Goal: Task Accomplishment & Management: Complete application form

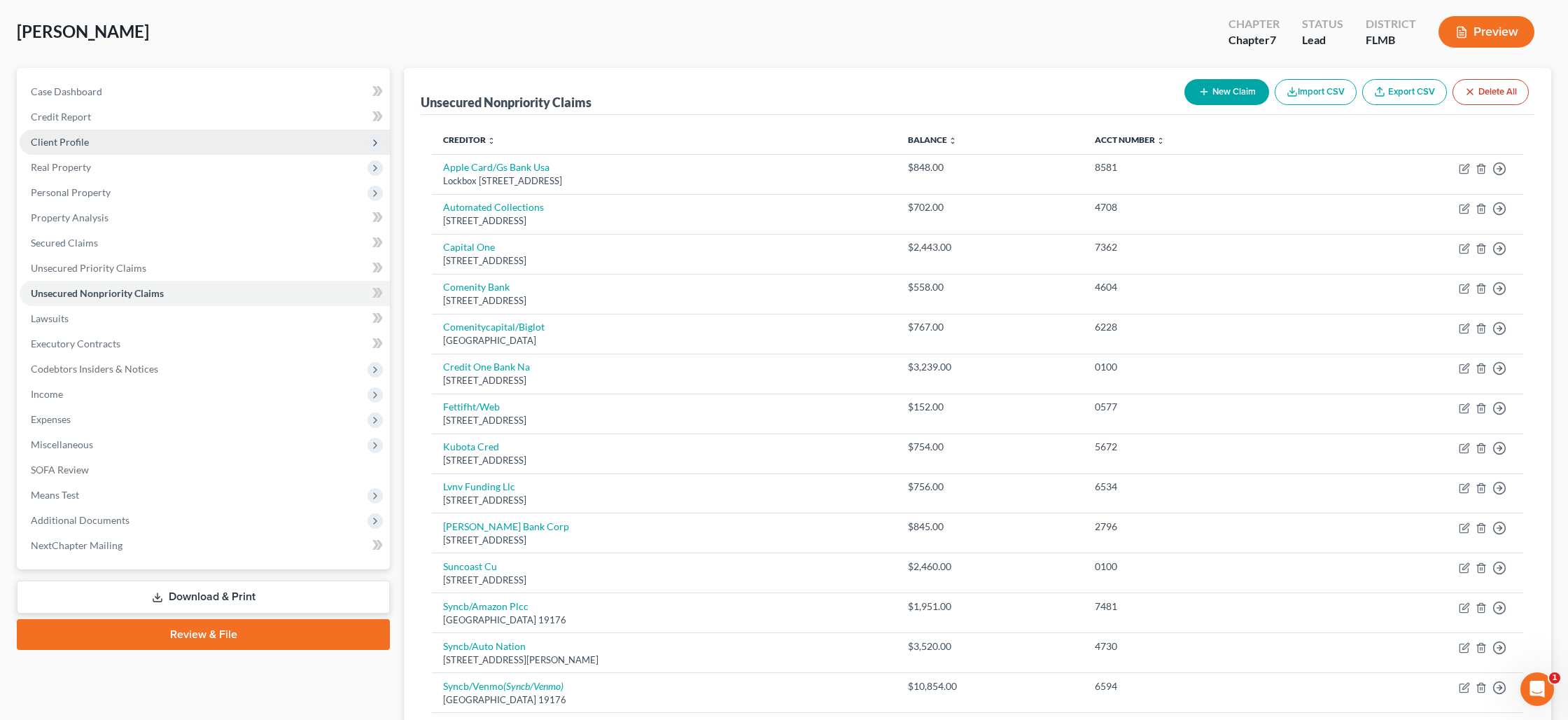
click at [137, 138] on span "Client Profile" at bounding box center [205, 142] width 371 height 25
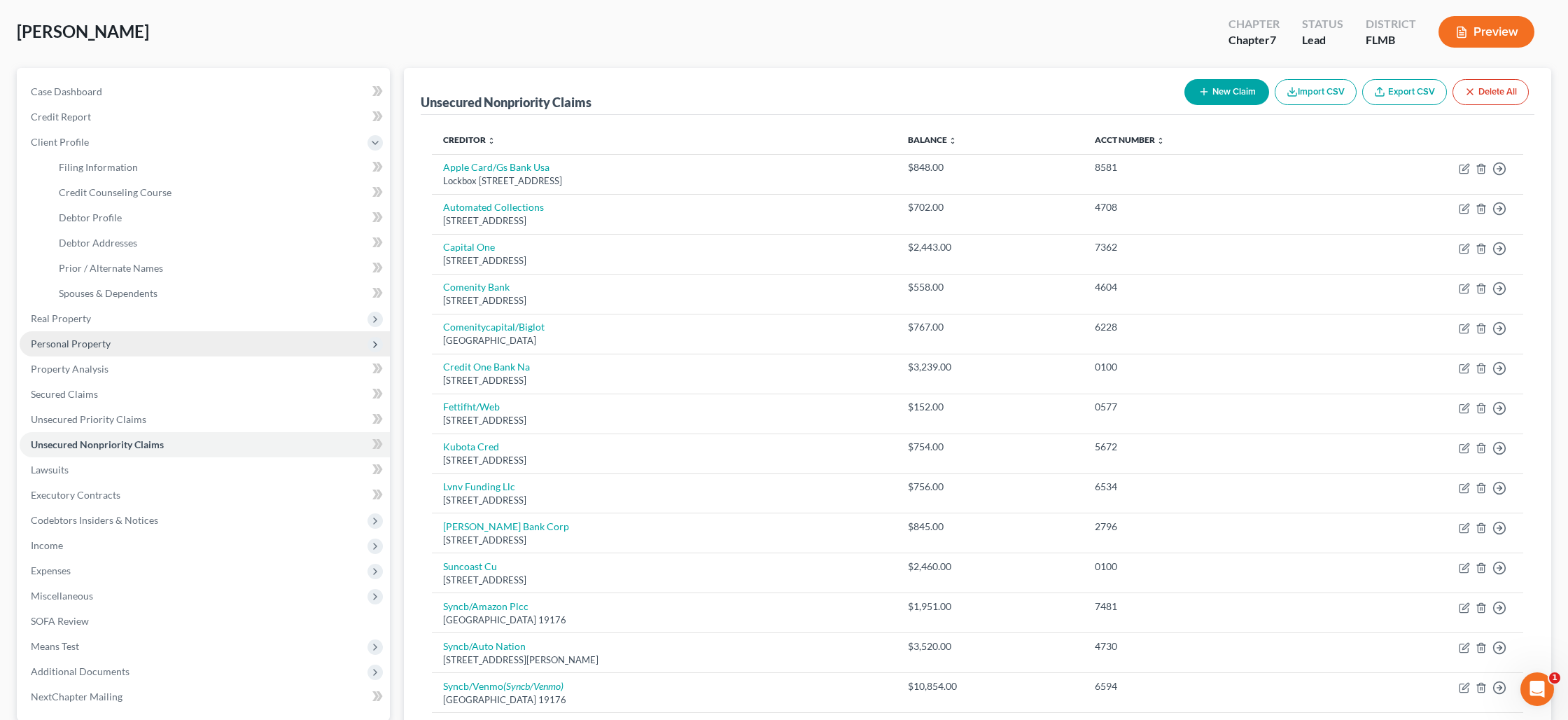
click at [119, 341] on span "Personal Property" at bounding box center [205, 343] width 371 height 25
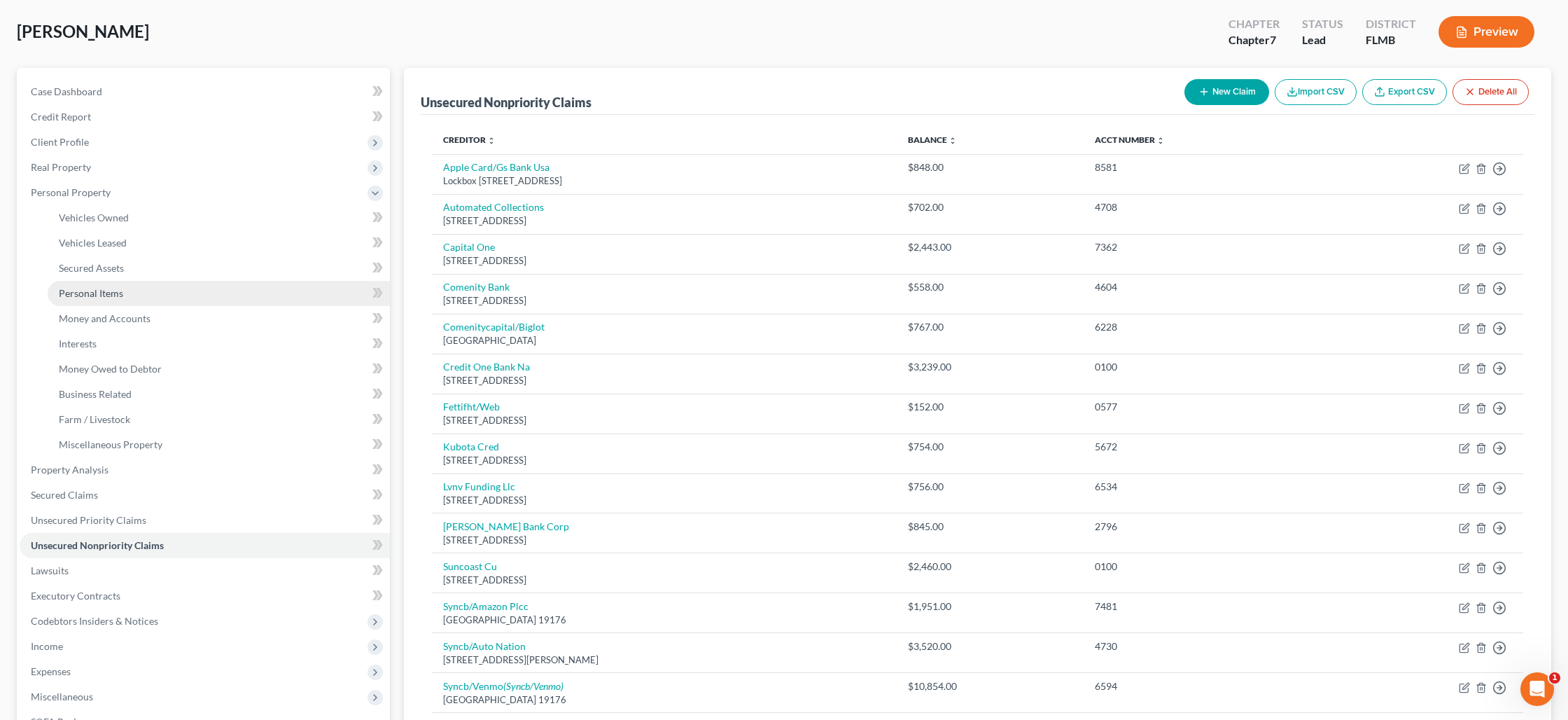
click at [111, 300] on link "Personal Items" at bounding box center [219, 293] width 343 height 25
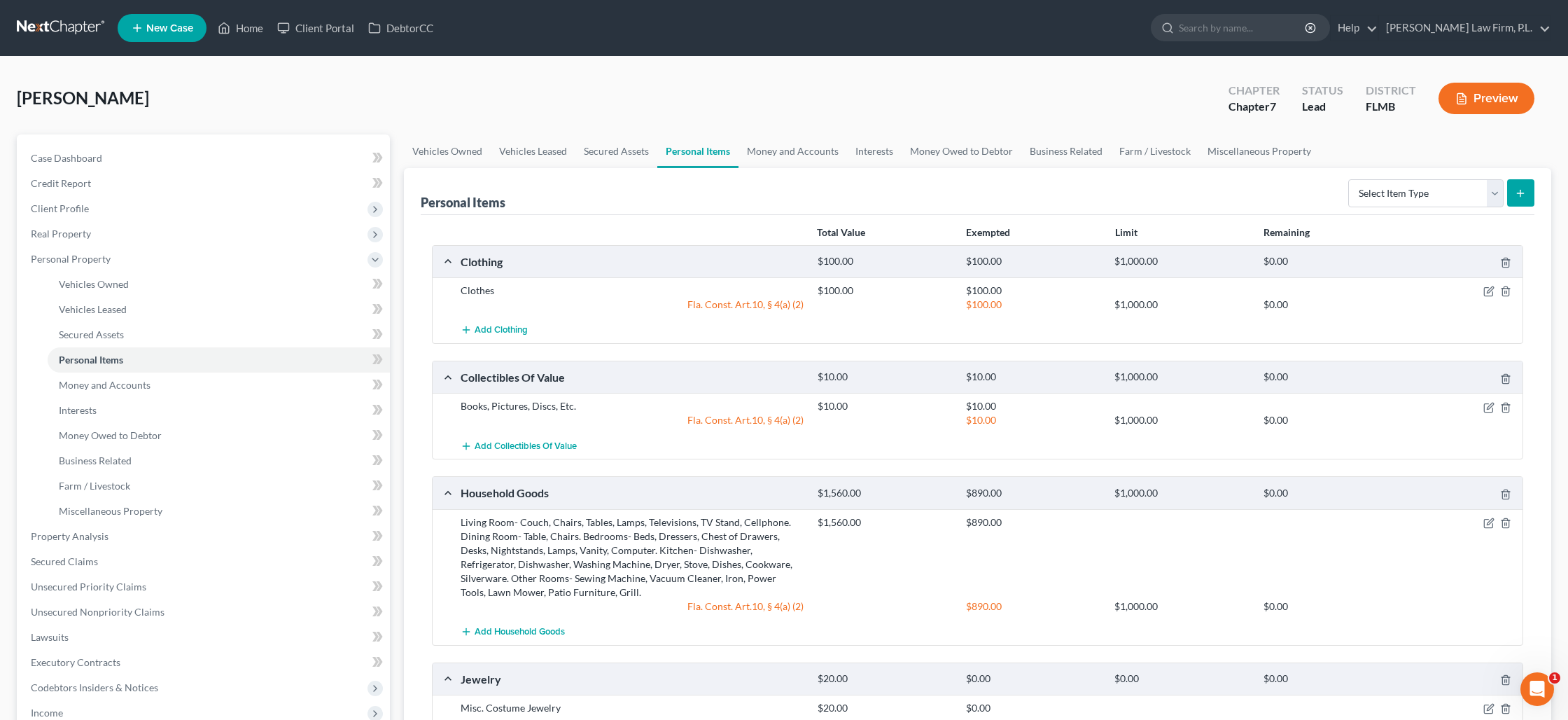
scroll to position [22, 0]
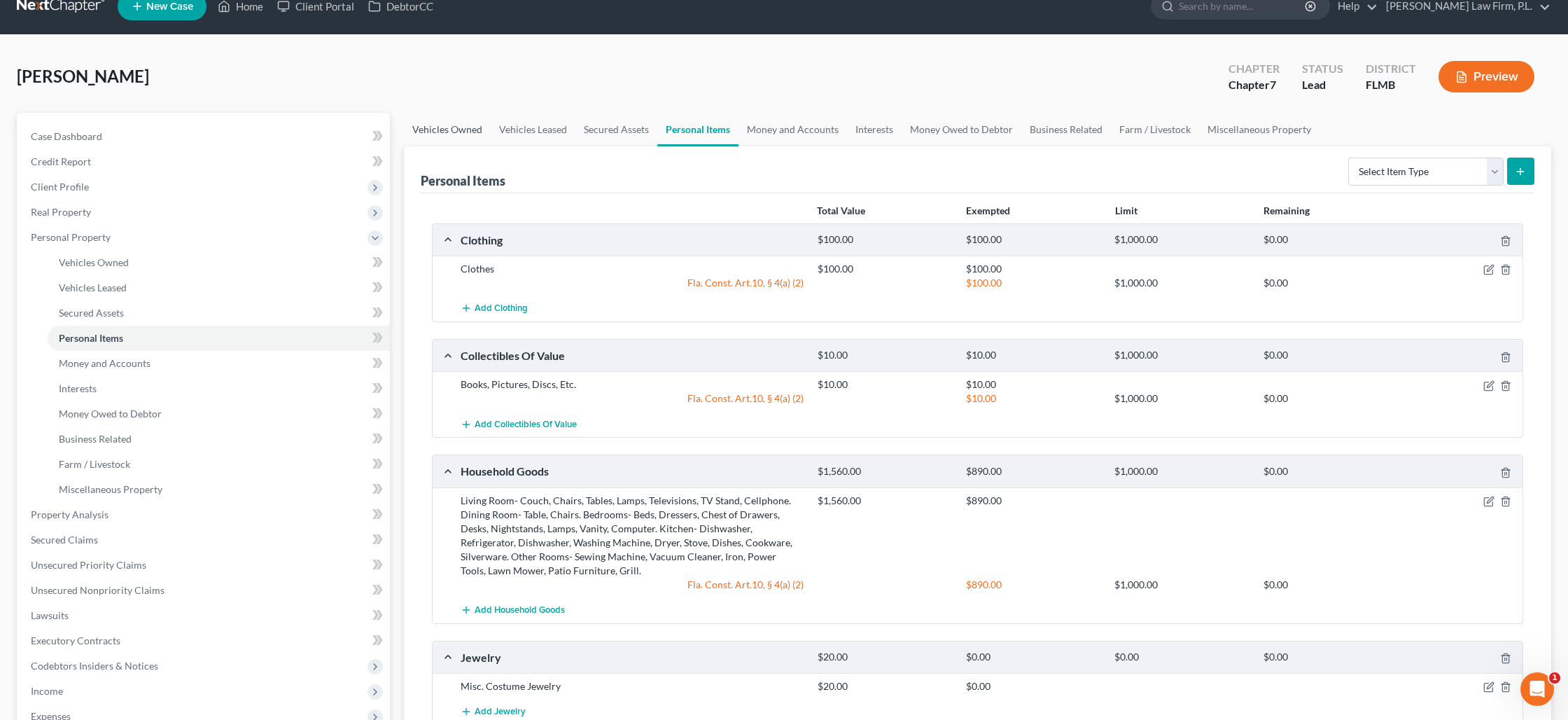
click at [474, 132] on link "Vehicles Owned" at bounding box center [447, 130] width 87 height 34
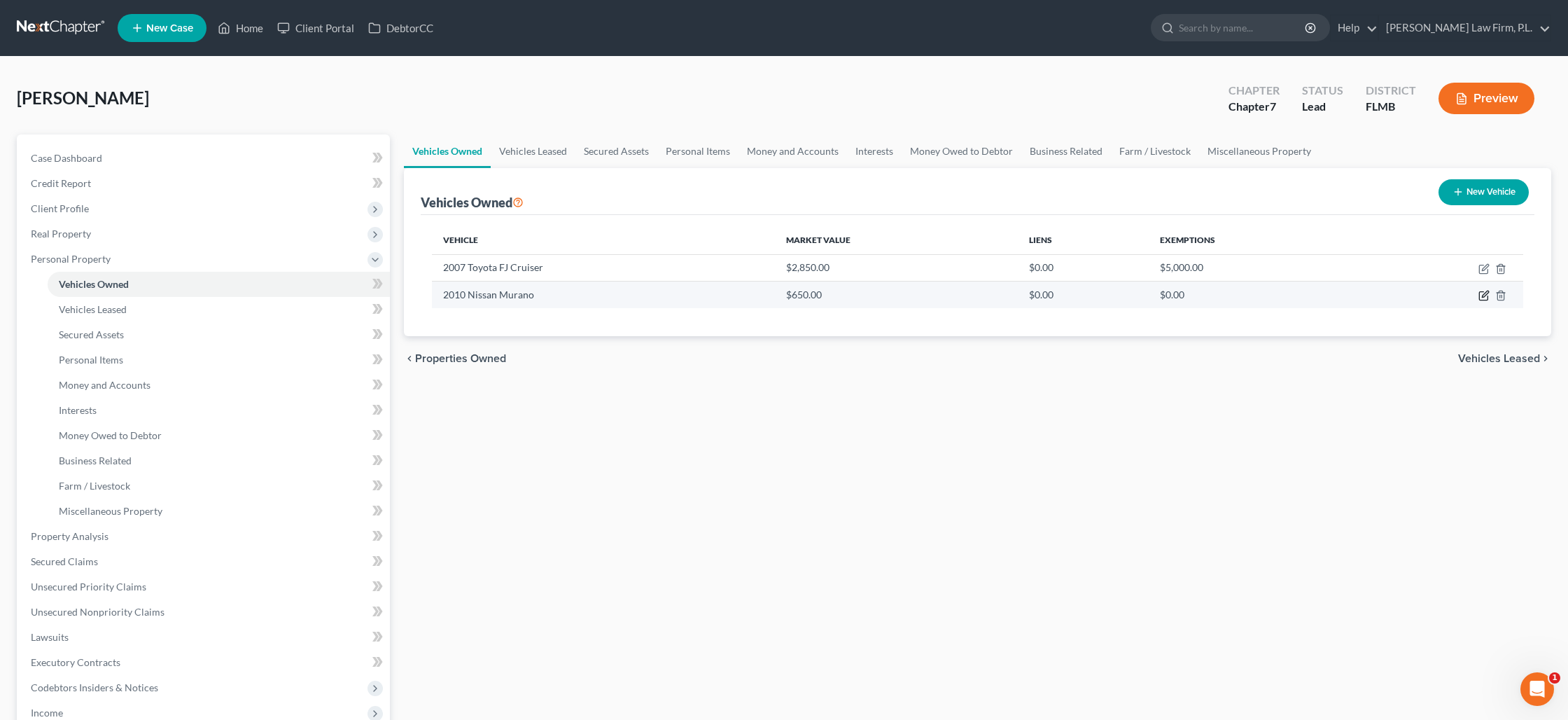
click at [1489, 296] on icon "button" at bounding box center [1484, 295] width 11 height 11
select select "0"
select select "16"
select select "0"
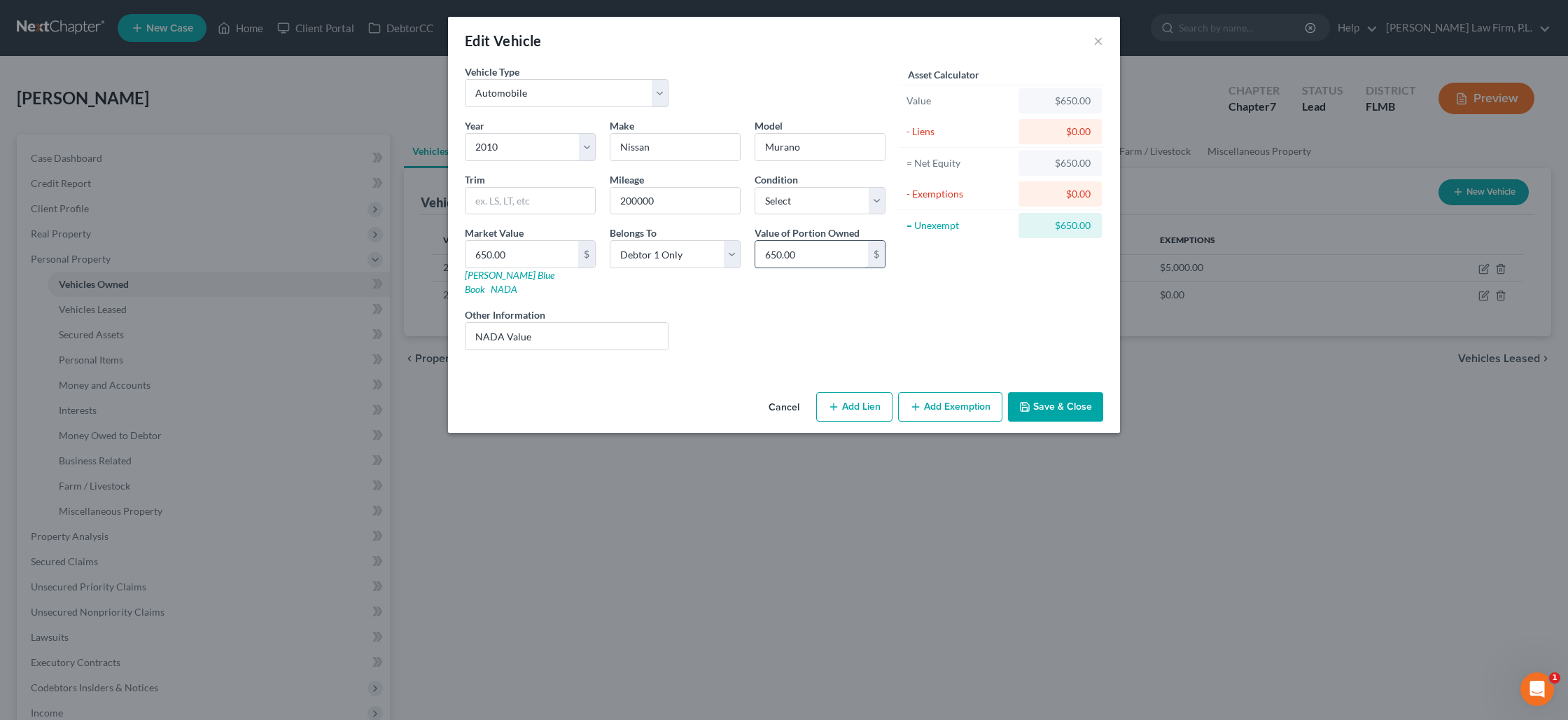
drag, startPoint x: 806, startPoint y: 256, endPoint x: 815, endPoint y: 258, distance: 9.2
click at [815, 258] on input "650.00" at bounding box center [811, 254] width 113 height 27
click at [482, 257] on input "650.00" at bounding box center [522, 254] width 113 height 27
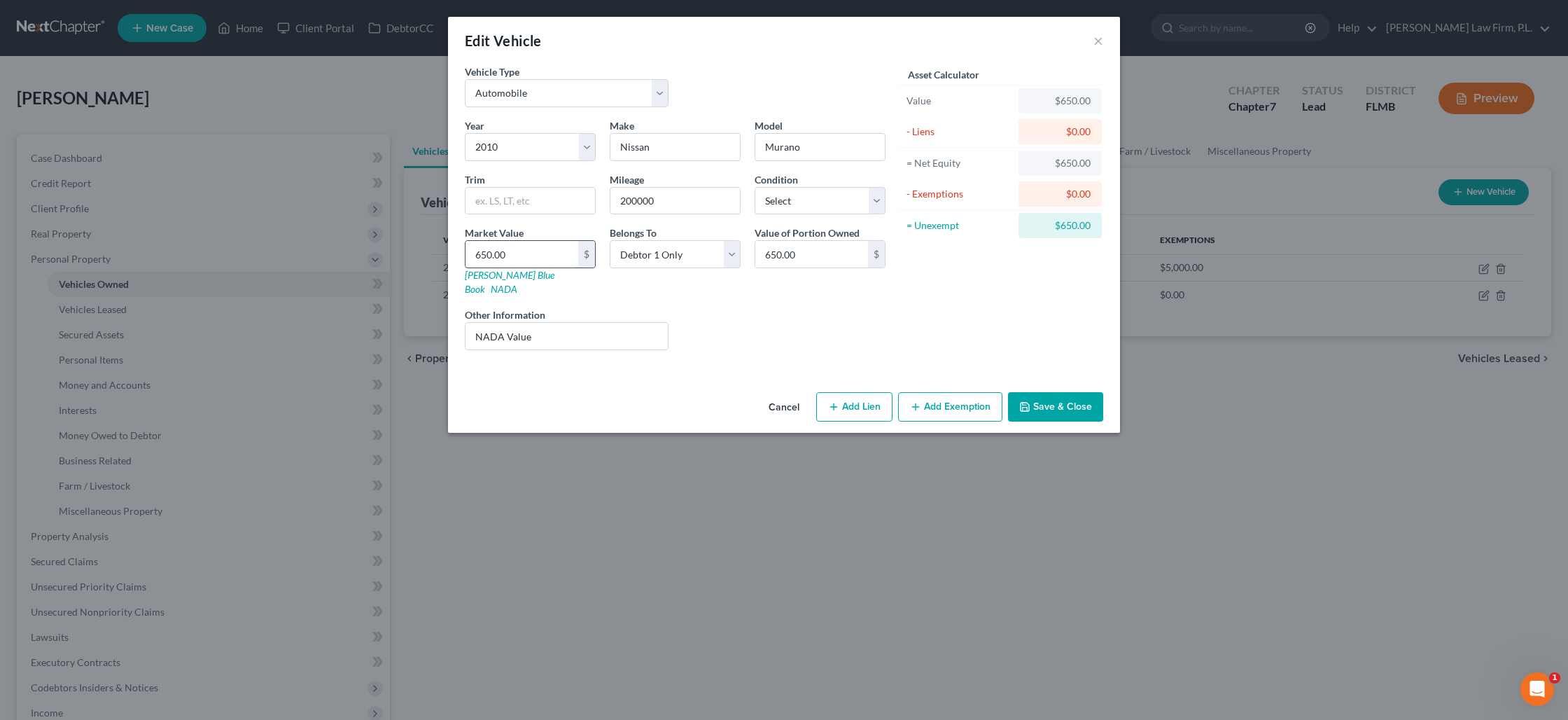
click at [482, 257] on input "650.00" at bounding box center [522, 254] width 113 height 27
type input "4"
type input "4.00"
type input "40"
type input "40.00"
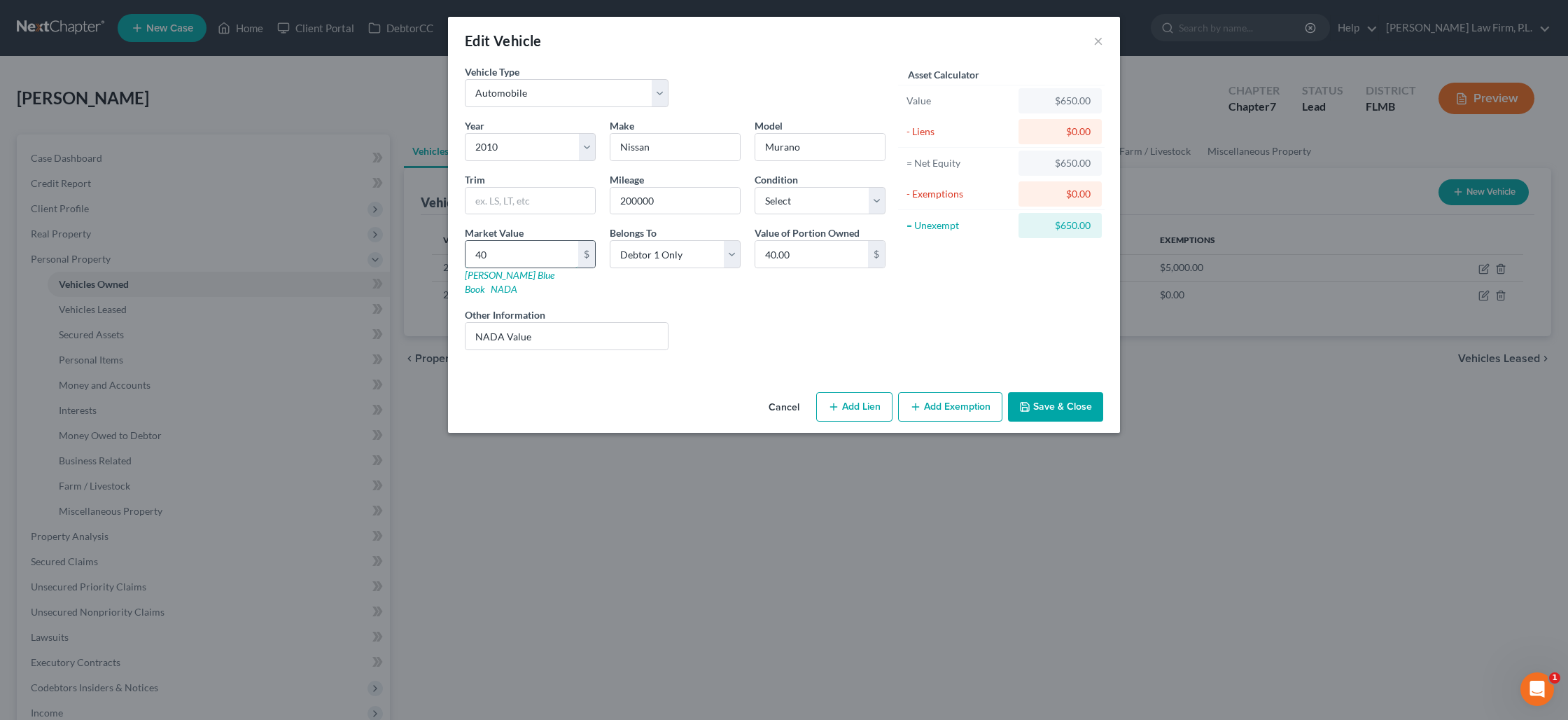
type input "400"
type input "400.00"
type input "400"
click at [783, 197] on select "Select Excellent Very Good Good Fair Poor" at bounding box center [819, 201] width 131 height 28
select select "4"
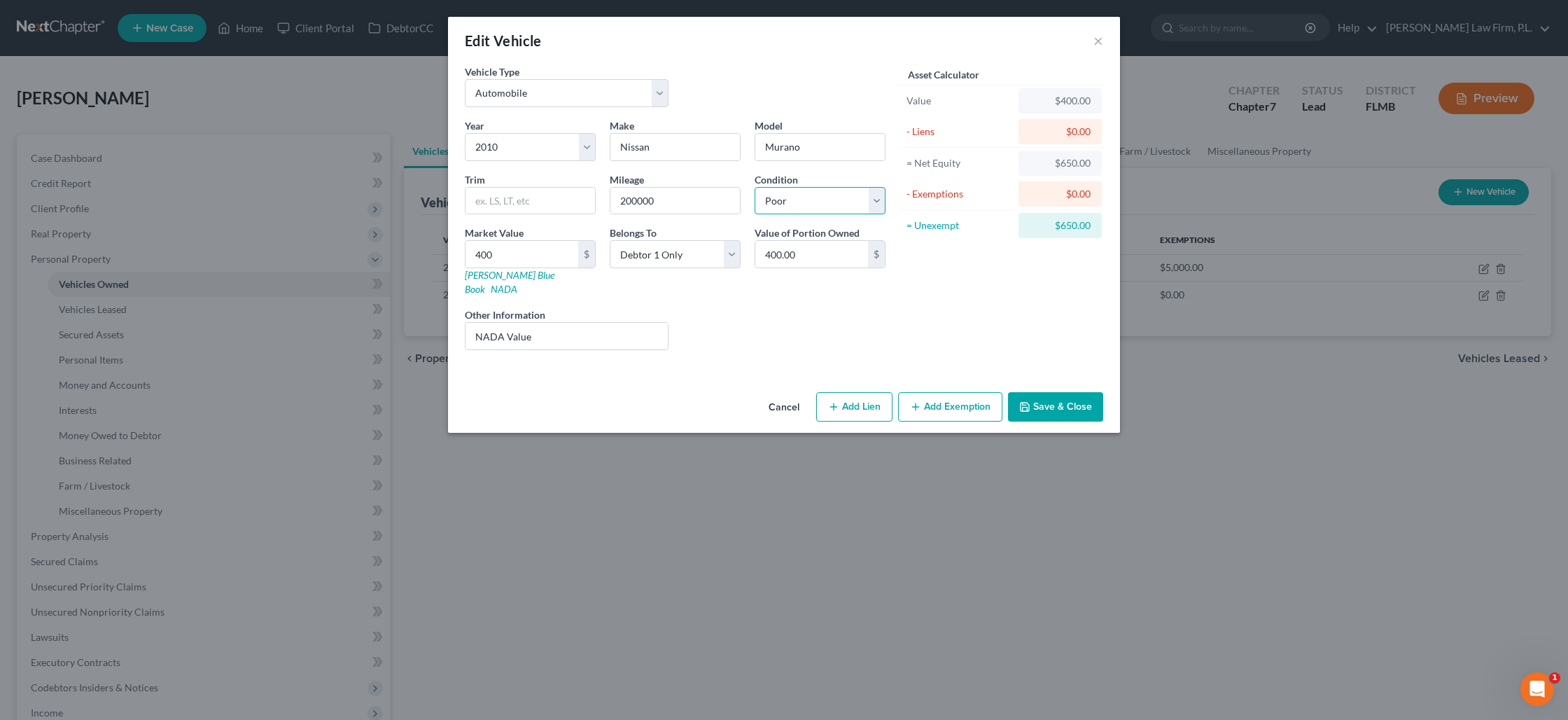
click at [755, 187] on select "Select Excellent Very Good Good Fair Poor" at bounding box center [819, 201] width 131 height 28
click at [1076, 394] on button "Save & Close" at bounding box center [1055, 406] width 95 height 29
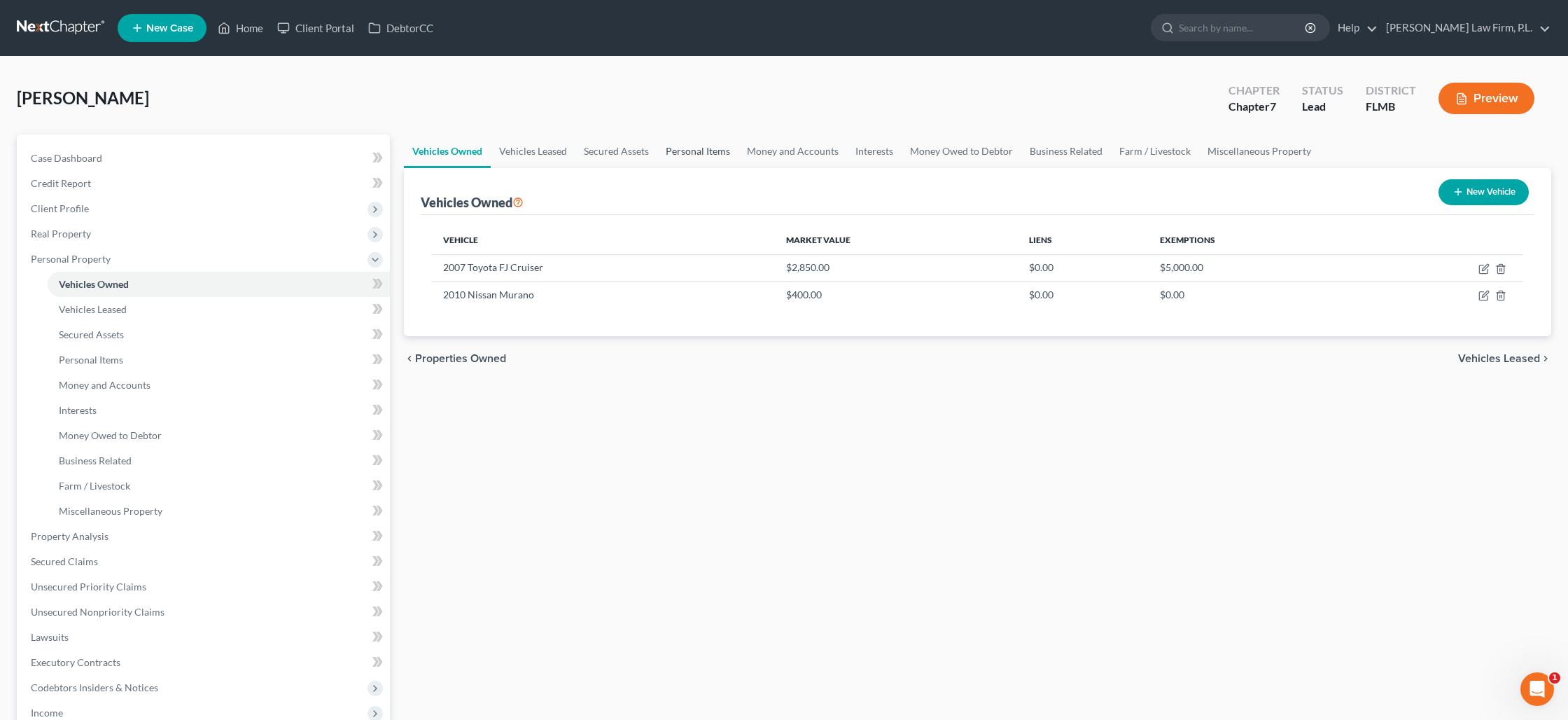
click at [691, 151] on link "Personal Items" at bounding box center [698, 152] width 81 height 34
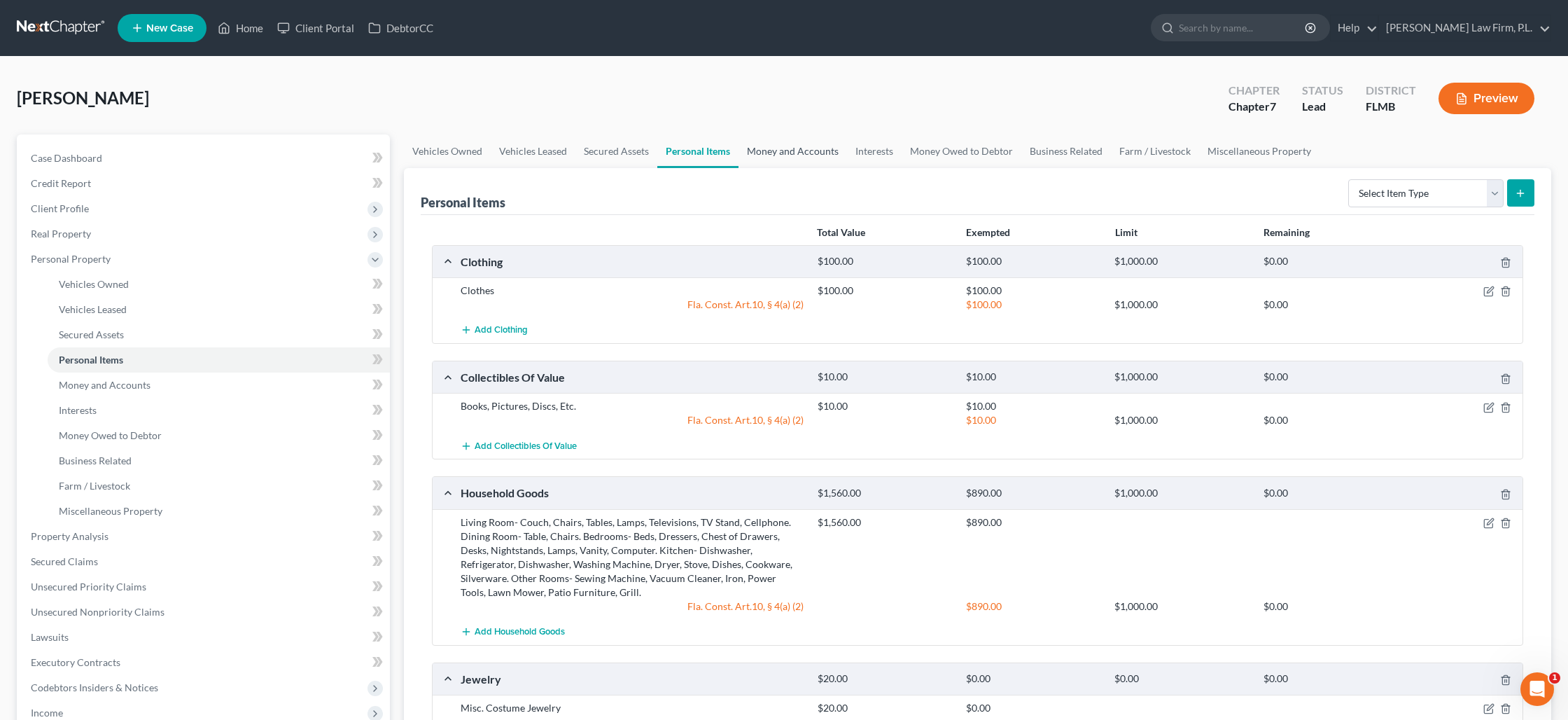
click at [827, 153] on link "Money and Accounts" at bounding box center [792, 152] width 109 height 34
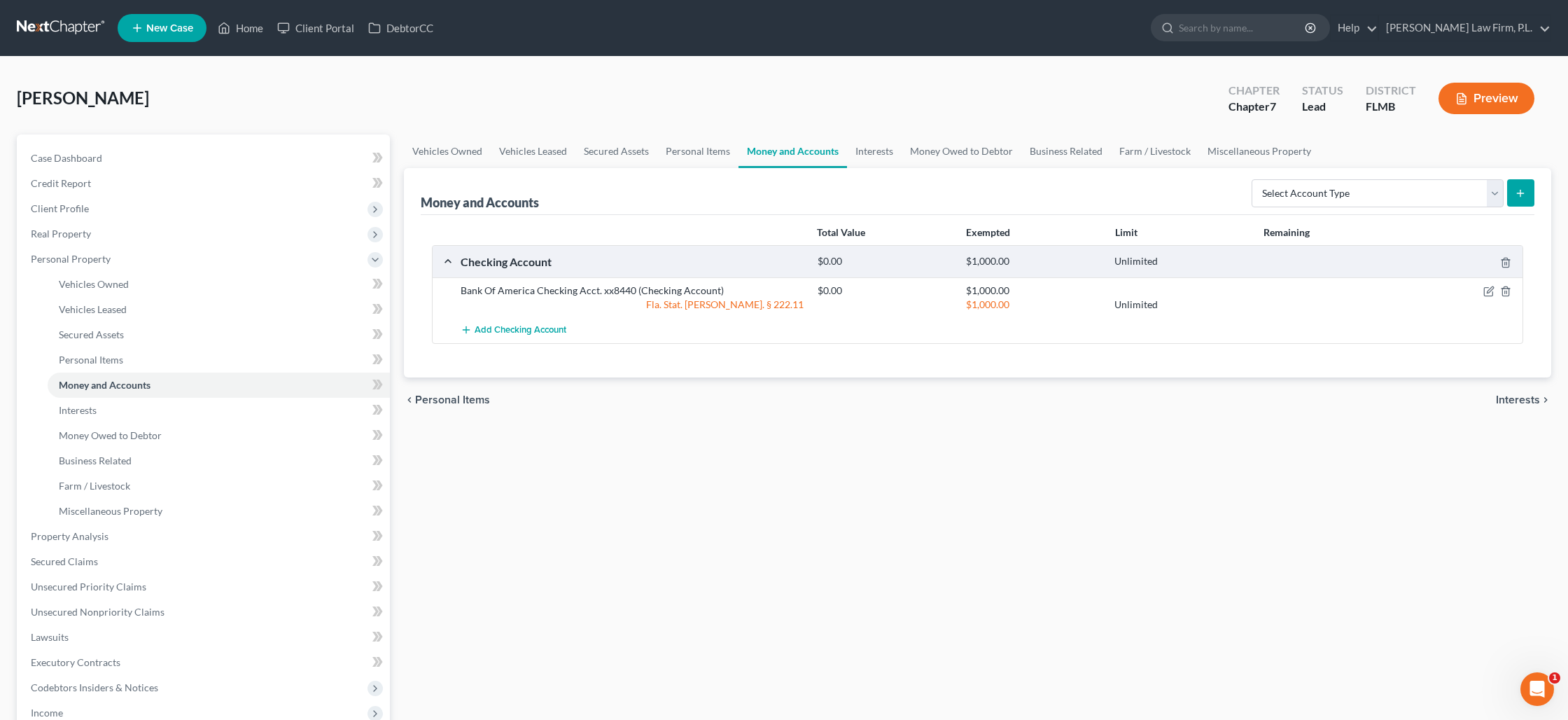
click at [1496, 293] on div at bounding box center [1464, 291] width 119 height 14
click at [1491, 292] on icon "button" at bounding box center [1489, 291] width 11 height 11
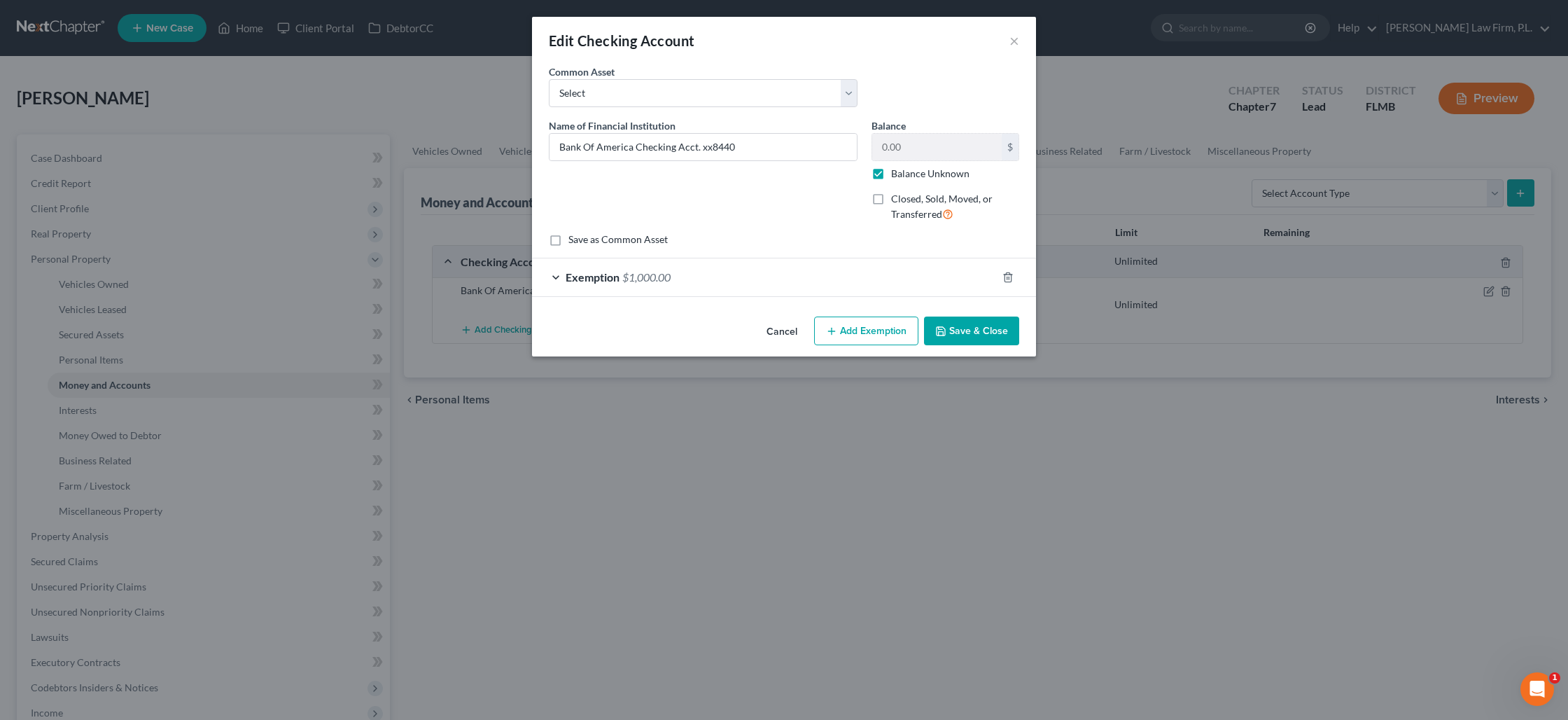
click at [891, 172] on label "Balance Unknown" at bounding box center [930, 174] width 78 height 14
click at [897, 172] on input "Balance Unknown" at bounding box center [901, 171] width 9 height 9
checkbox input "false"
click at [893, 156] on input "0.00" at bounding box center [937, 147] width 130 height 27
type input "1,800"
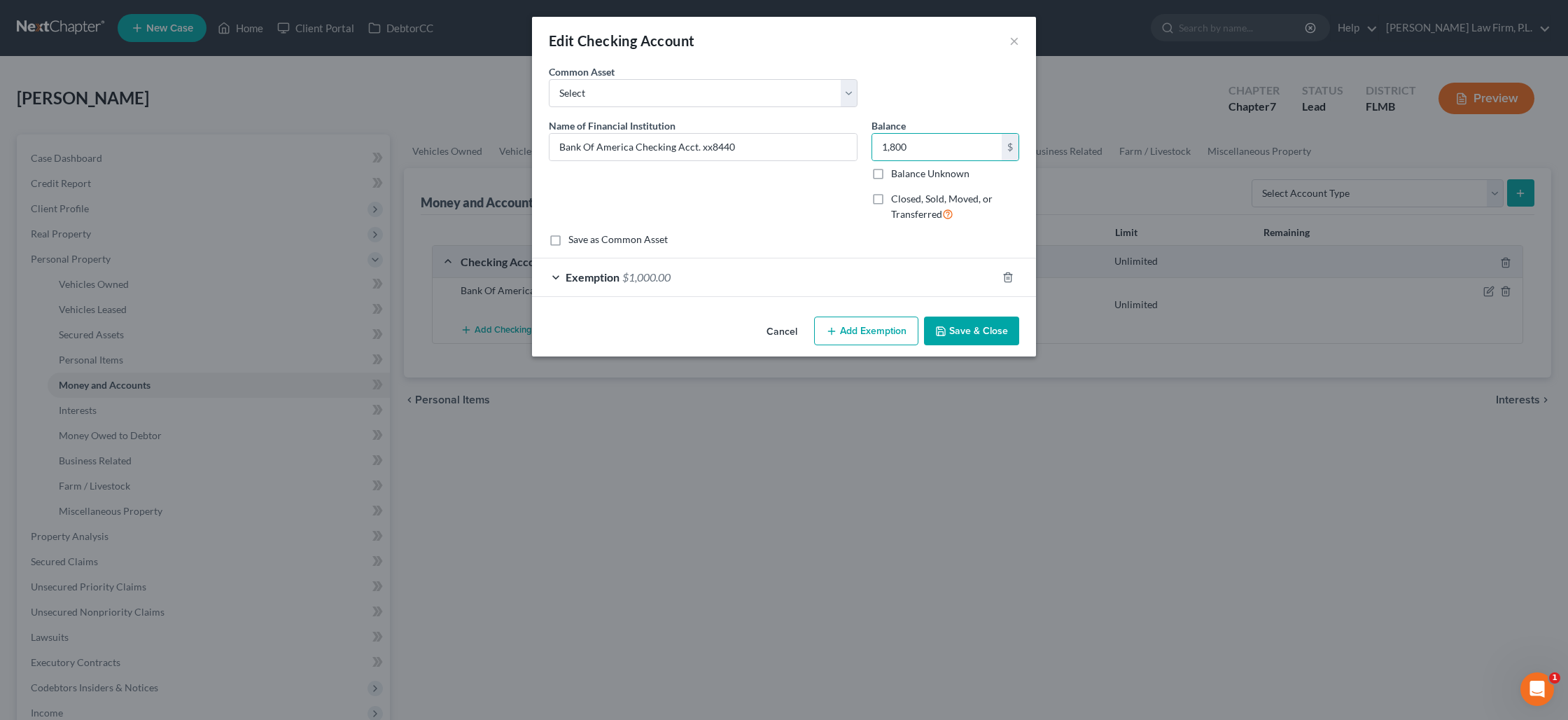
click at [843, 294] on div "Exemption $1,000.00" at bounding box center [764, 277] width 465 height 37
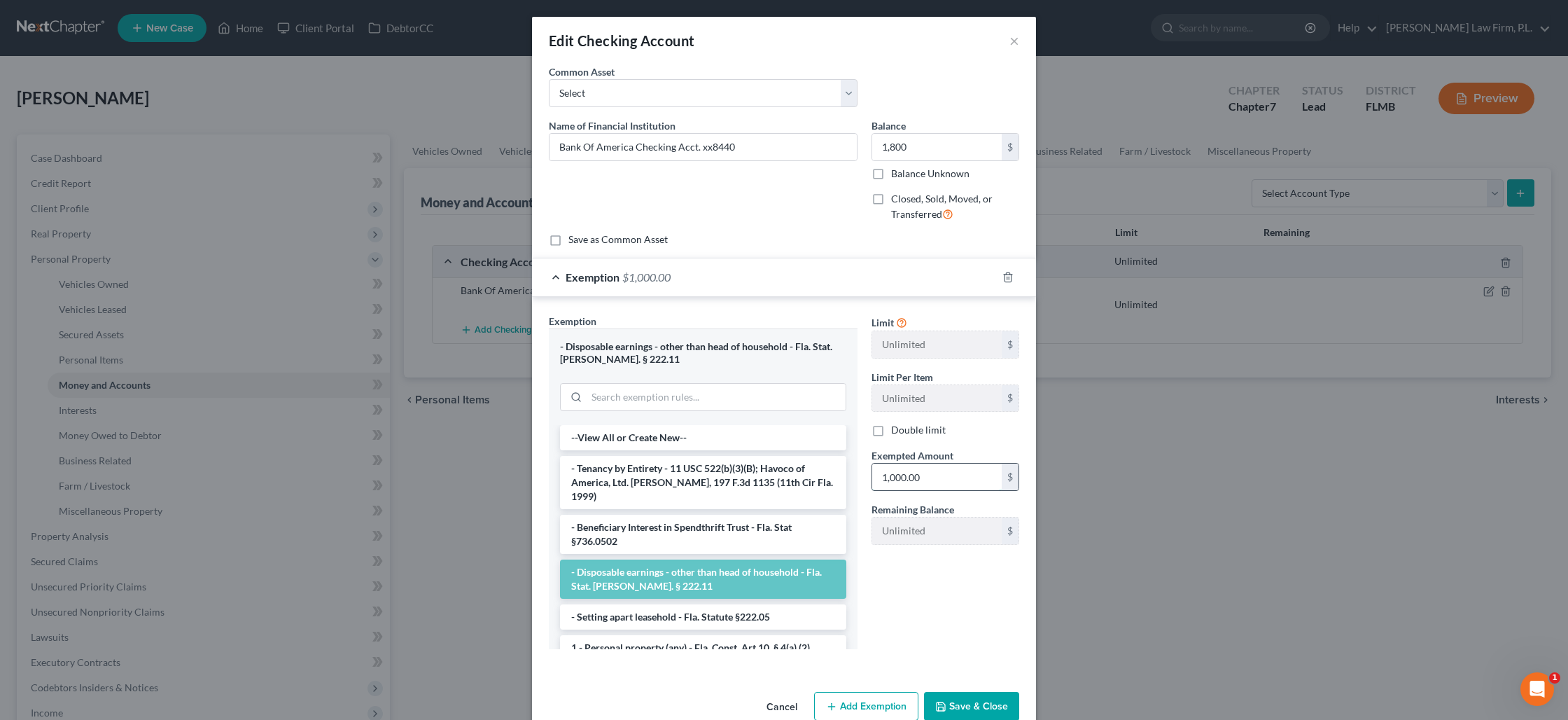
click at [910, 474] on input "1,000.00" at bounding box center [937, 477] width 130 height 27
click at [911, 473] on input "1,000.00" at bounding box center [937, 477] width 130 height 27
type input "1,800"
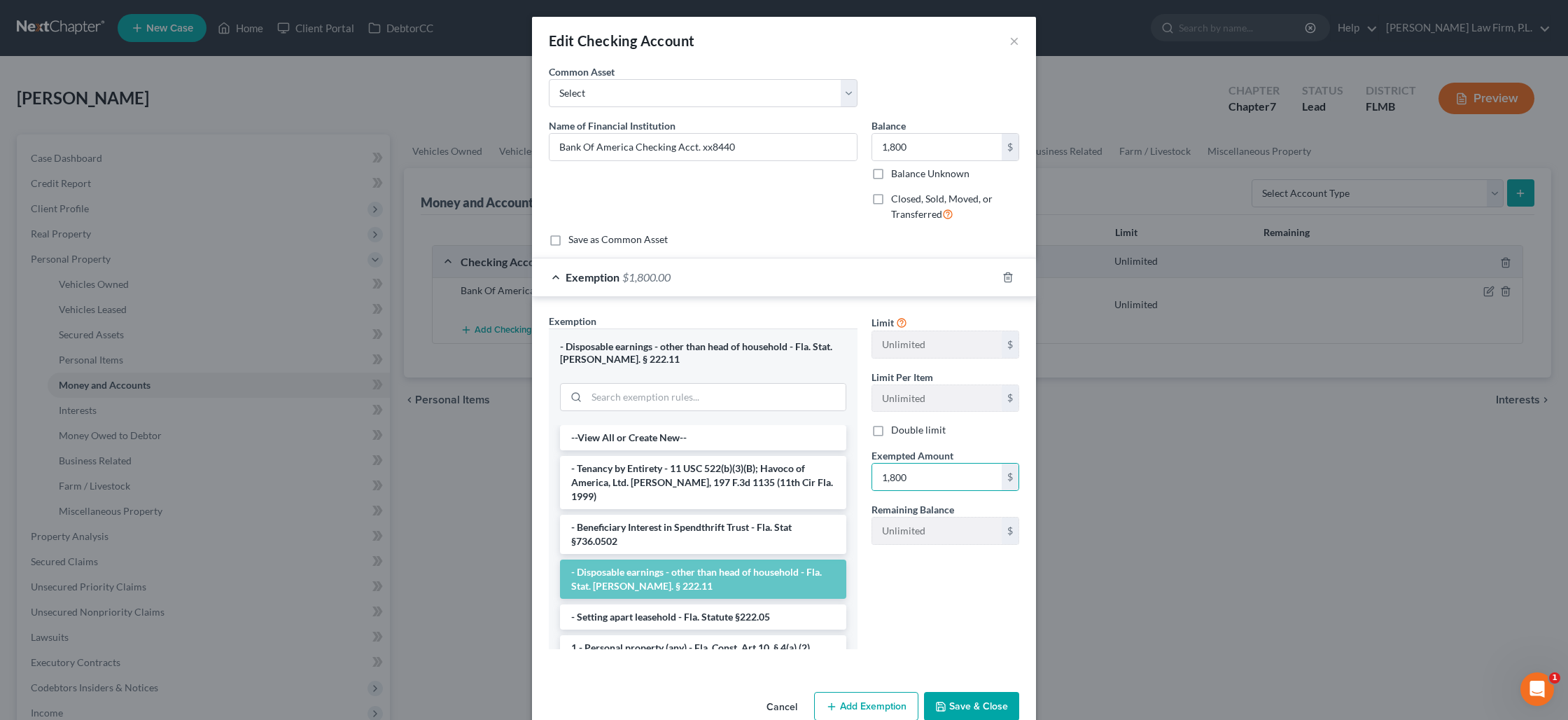
click at [963, 706] on button "Save & Close" at bounding box center [971, 706] width 95 height 29
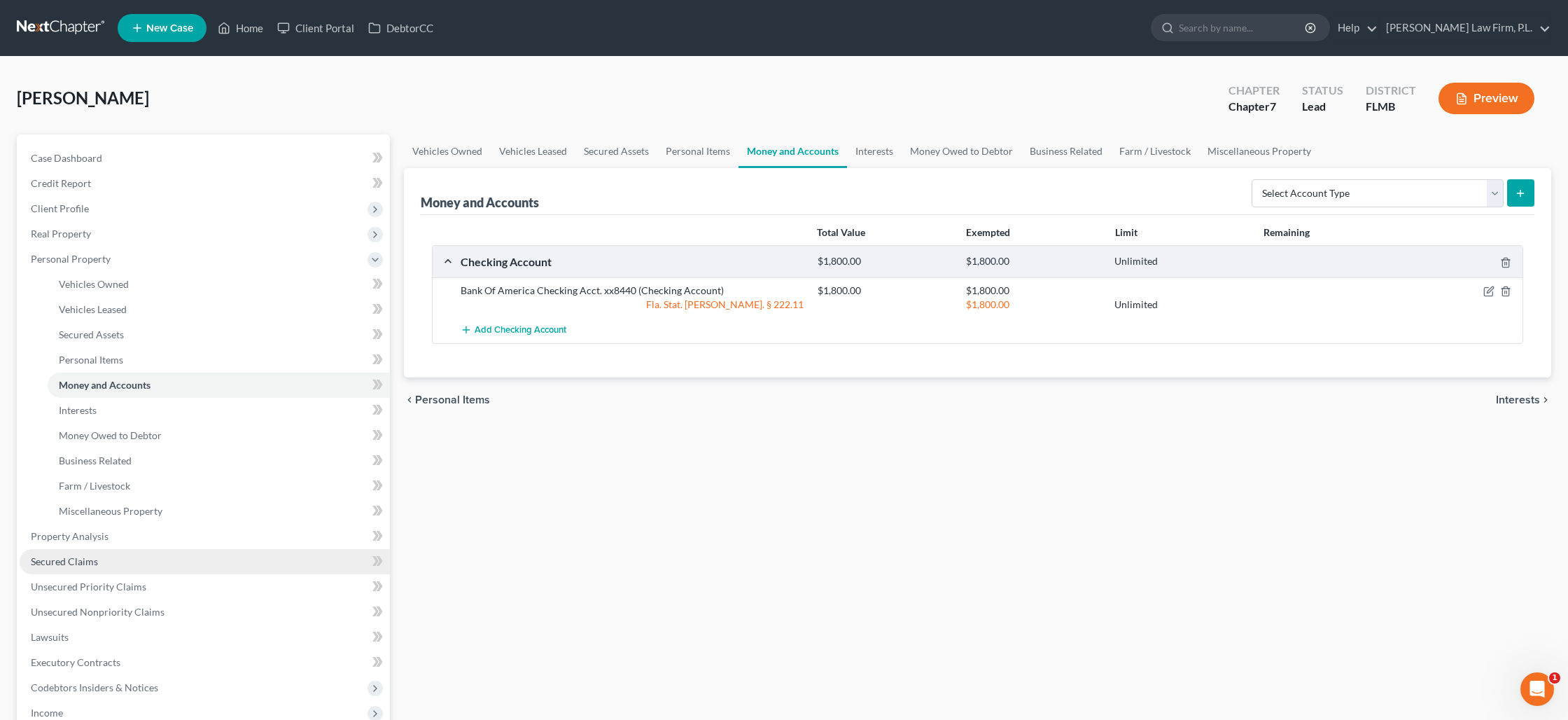
click at [195, 561] on link "Secured Claims" at bounding box center [205, 561] width 371 height 25
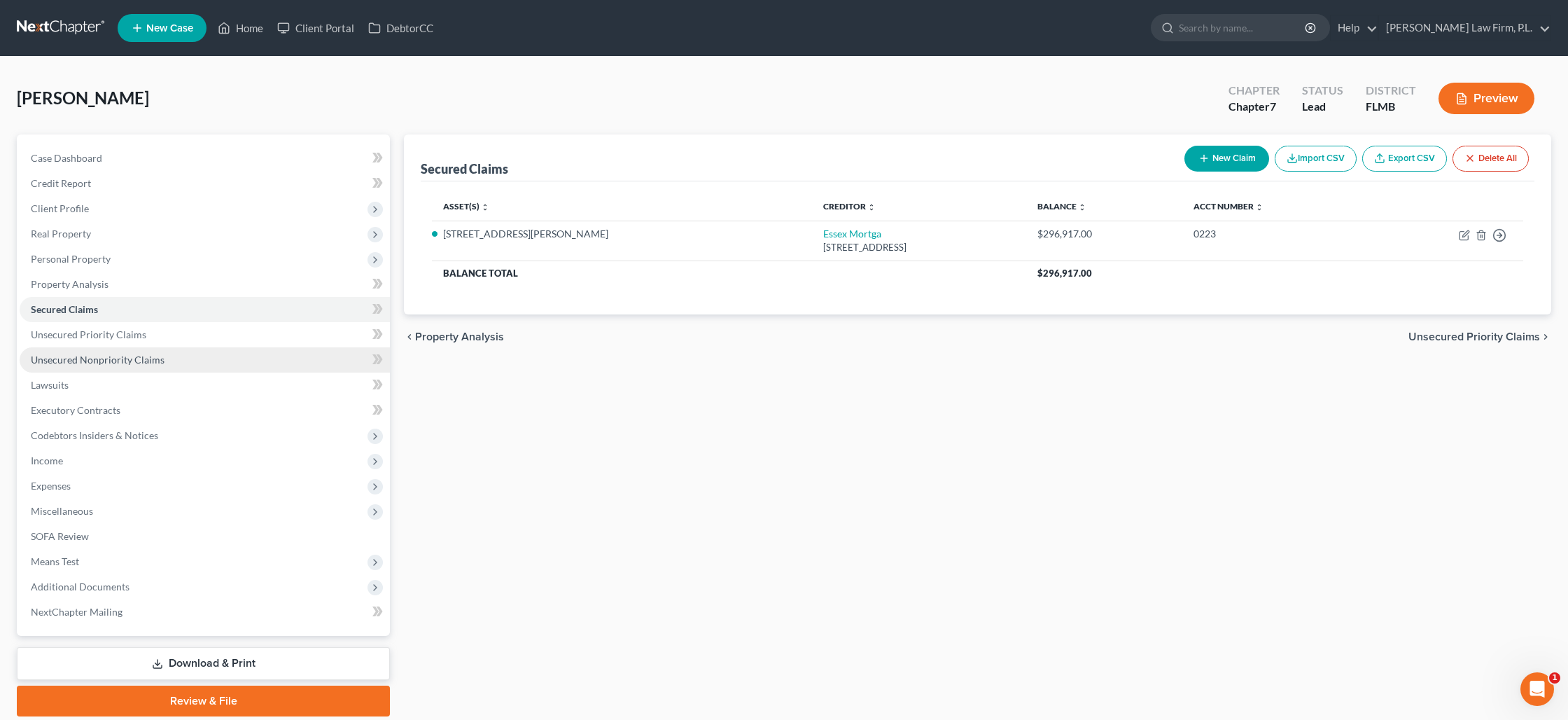
click at [156, 356] on span "Unsecured Nonpriority Claims" at bounding box center [98, 360] width 134 height 12
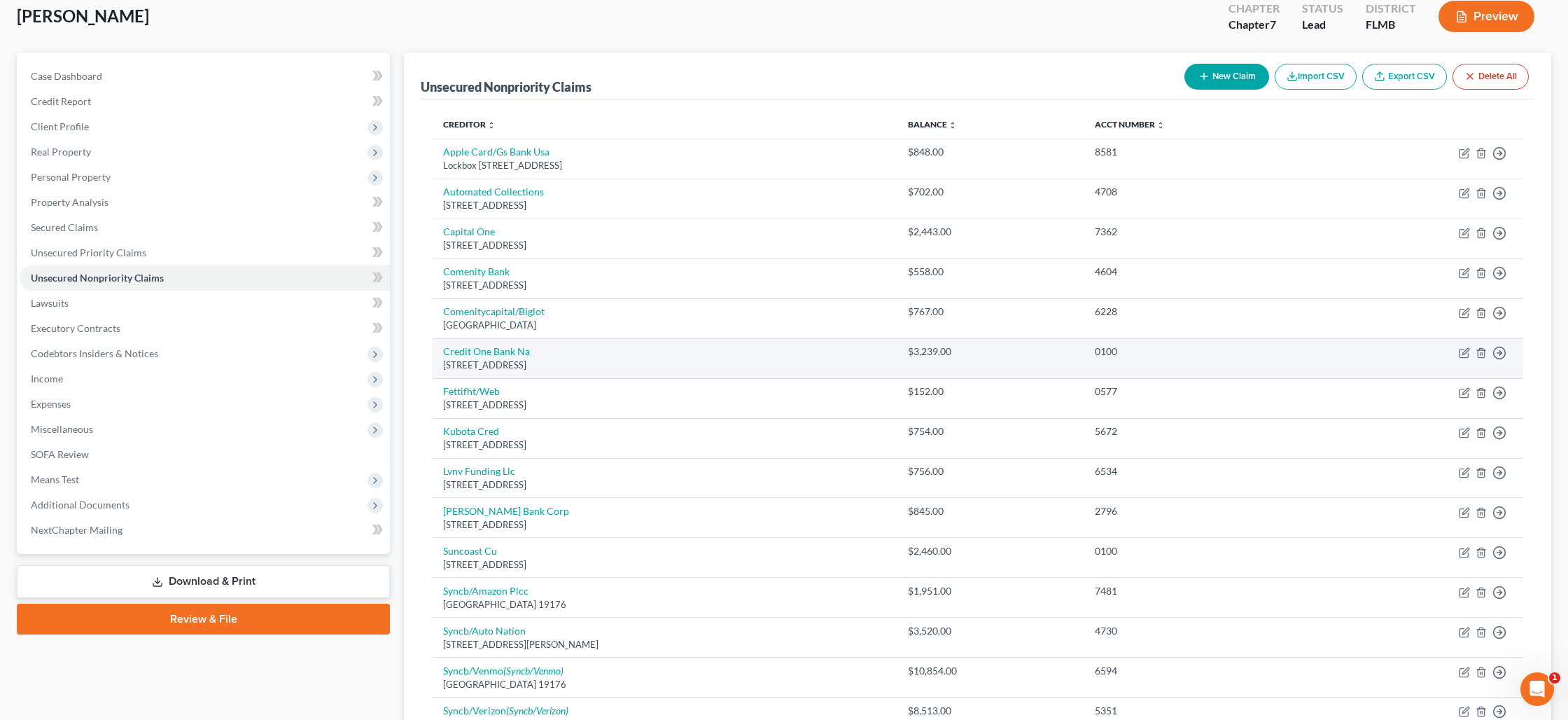
scroll to position [93, 0]
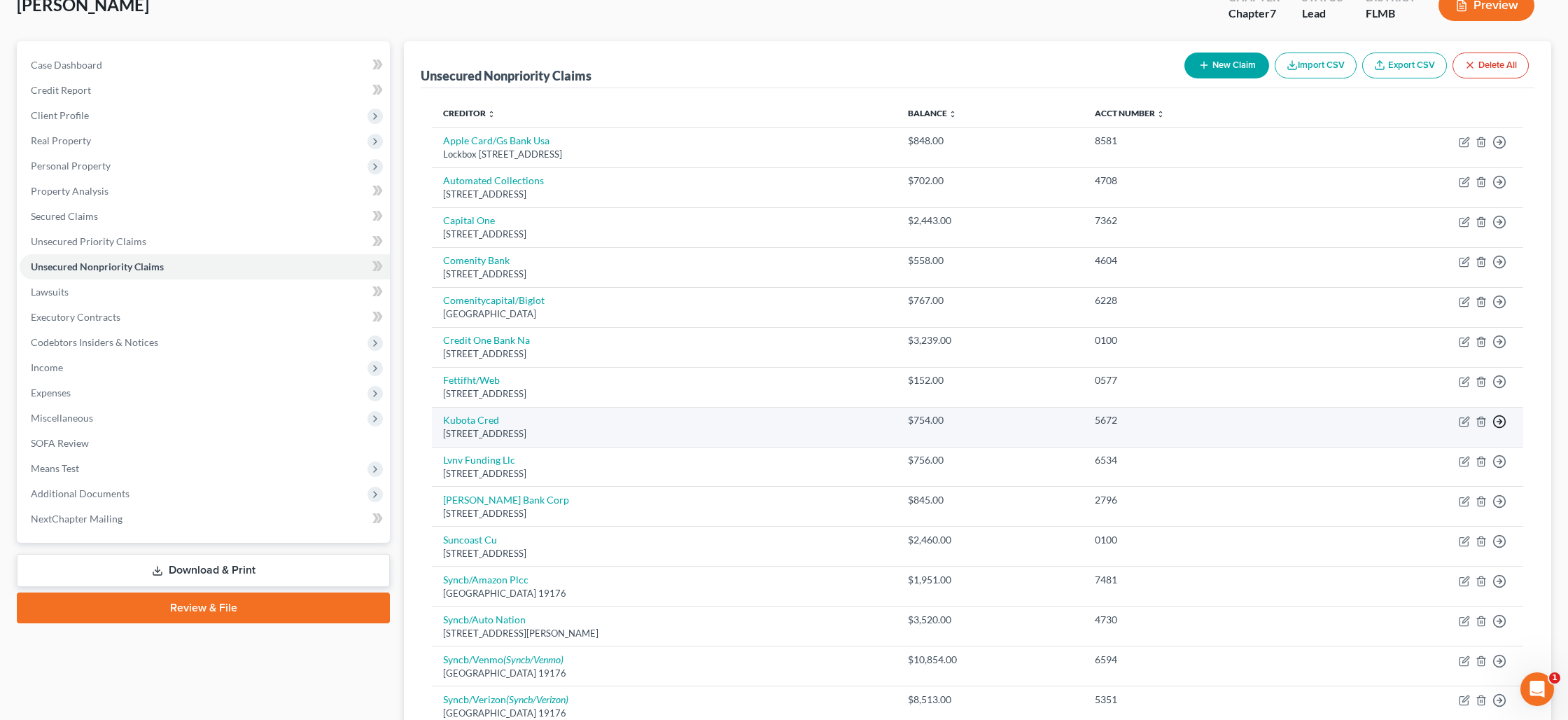
click at [1498, 423] on icon "button" at bounding box center [1500, 422] width 14 height 14
click at [1453, 427] on link "Move to D" at bounding box center [1435, 432] width 117 height 24
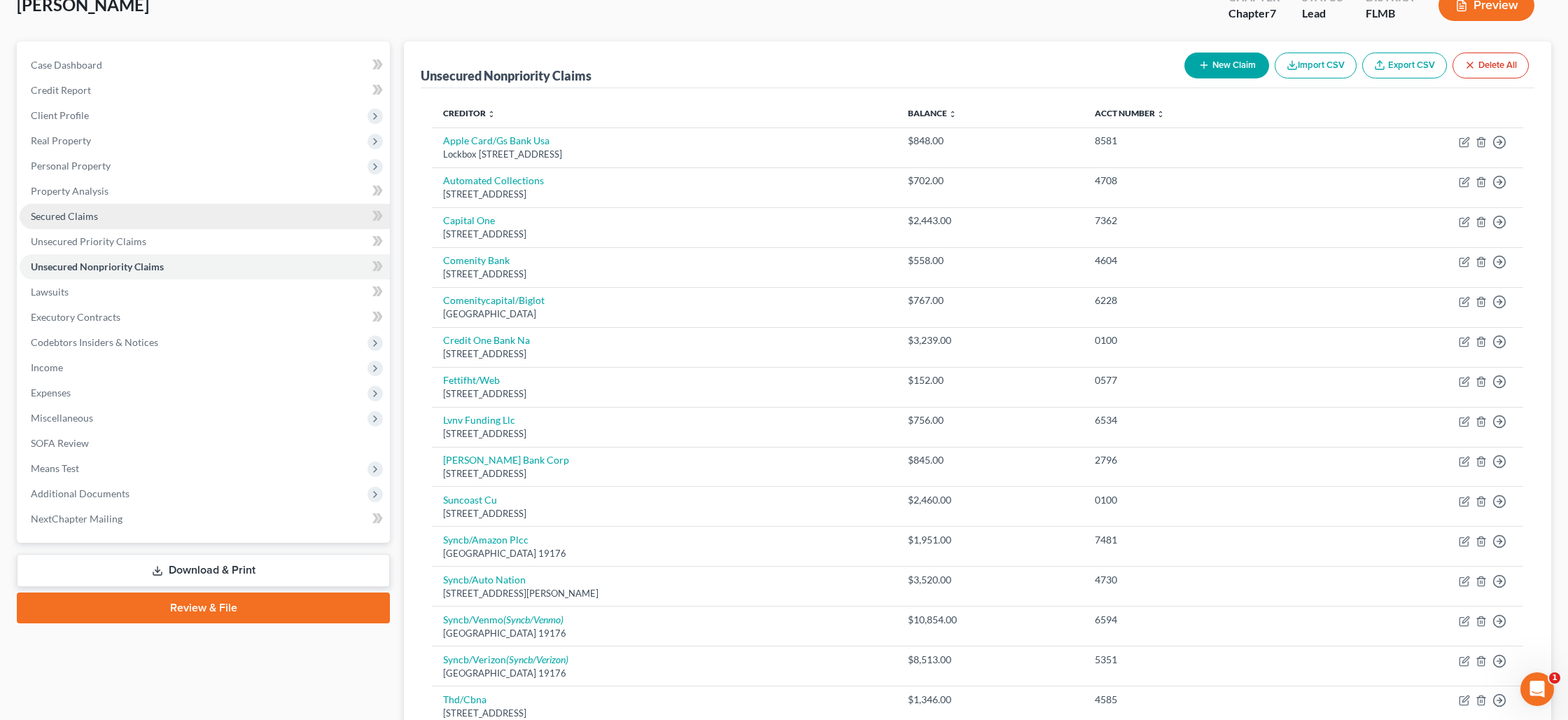
click at [87, 225] on link "Secured Claims" at bounding box center [205, 216] width 371 height 25
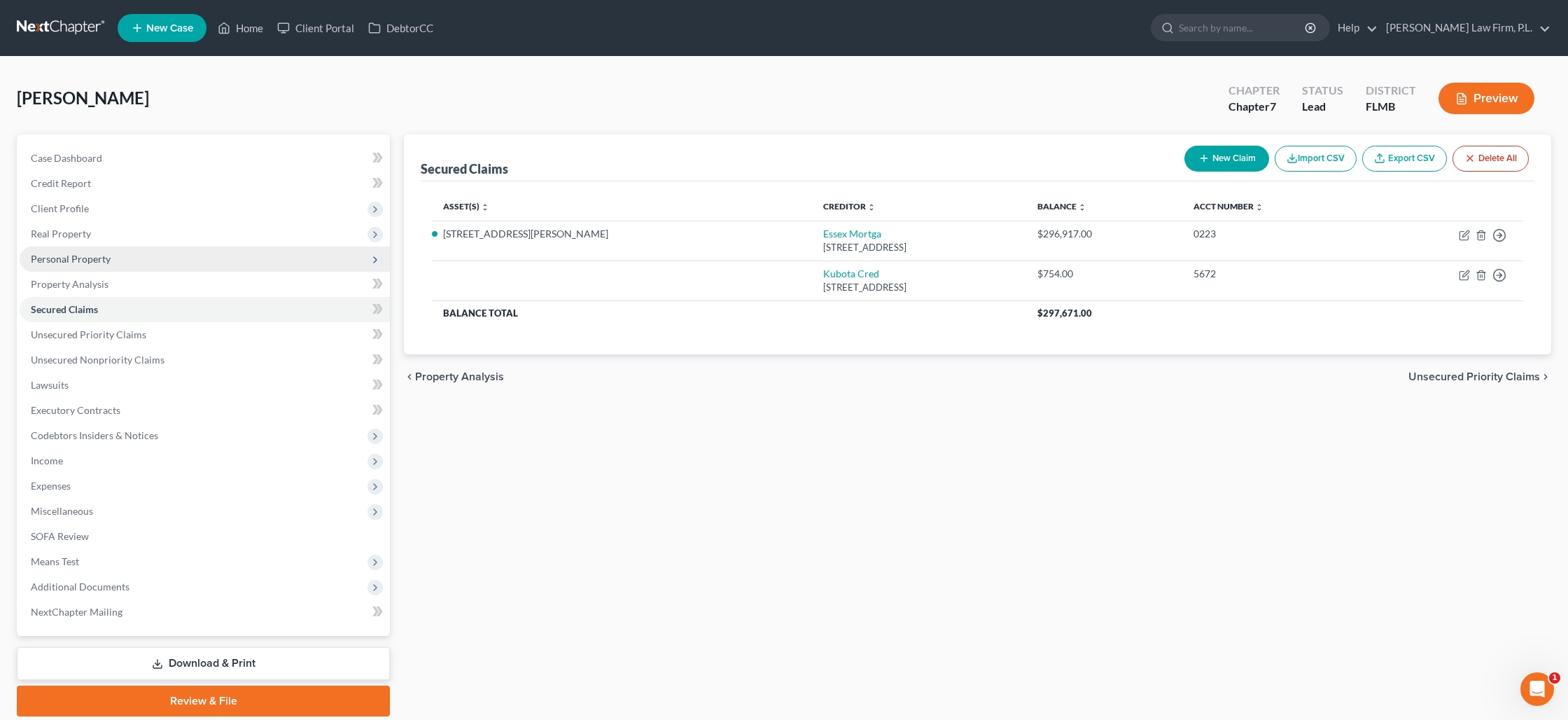
click at [86, 254] on span "Personal Property" at bounding box center [71, 259] width 80 height 12
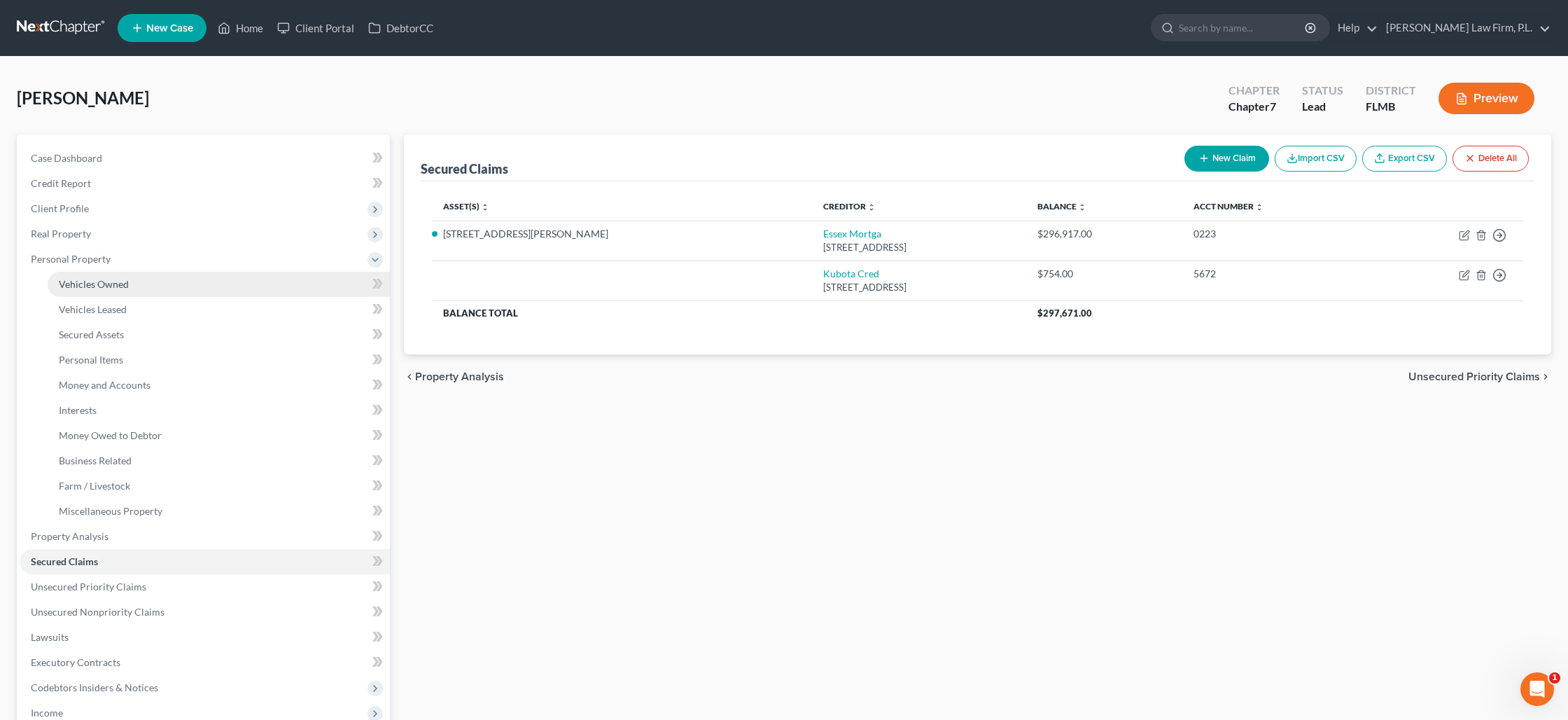
click at [99, 286] on span "Vehicles Owned" at bounding box center [94, 284] width 70 height 12
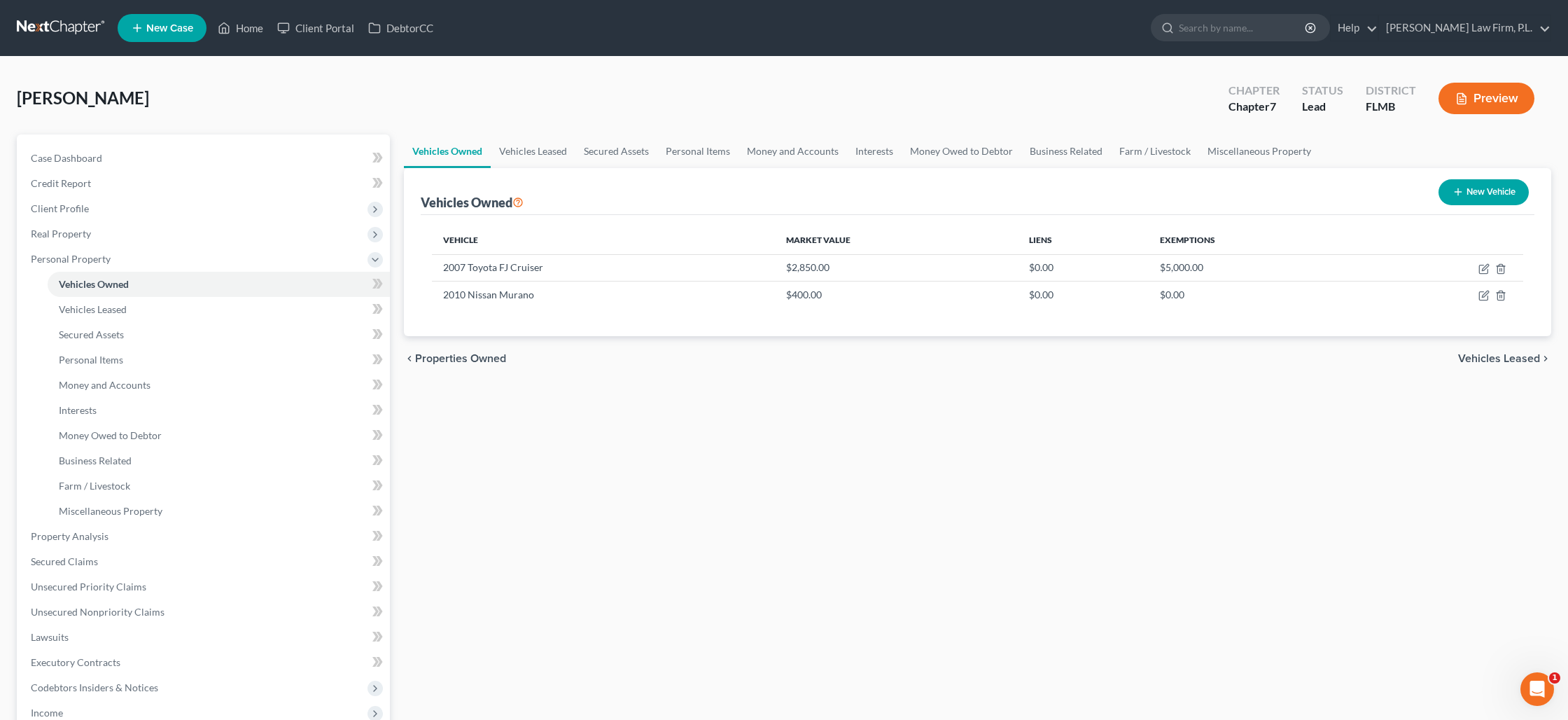
click at [1503, 194] on button "New Vehicle" at bounding box center [1484, 192] width 90 height 26
select select "0"
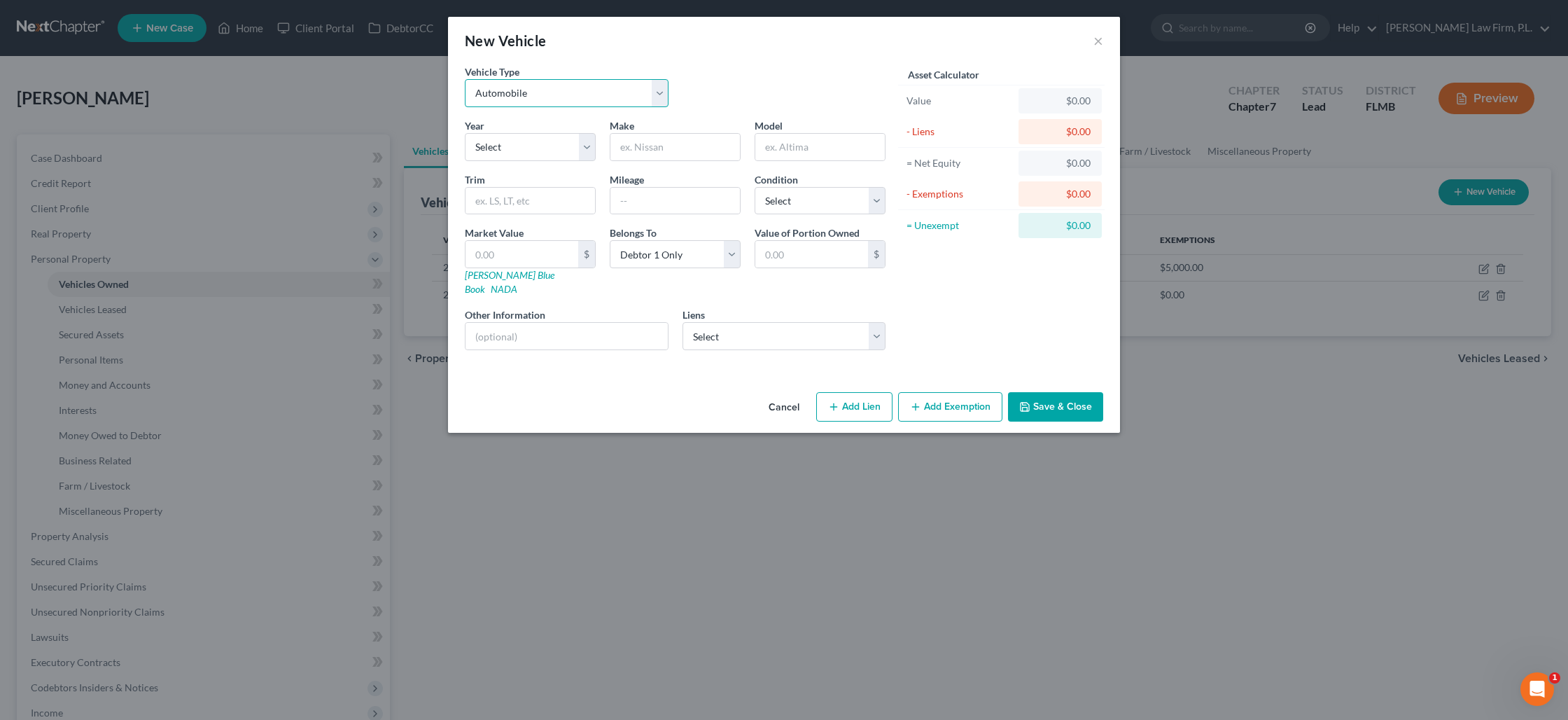
click at [509, 97] on select "Select Automobile Truck Trailer Watercraft Aircraft Motor Home Atv Other Vehicle" at bounding box center [567, 93] width 204 height 28
select select "7"
click at [465, 79] on select "Select Automobile Truck Trailer Watercraft Aircraft Motor Home Atv Other Vehicle" at bounding box center [567, 93] width 204 height 28
click at [509, 196] on input "text" at bounding box center [531, 201] width 130 height 27
click at [701, 151] on input "text" at bounding box center [676, 147] width 130 height 27
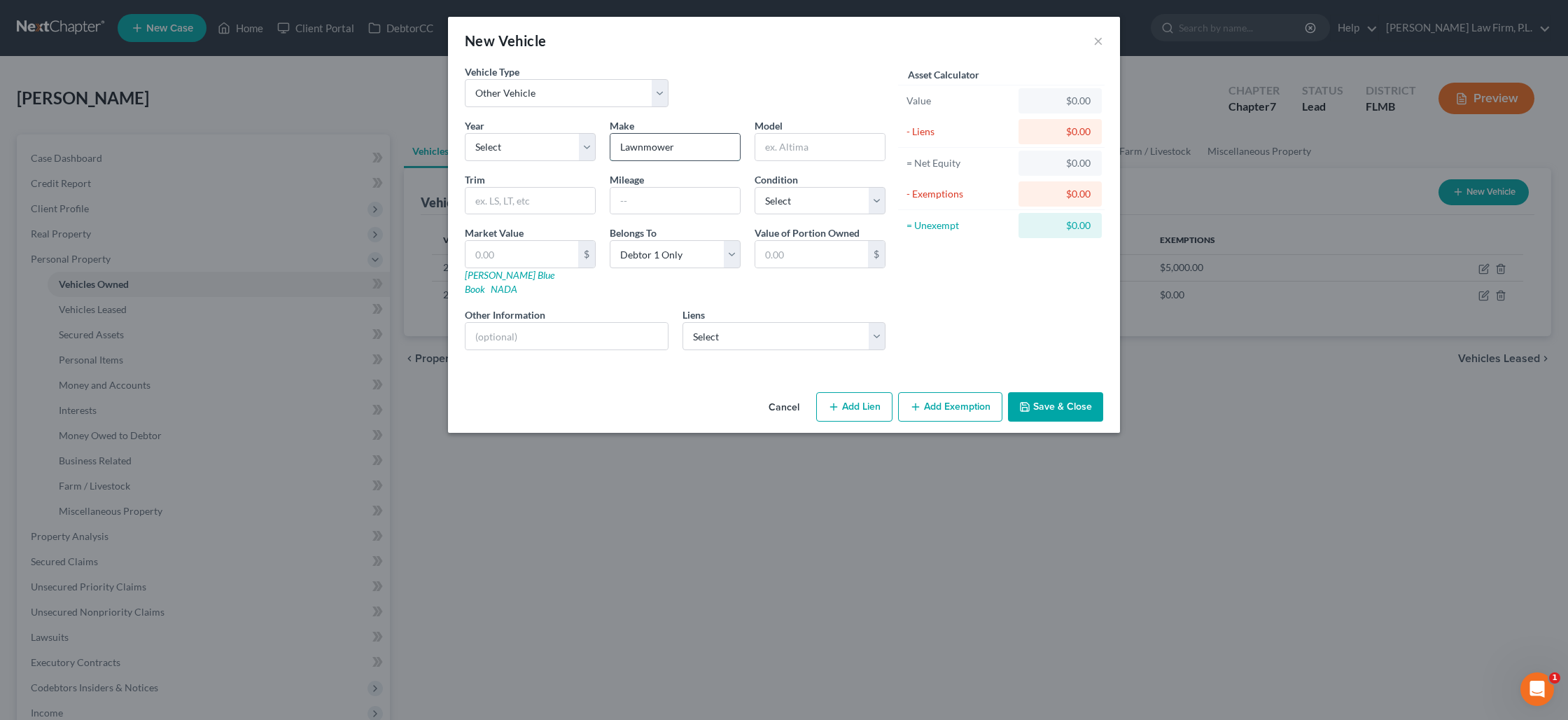
type input "Lawnmower"
click at [555, 253] on input "text" at bounding box center [522, 254] width 113 height 27
type input "1"
type input "1.00"
type input "10"
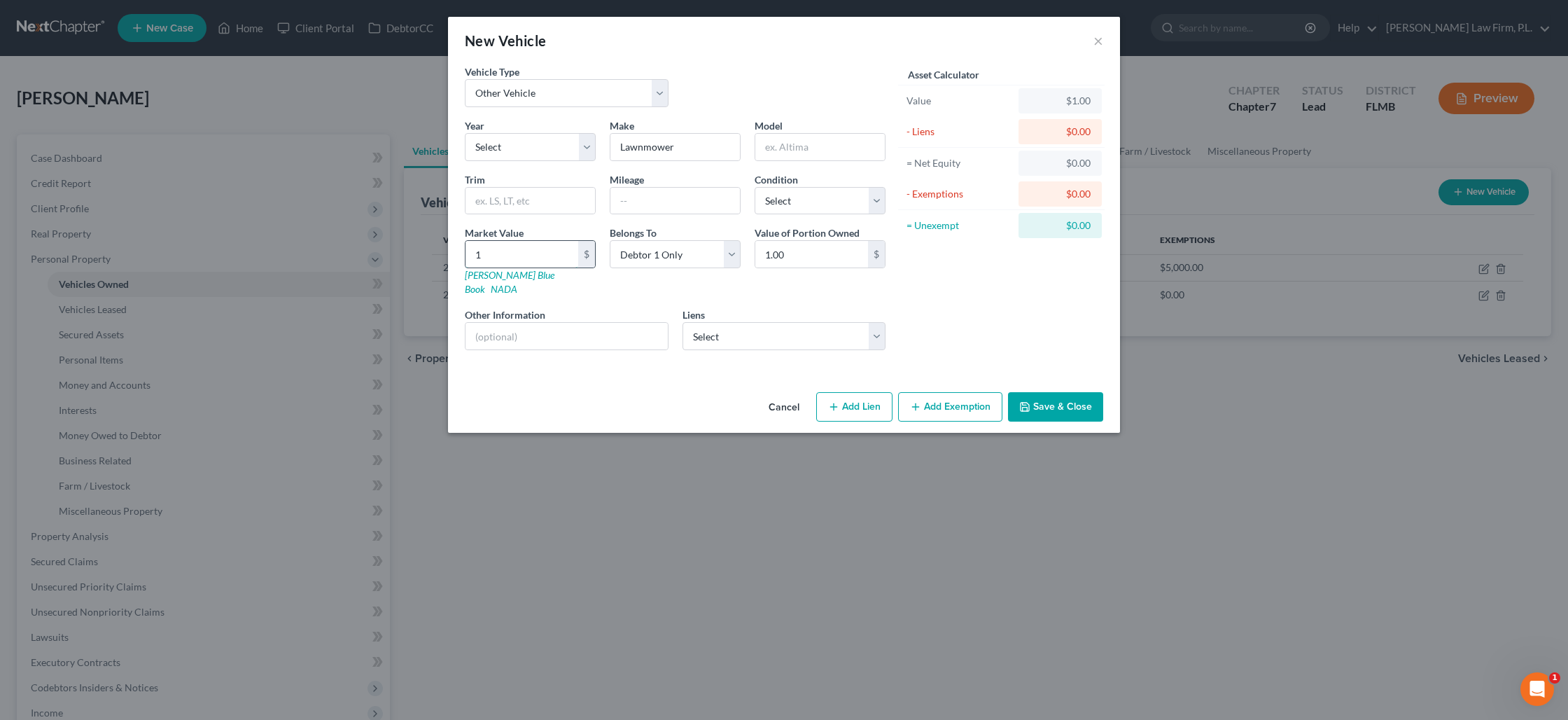
type input "10.00"
type input "100"
type input "100.00"
type input "1000"
type input "1,000.00"
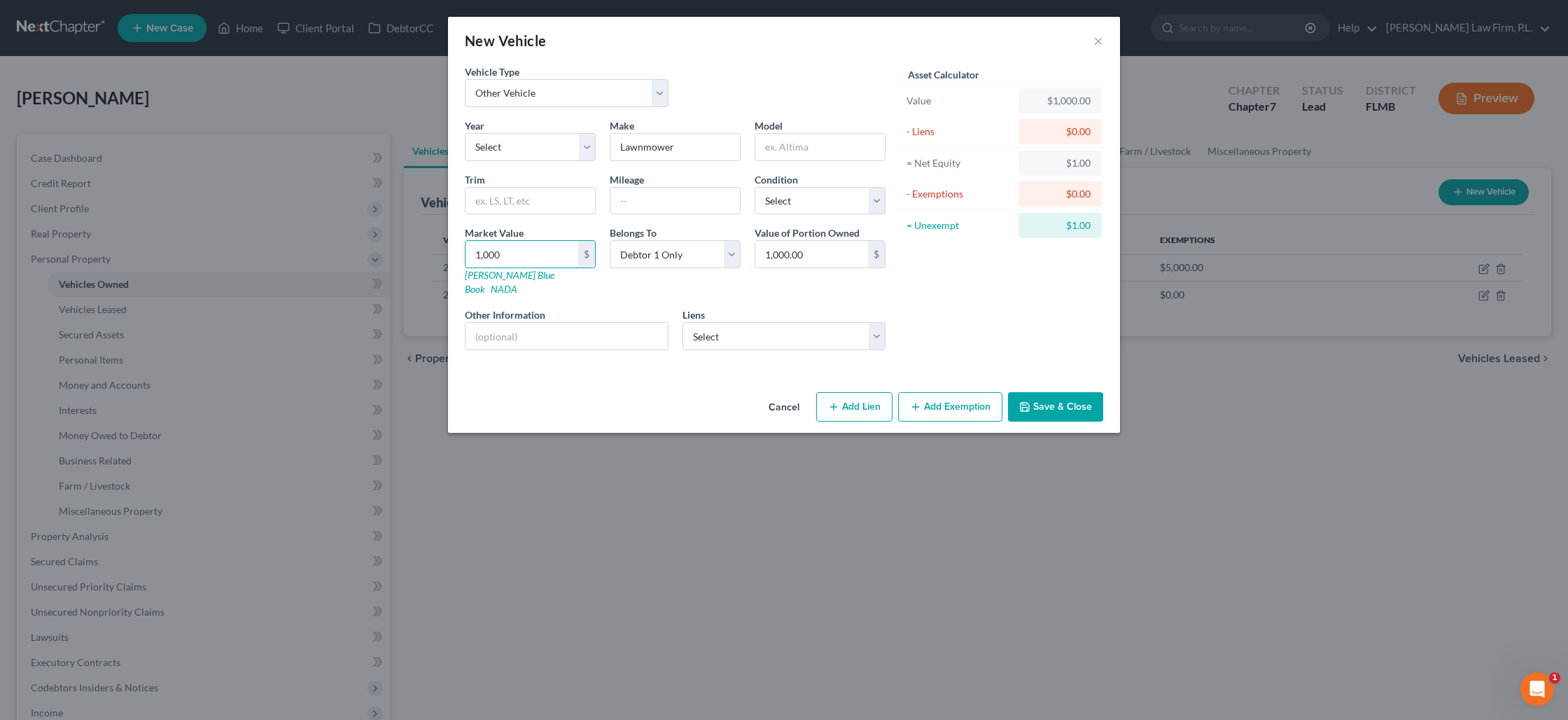
type input "1,000"
click at [1025, 401] on icon "button" at bounding box center [1024, 406] width 11 height 11
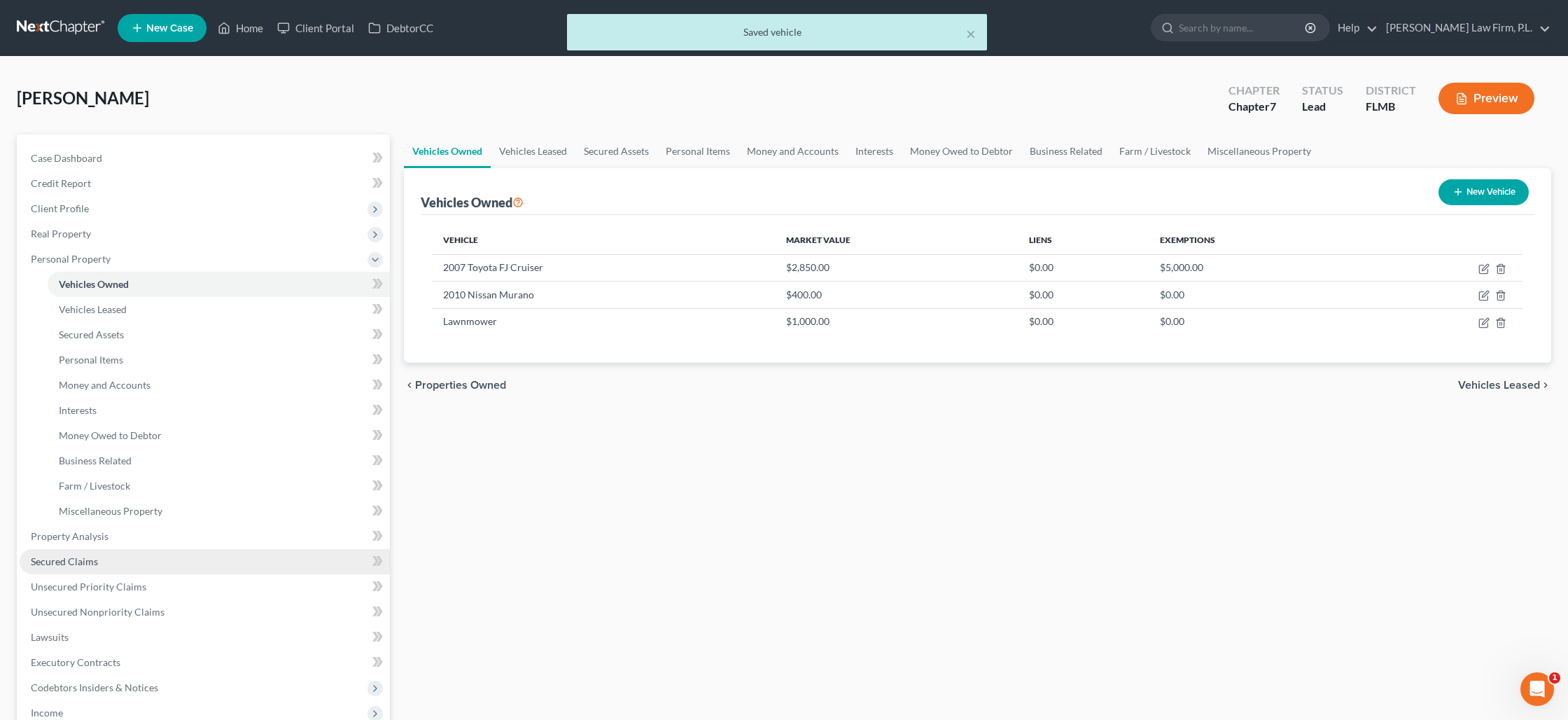
click at [84, 556] on span "Secured Claims" at bounding box center [64, 562] width 67 height 12
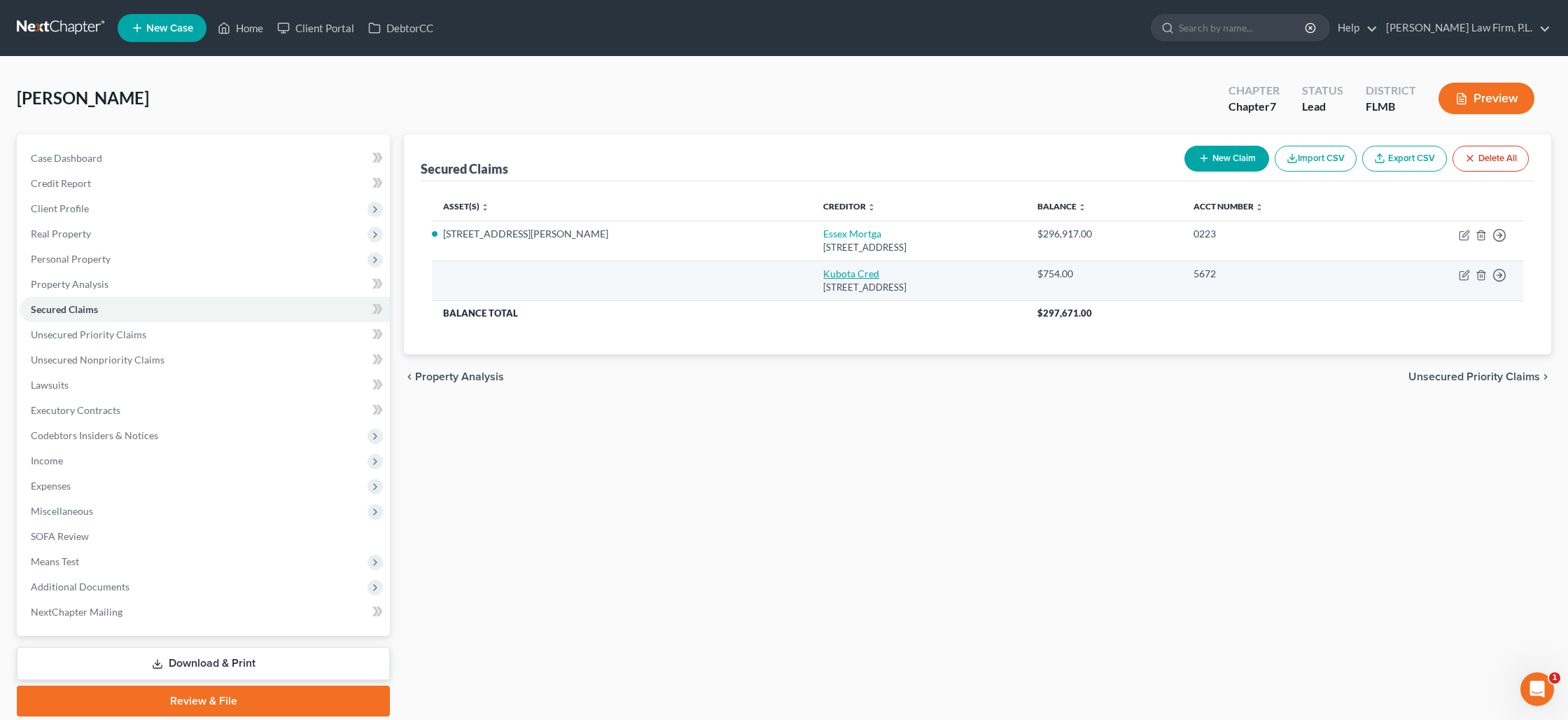
click at [823, 278] on link "Kubota Cred" at bounding box center [851, 274] width 56 height 12
select select "45"
select select "0"
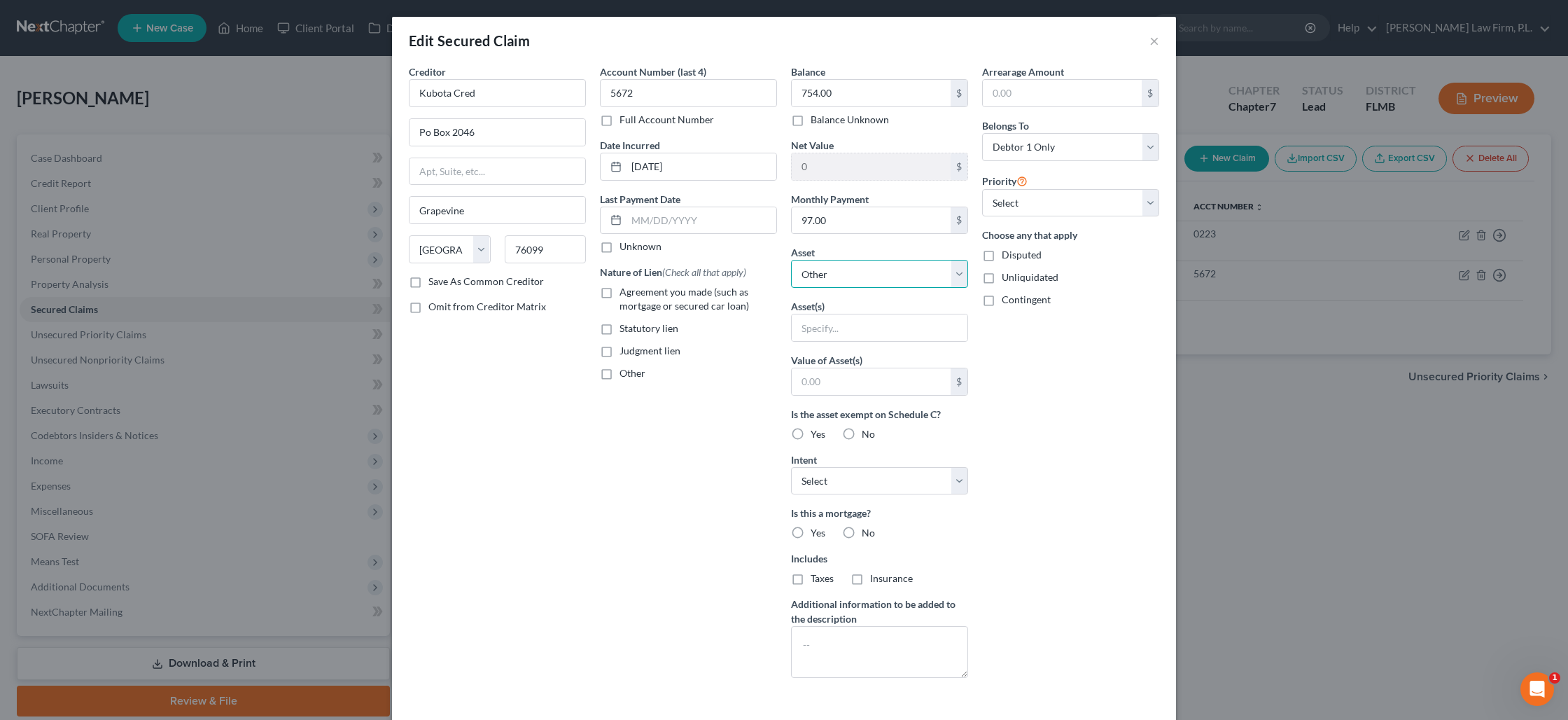
click at [822, 277] on select "Select Other Multiple Assets Household Goods - Living Room- Couch, Chairs, Tabl…" at bounding box center [879, 274] width 177 height 28
select select "12"
click at [791, 260] on select "Select Other Multiple Assets Household Goods - Living Room- Couch, Chairs, Tabl…" at bounding box center [879, 274] width 177 height 28
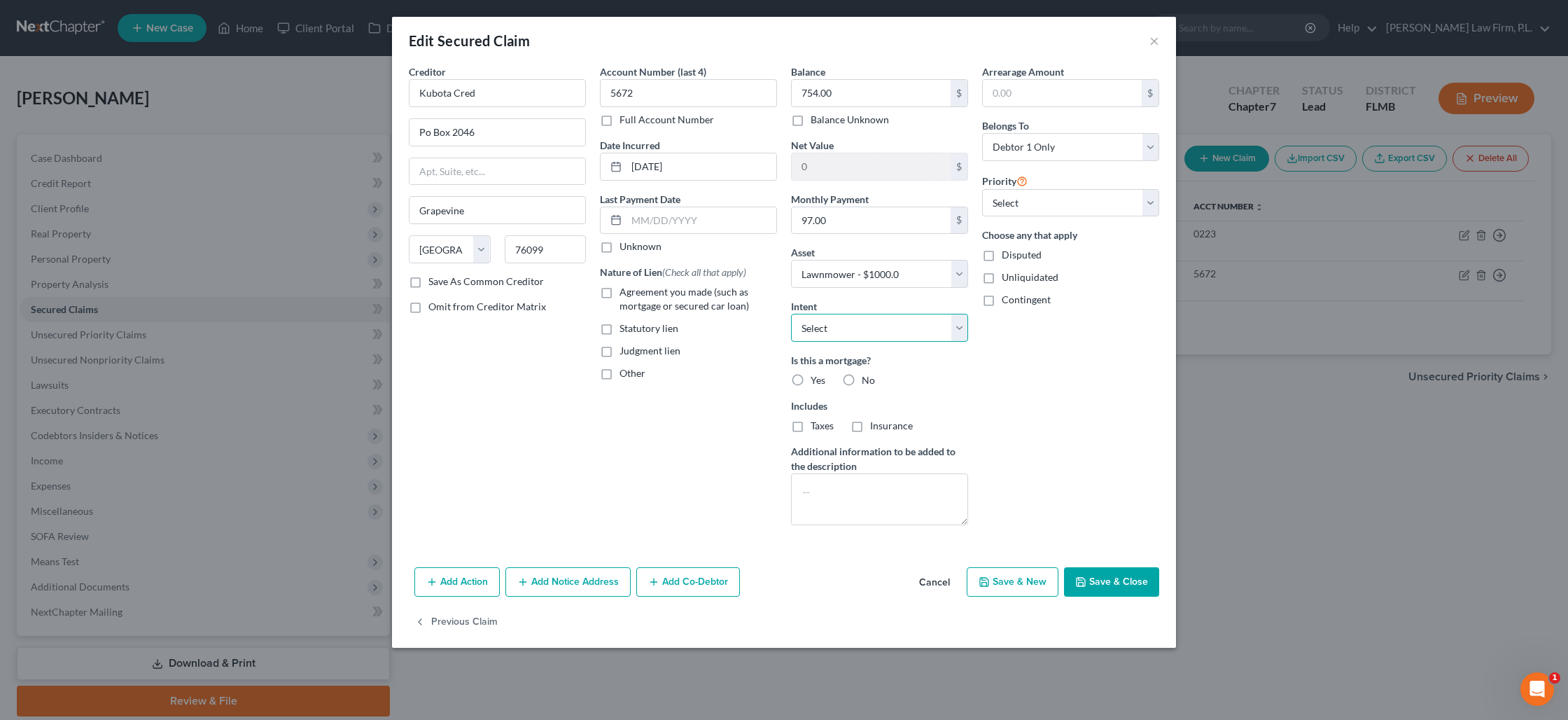
click at [854, 329] on select "Select Surrender Redeem Reaffirm Avoid Other" at bounding box center [879, 328] width 177 height 28
select select "2"
click at [791, 314] on select "Select Surrender Redeem Reaffirm Avoid Other" at bounding box center [879, 328] width 177 height 28
click at [1004, 211] on select "Select 1st 2nd 3rd 4th 5th 6th 7th 8th 9th 10th 11th 12th 13th 14th 15th 16th 1…" at bounding box center [1070, 203] width 177 height 28
select select "0"
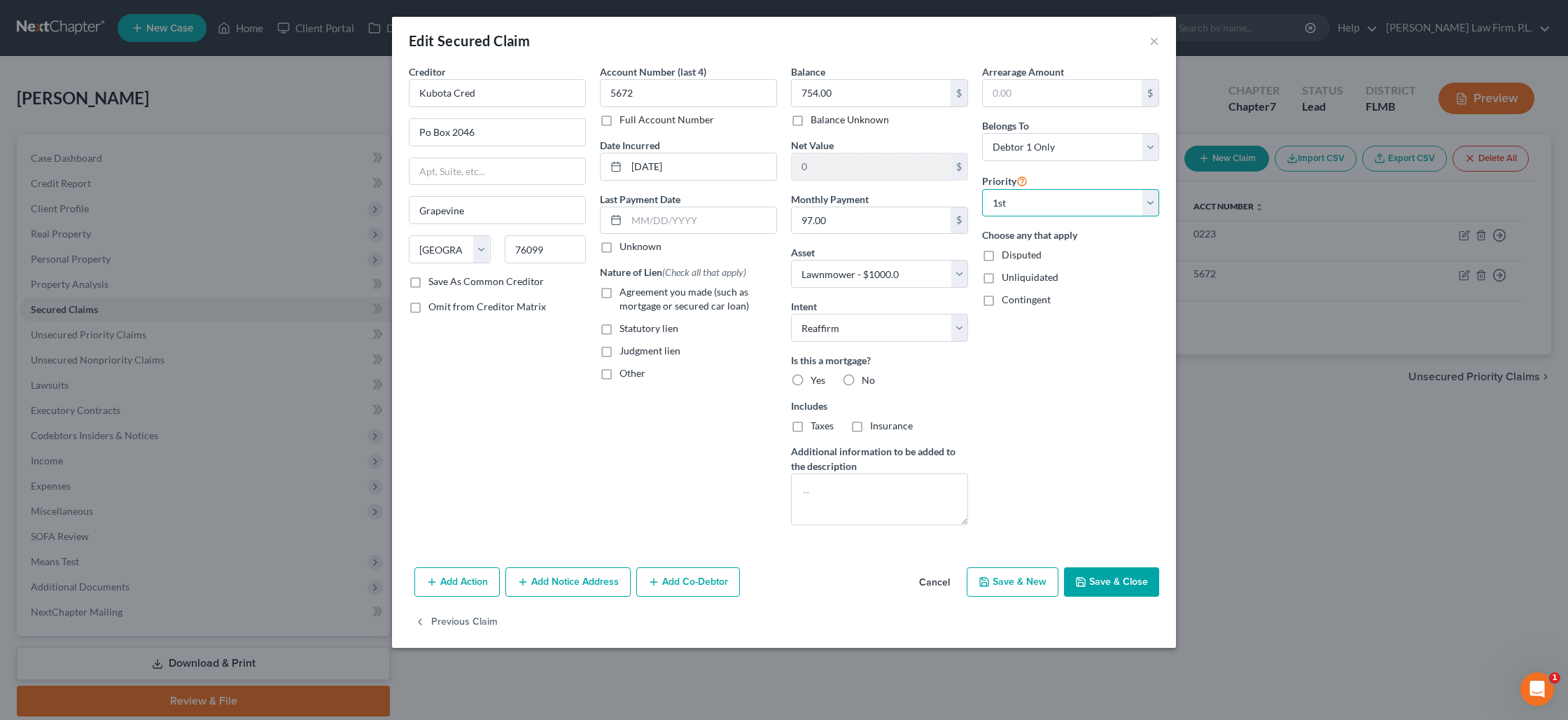
click at [982, 189] on select "Select 1st 2nd 3rd 4th 5th 6th 7th 8th 9th 10th 11th 12th 13th 14th 15th 16th 1…" at bounding box center [1070, 203] width 177 height 28
click at [620, 296] on label "Agreement you made (such as mortgage or secured car loan)" at bounding box center [699, 299] width 158 height 28
click at [626, 294] on input "Agreement you made (such as mortgage or secured car loan)" at bounding box center [630, 289] width 9 height 9
checkbox input "true"
click at [843, 484] on textarea at bounding box center [879, 500] width 177 height 52
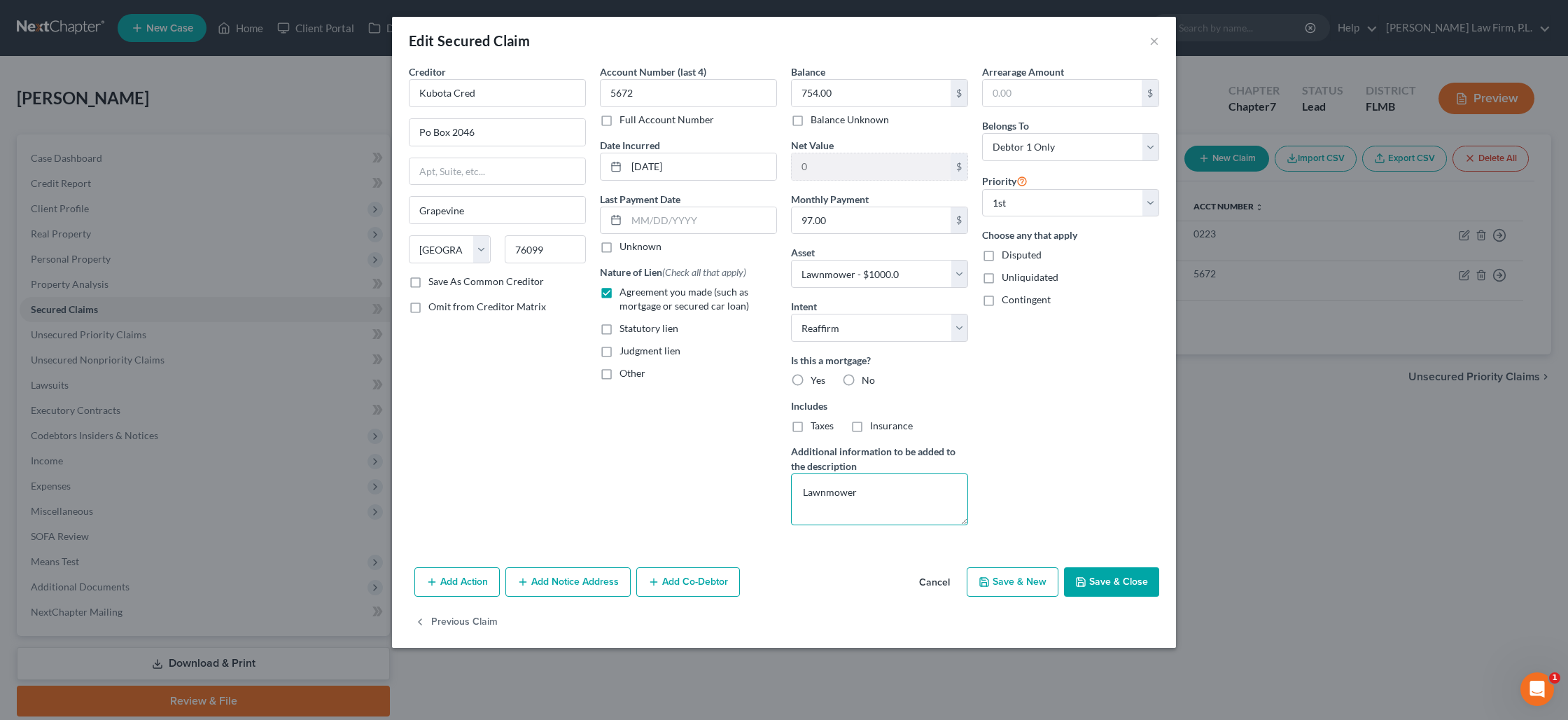
type textarea "Lawnmower"
click at [1107, 582] on button "Save & Close" at bounding box center [1111, 582] width 95 height 29
select select
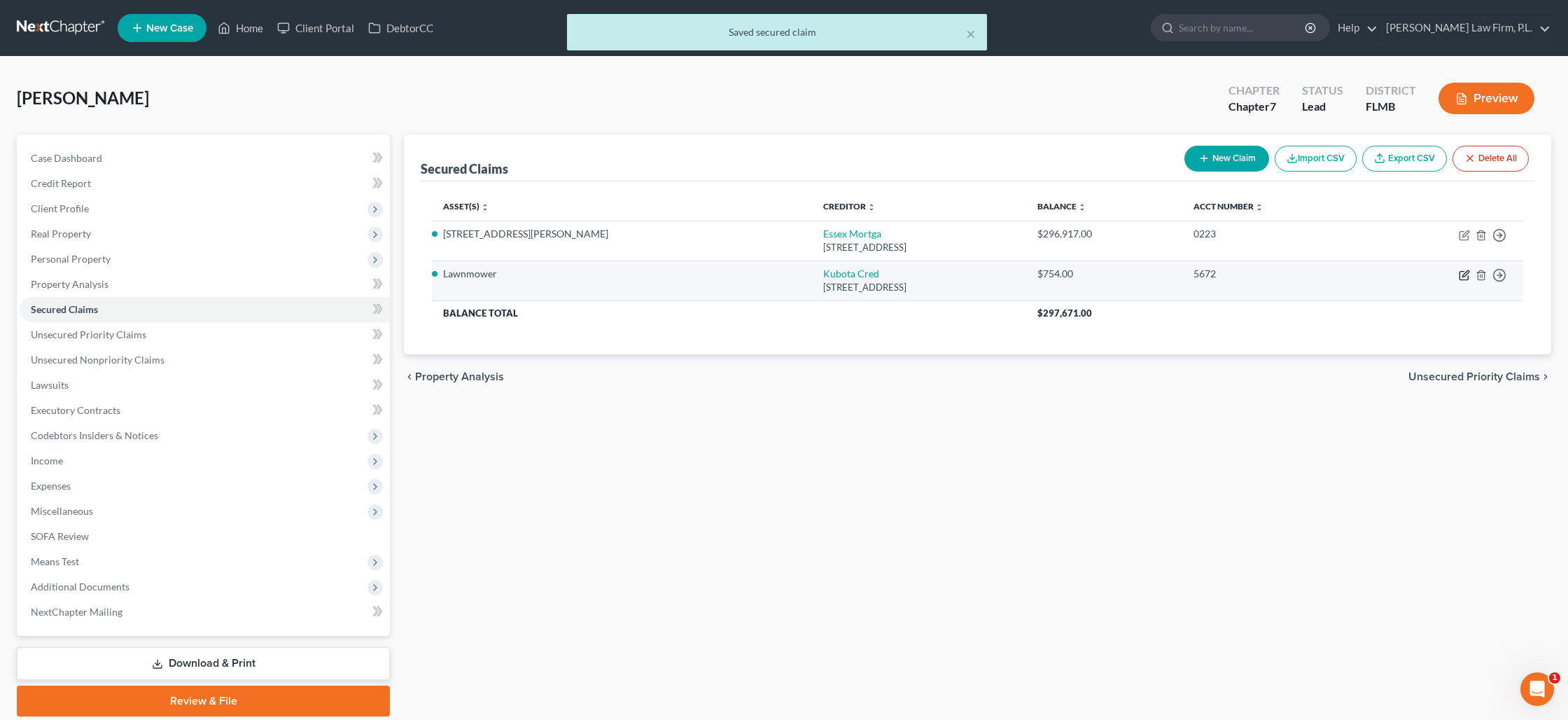
click at [1469, 276] on icon "button" at bounding box center [1464, 275] width 11 height 11
select select "45"
select select "2"
select select "0"
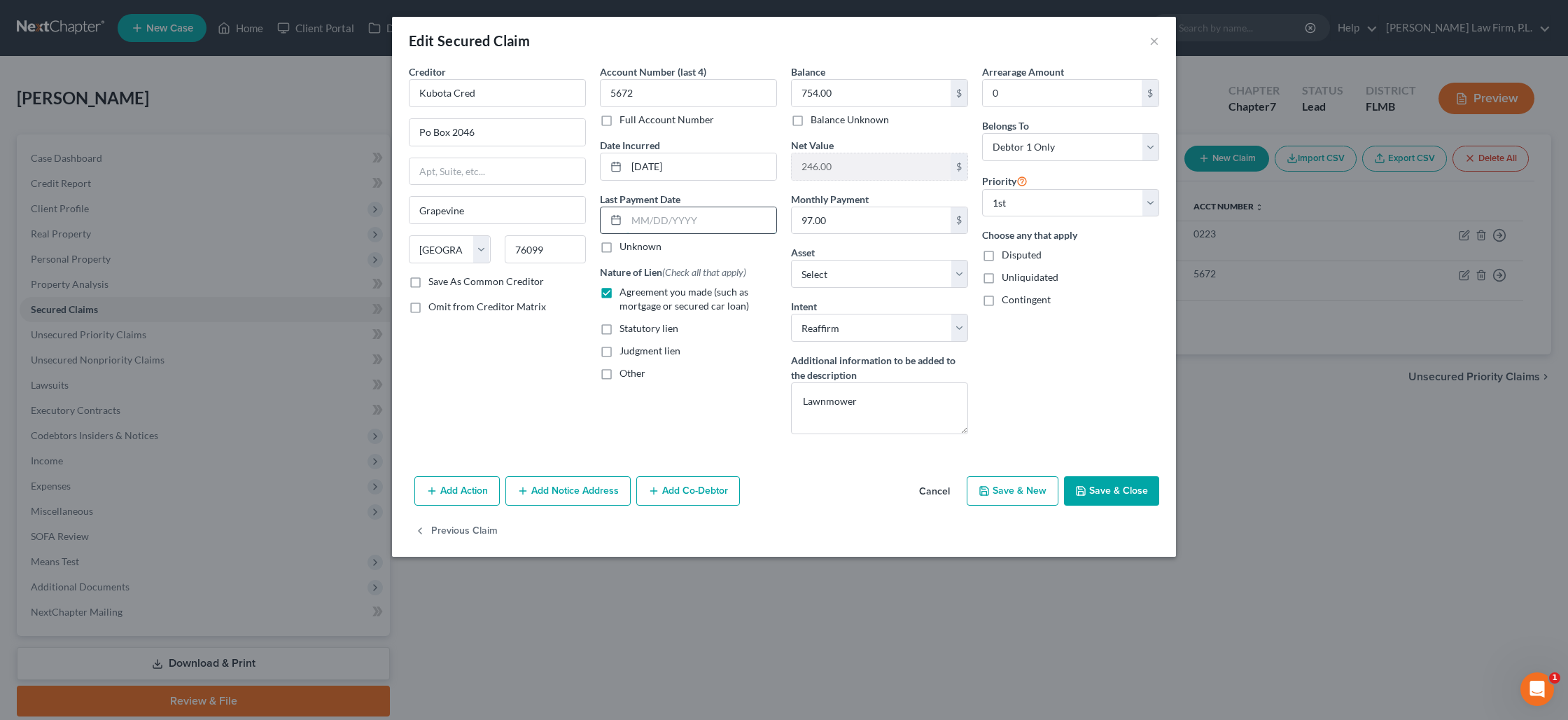
click at [704, 225] on input "text" at bounding box center [702, 220] width 150 height 27
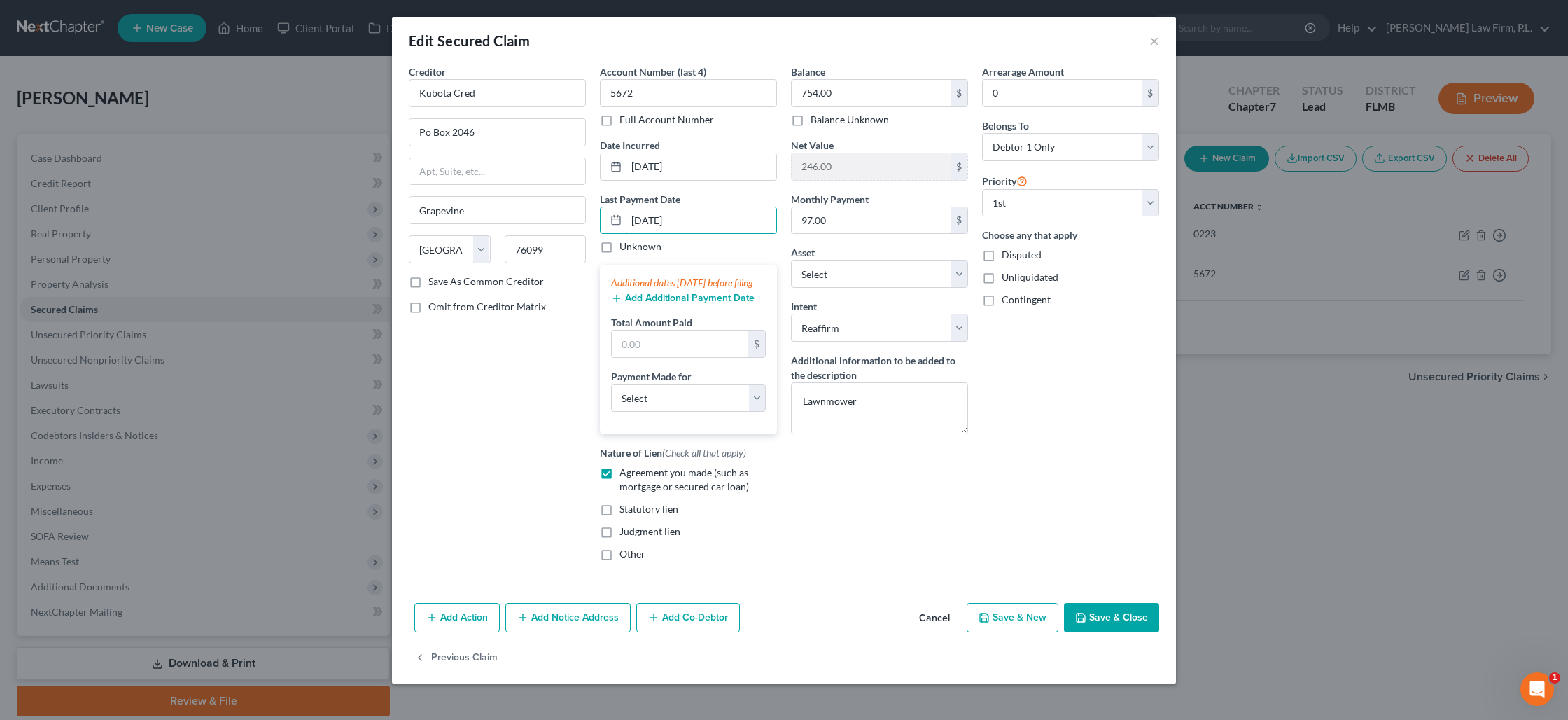
type input "[DATE]"
click at [660, 319] on div "Additional dates [DATE] before filing Add Additional Payment Date Total Amount …" at bounding box center [688, 350] width 177 height 170
click at [659, 304] on button "Add Additional Payment Date" at bounding box center [684, 298] width 144 height 11
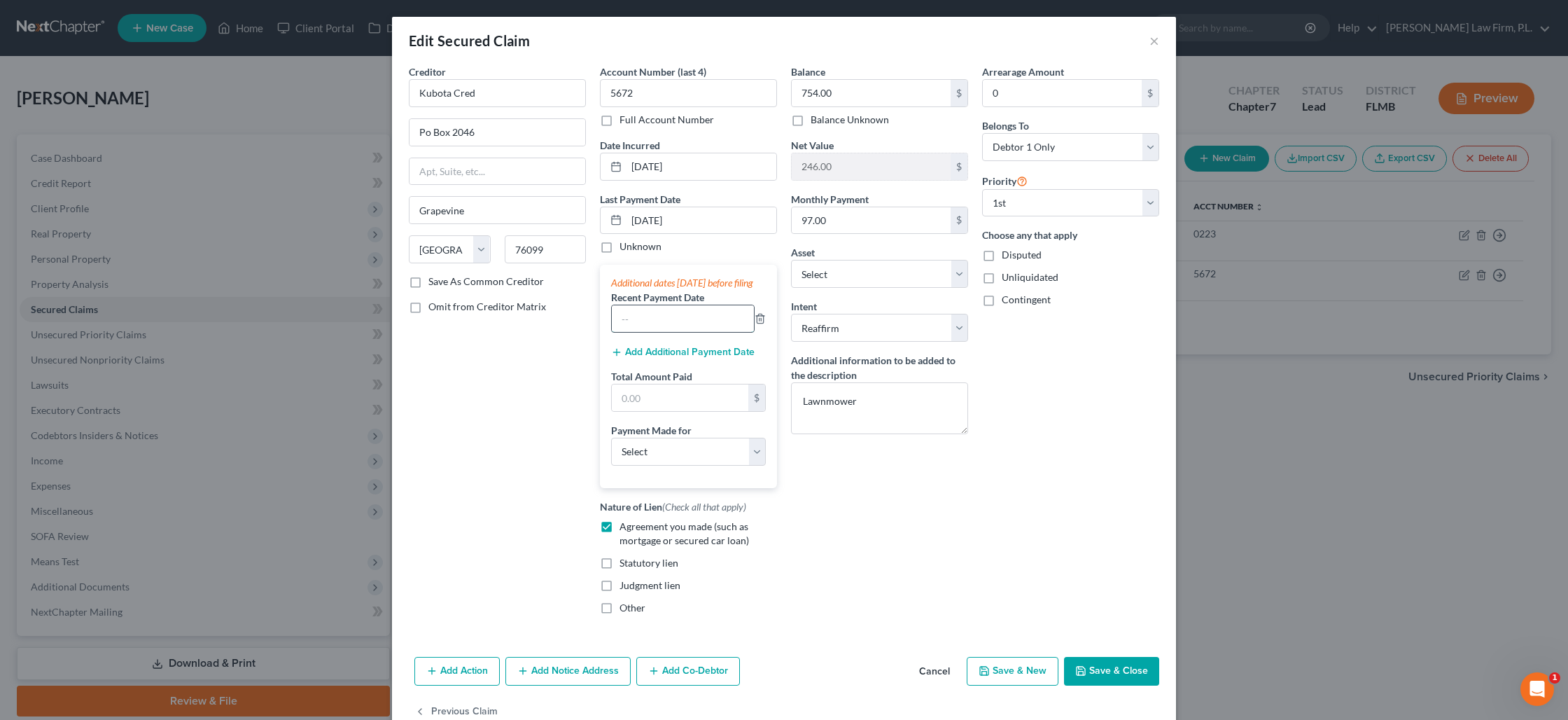
click at [650, 331] on input "text" at bounding box center [683, 318] width 142 height 27
type input "[DATE]"
click at [659, 358] on button "Add Additional Payment Date" at bounding box center [684, 352] width 144 height 11
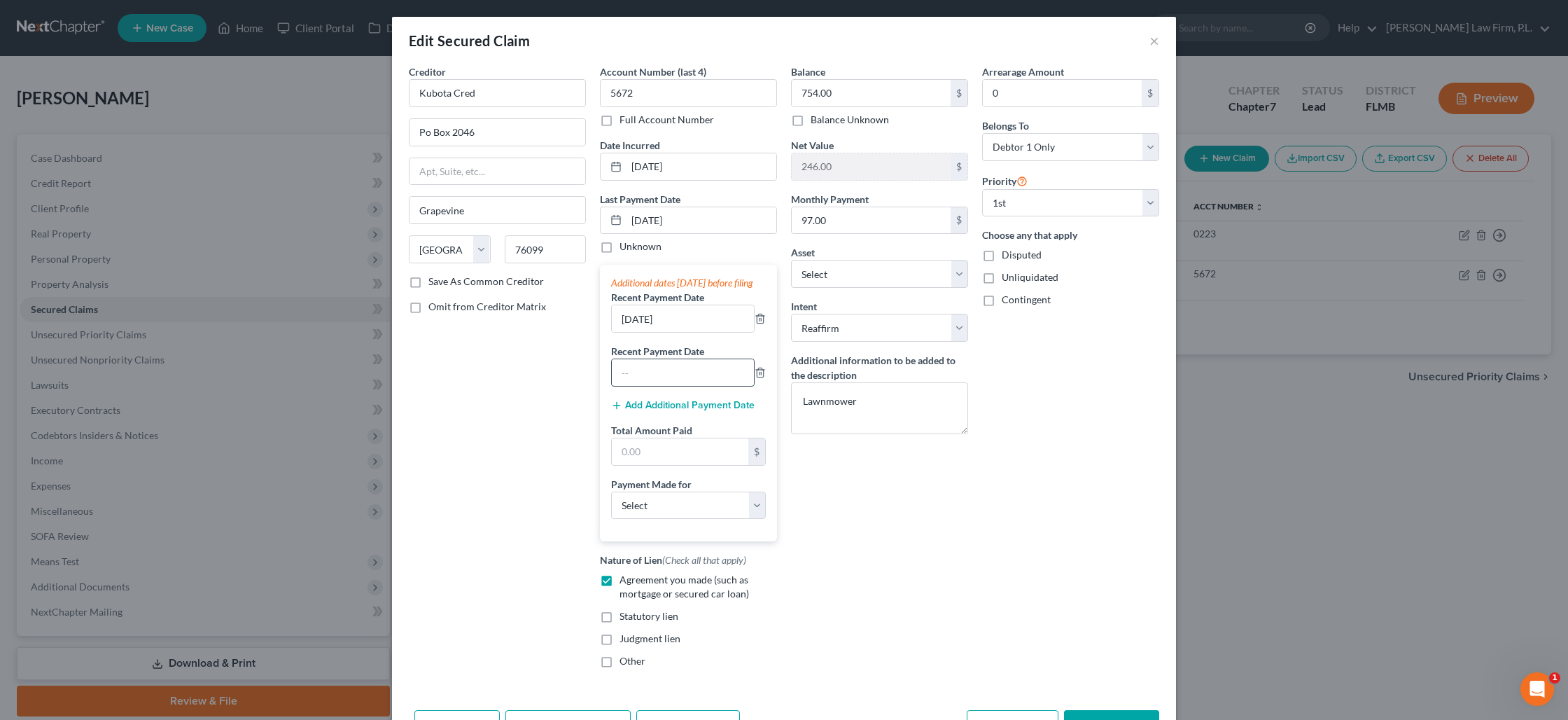
click at [659, 380] on input "text" at bounding box center [683, 372] width 142 height 27
type input "[DATE]"
click at [684, 457] on input "text" at bounding box center [680, 452] width 137 height 27
type input "291"
click at [692, 513] on select "Select Car Credit Card Loan Repayment Mortgage Other Suppliers Or Vendors" at bounding box center [689, 506] width 155 height 28
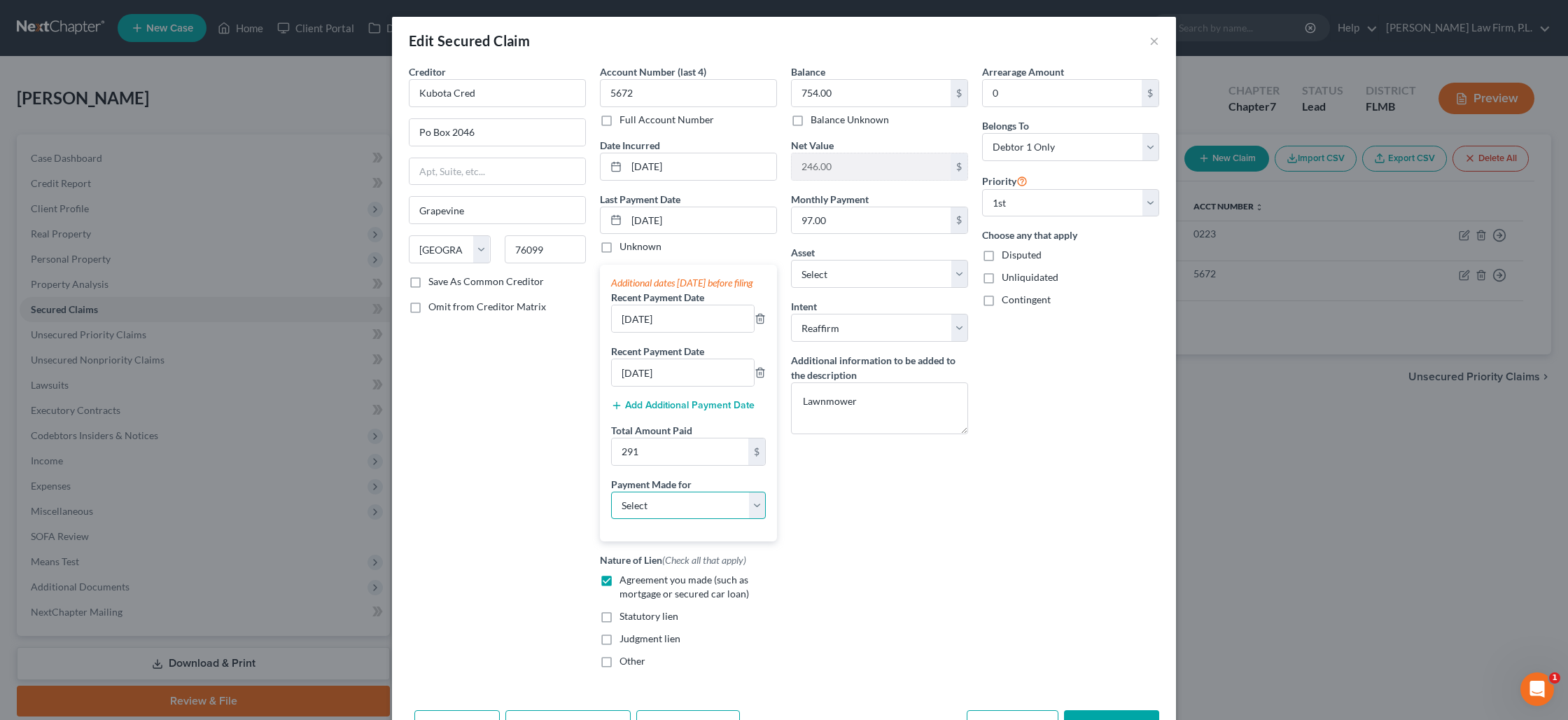
select select "4"
click at [612, 505] on select "Select Car Credit Card Loan Repayment Mortgage Other Suppliers Or Vendors" at bounding box center [689, 506] width 155 height 28
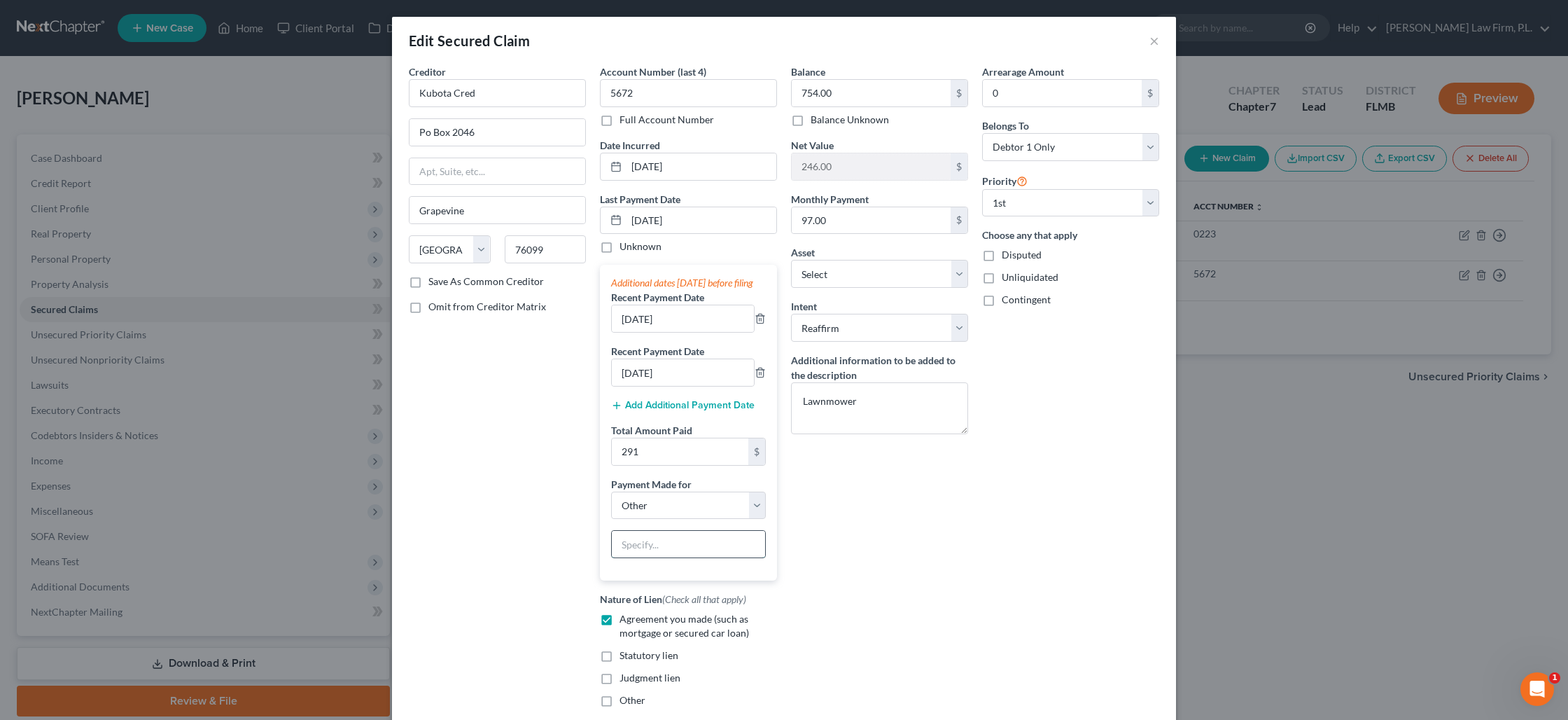
click at [723, 558] on input "text" at bounding box center [688, 544] width 153 height 27
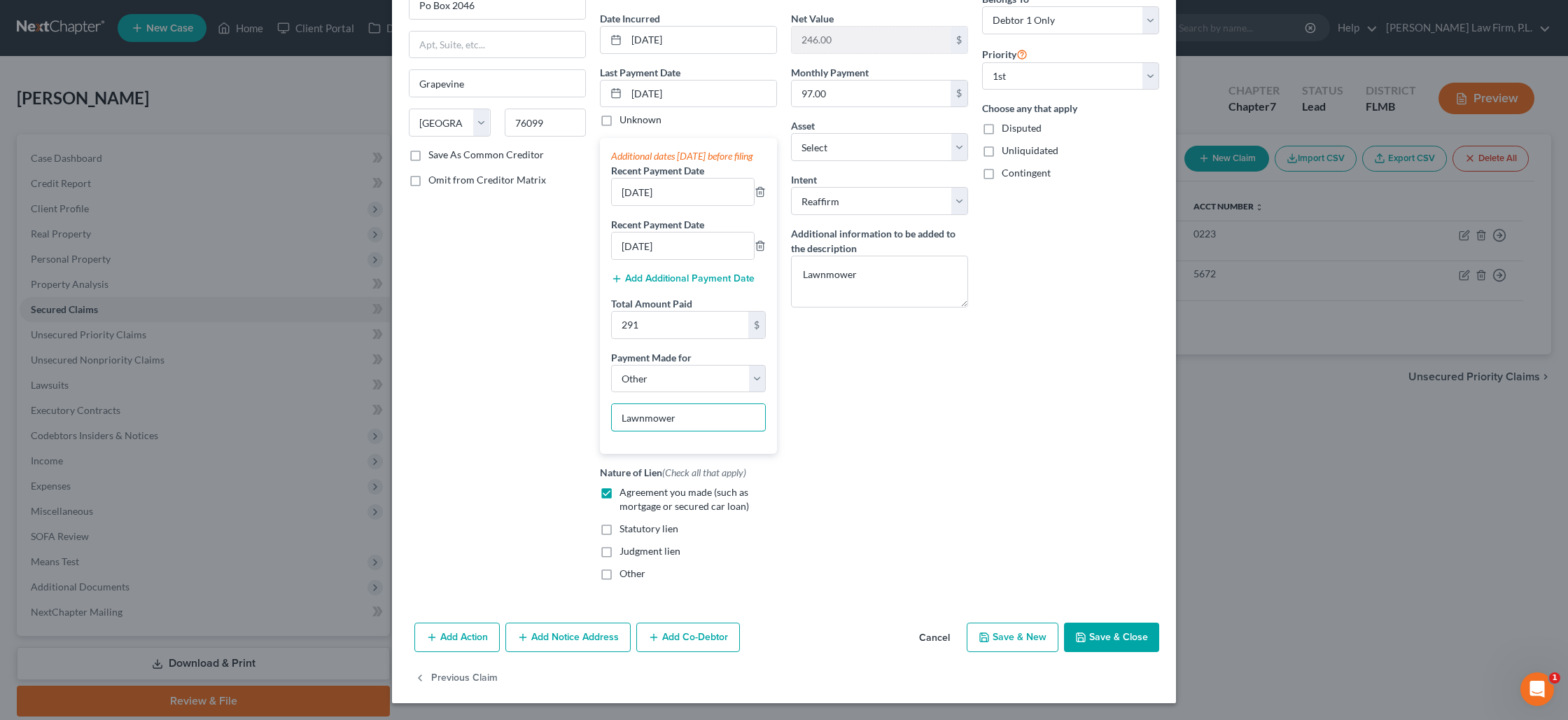
type input "Lawnmower"
click at [1095, 633] on button "Save & Close" at bounding box center [1111, 637] width 95 height 29
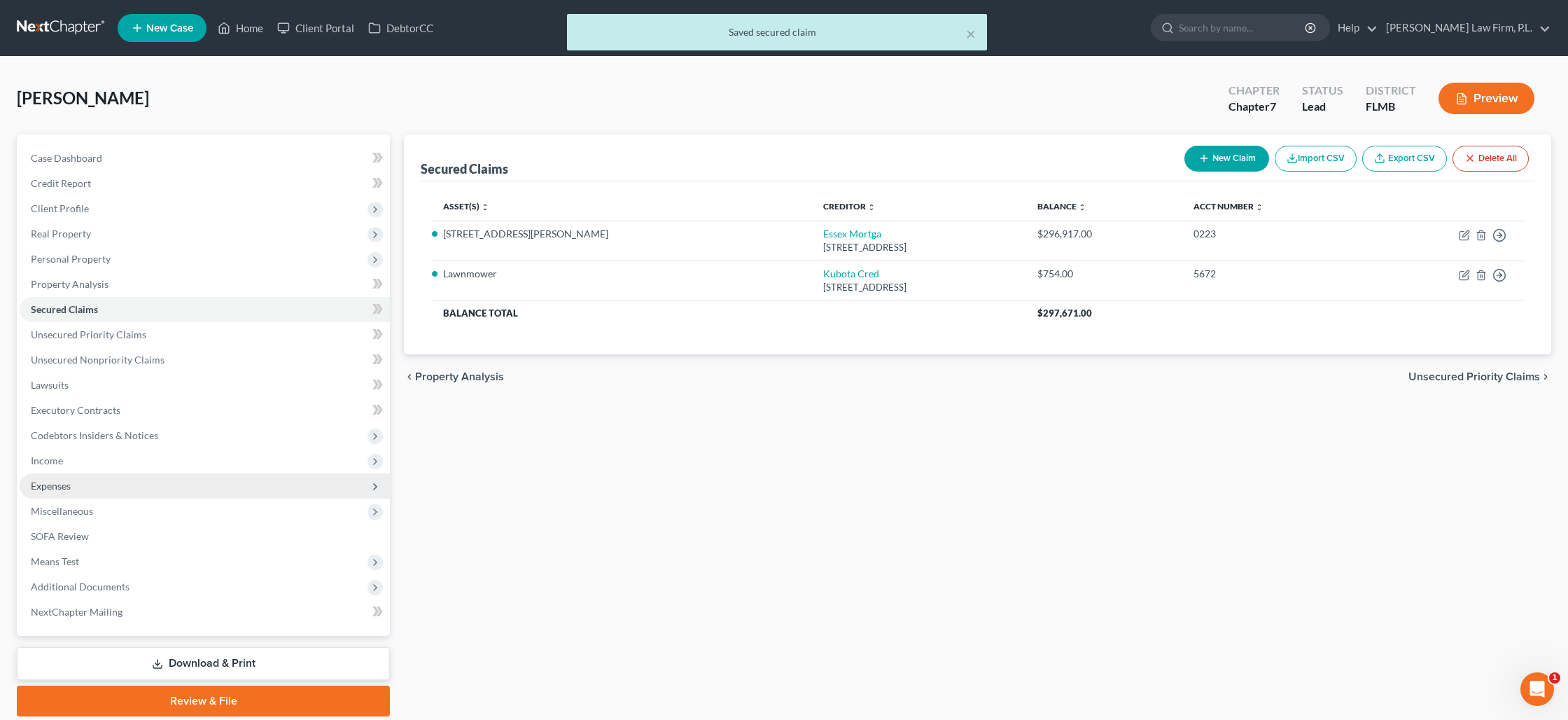
click at [90, 486] on span "Expenses" at bounding box center [205, 486] width 371 height 25
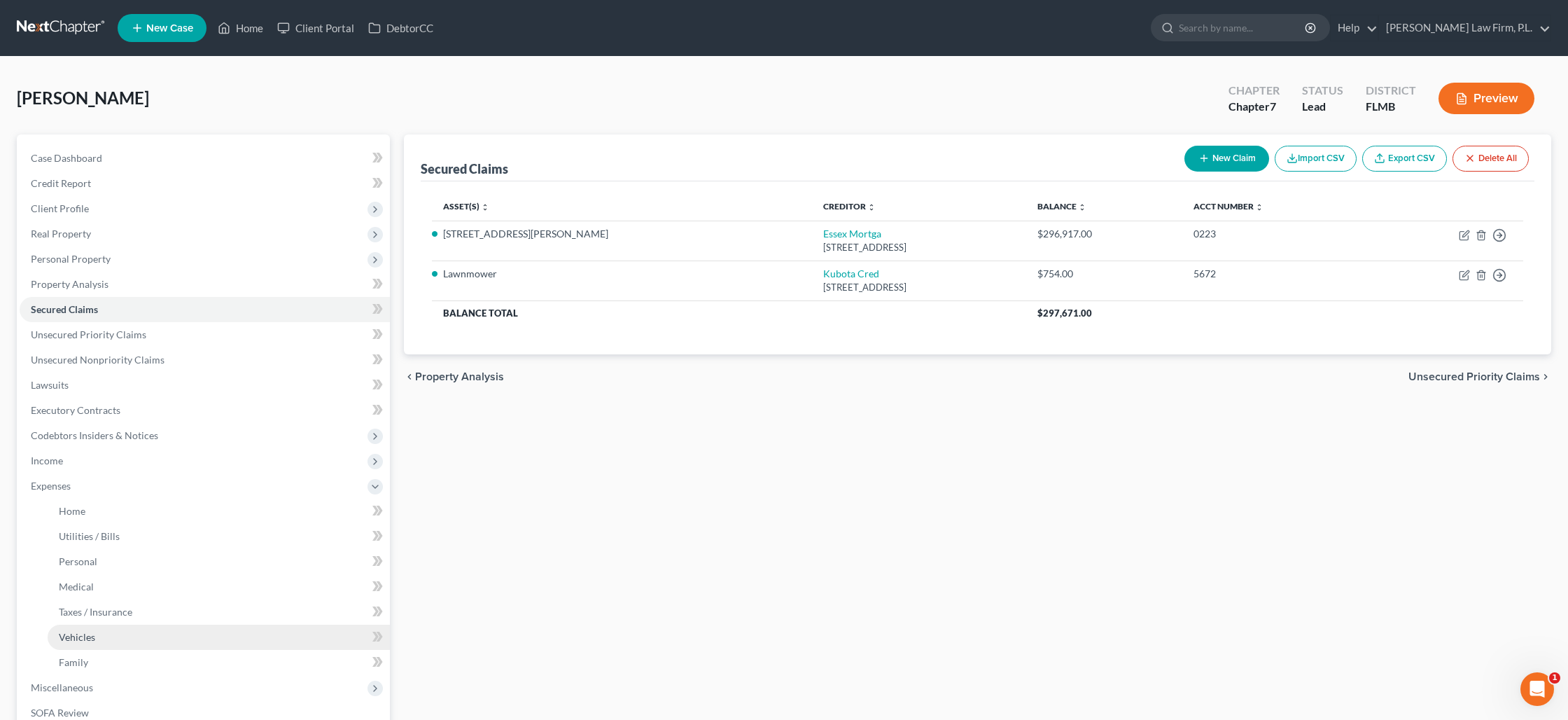
click at [146, 628] on link "Vehicles" at bounding box center [219, 637] width 343 height 25
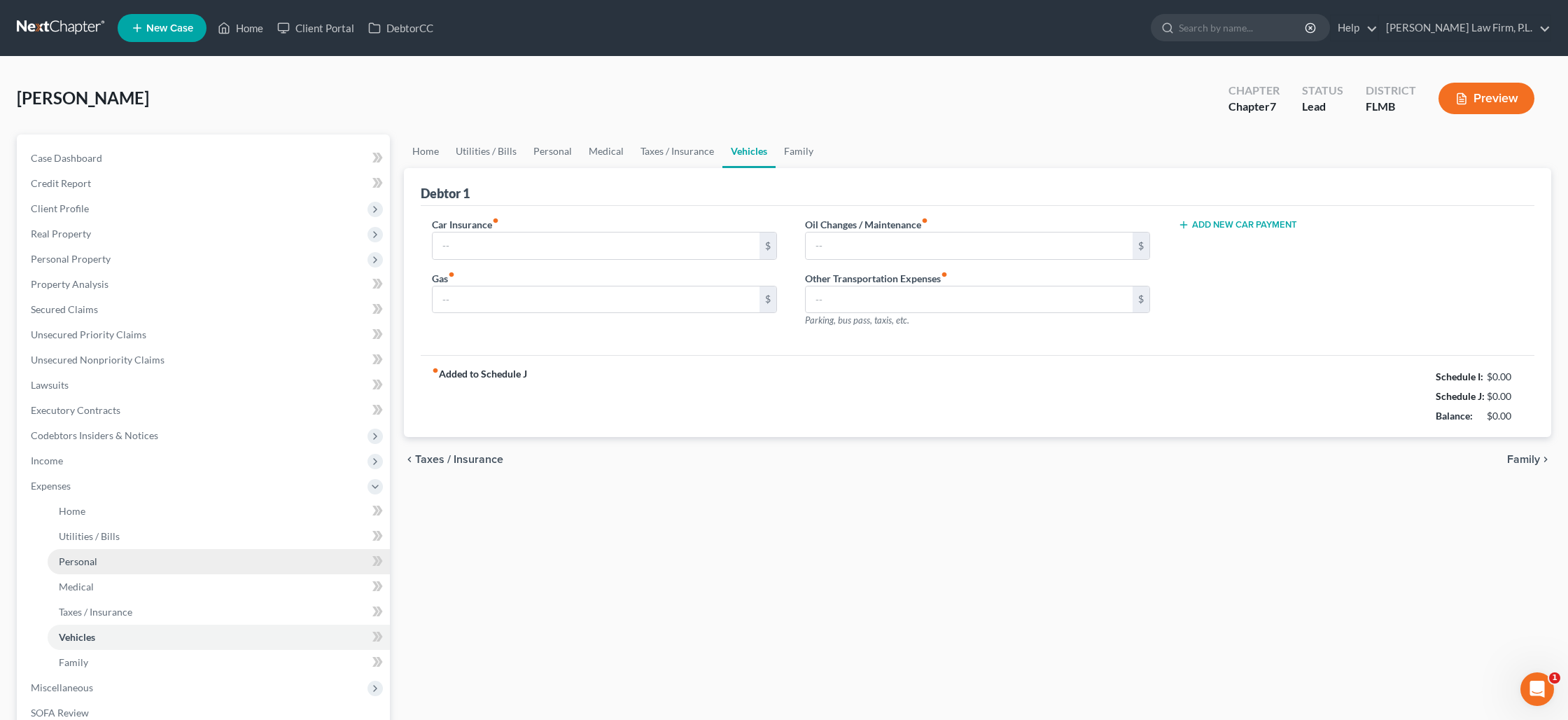
type input "210.00"
type input "500.00"
type input "0.00"
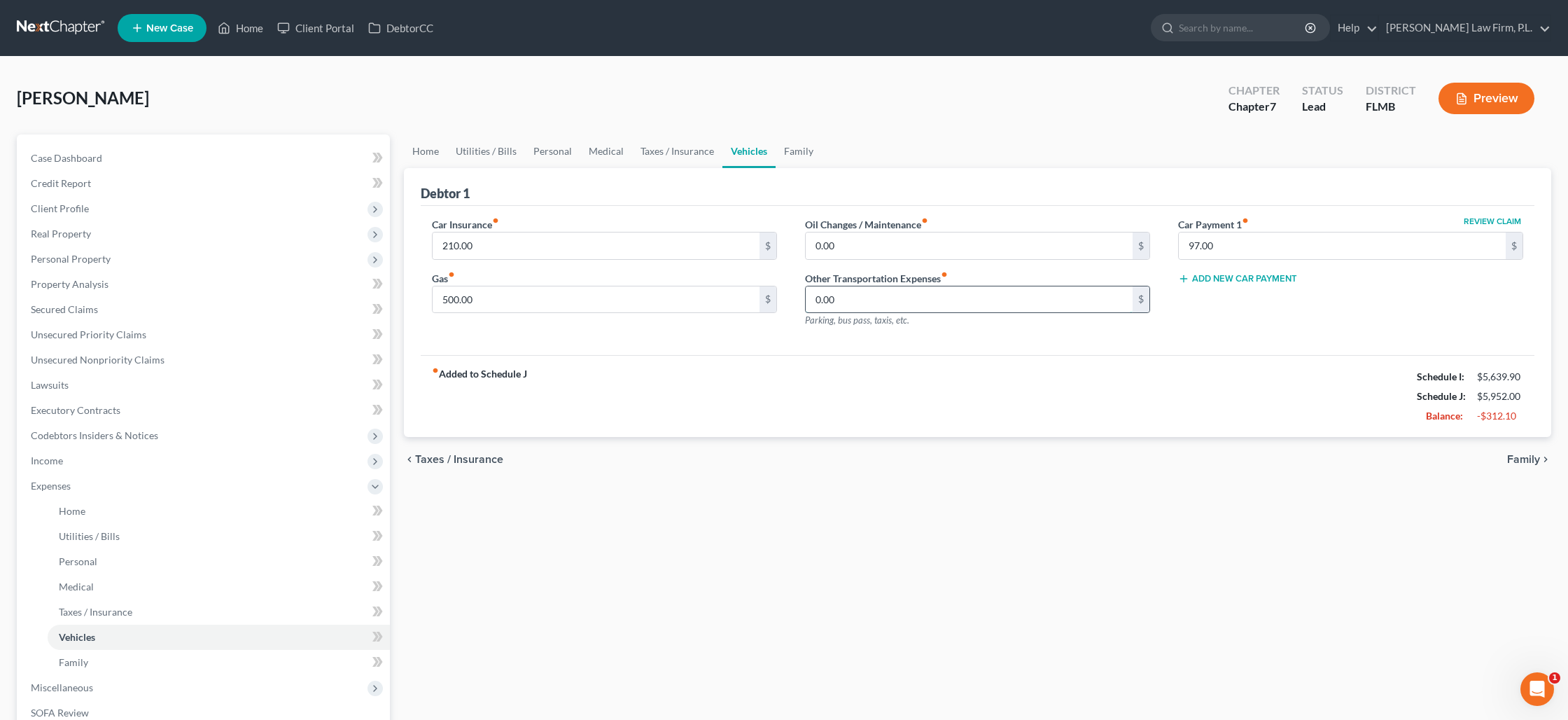
click at [831, 298] on input "0.00" at bounding box center [968, 300] width 327 height 27
type input "50"
click at [524, 306] on input "500.00" at bounding box center [596, 300] width 327 height 27
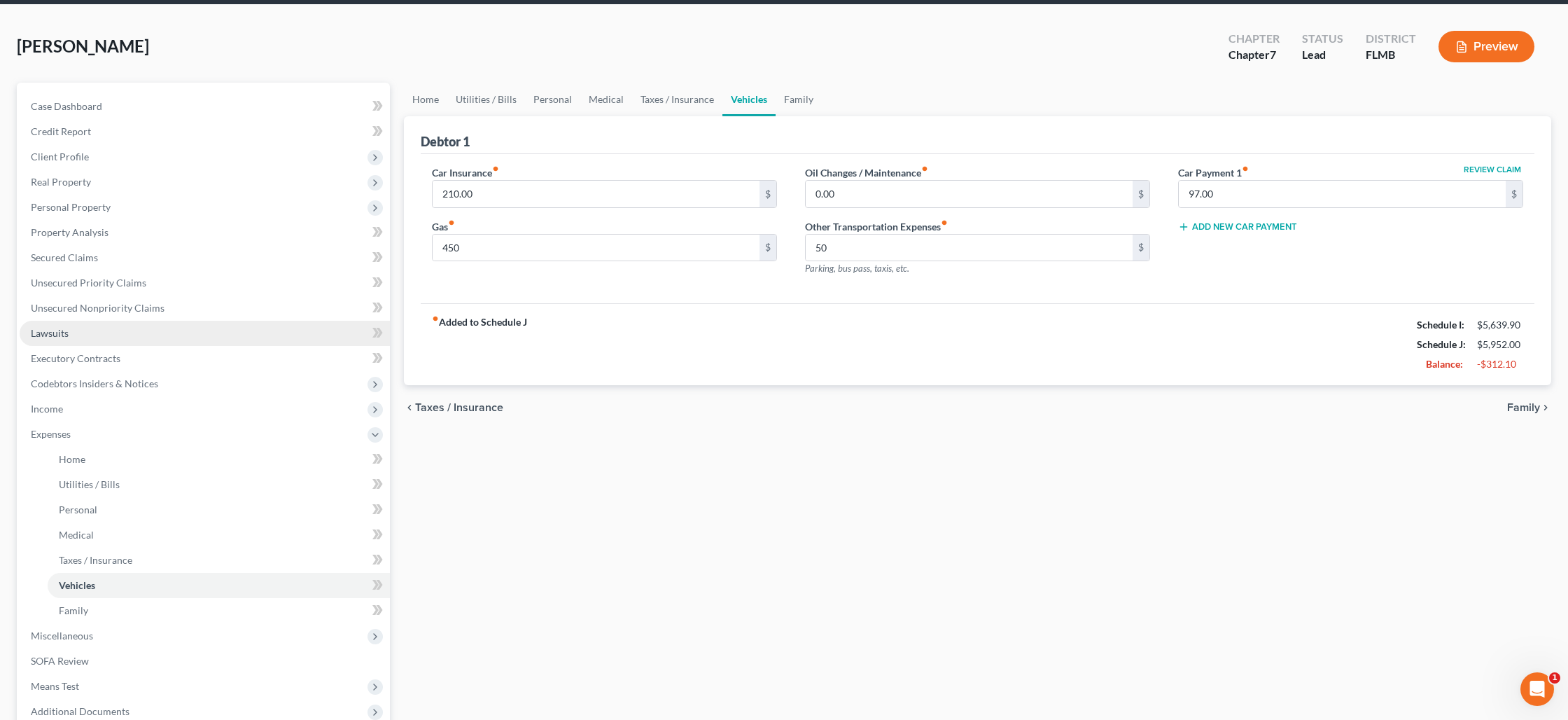
scroll to position [71, 0]
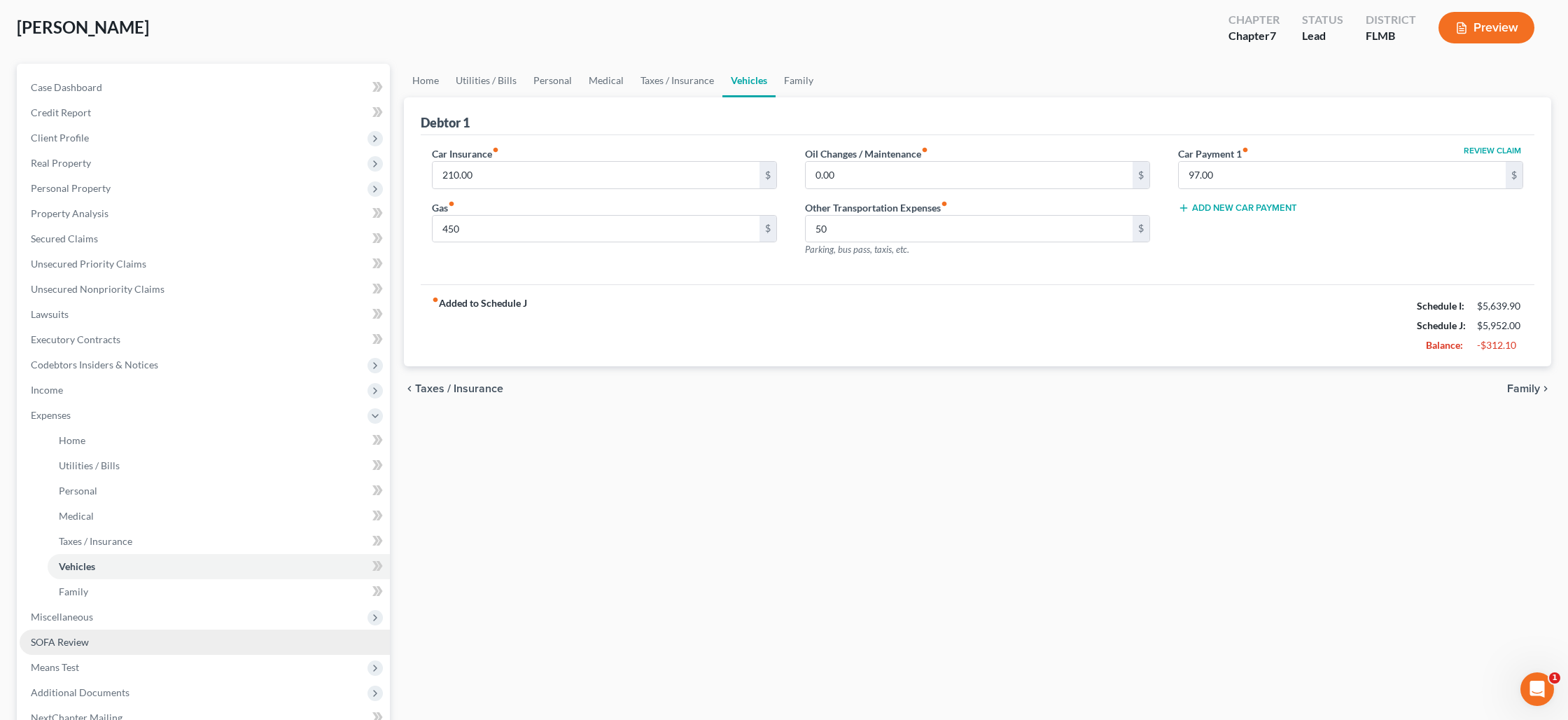
click at [153, 632] on link "SOFA Review" at bounding box center [205, 642] width 371 height 25
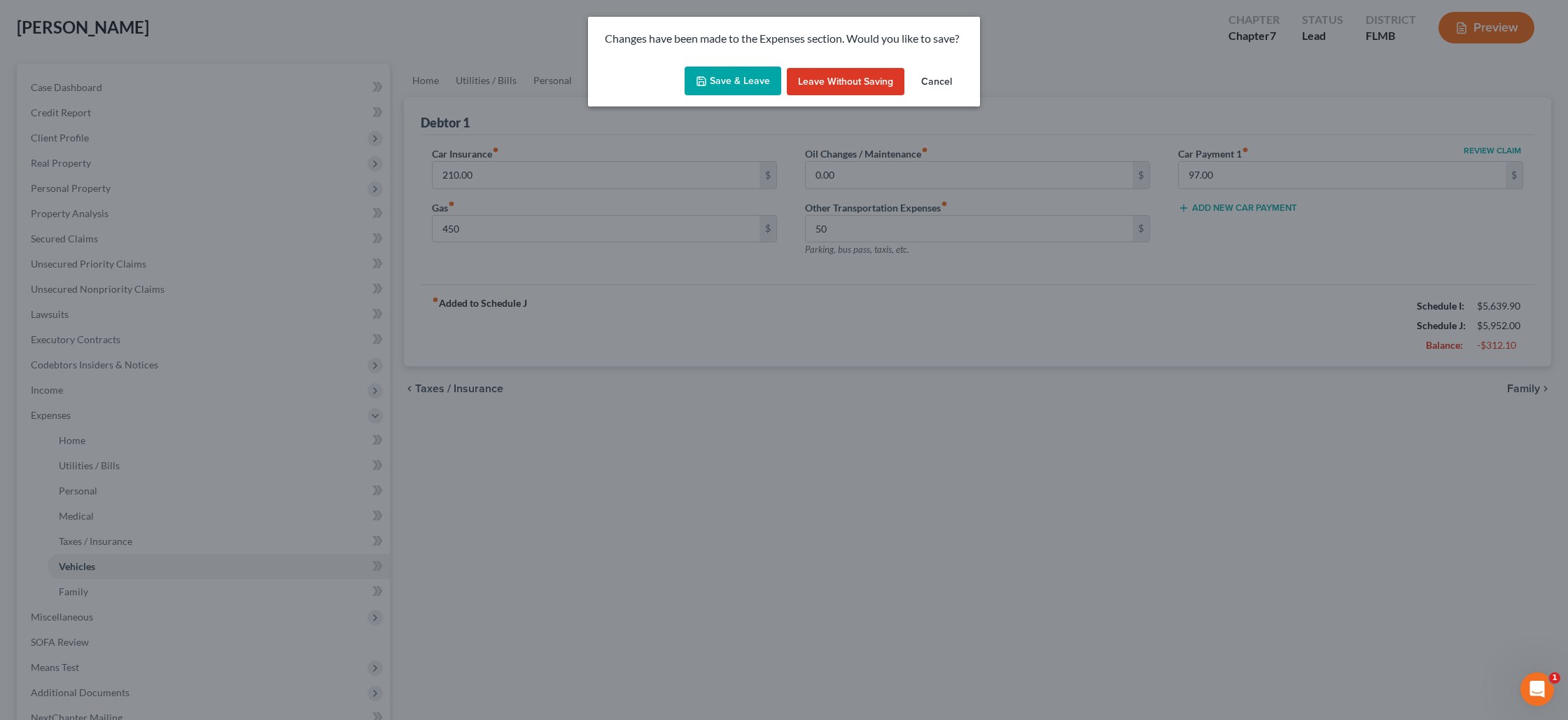
click at [739, 90] on button "Save & Leave" at bounding box center [733, 81] width 97 height 29
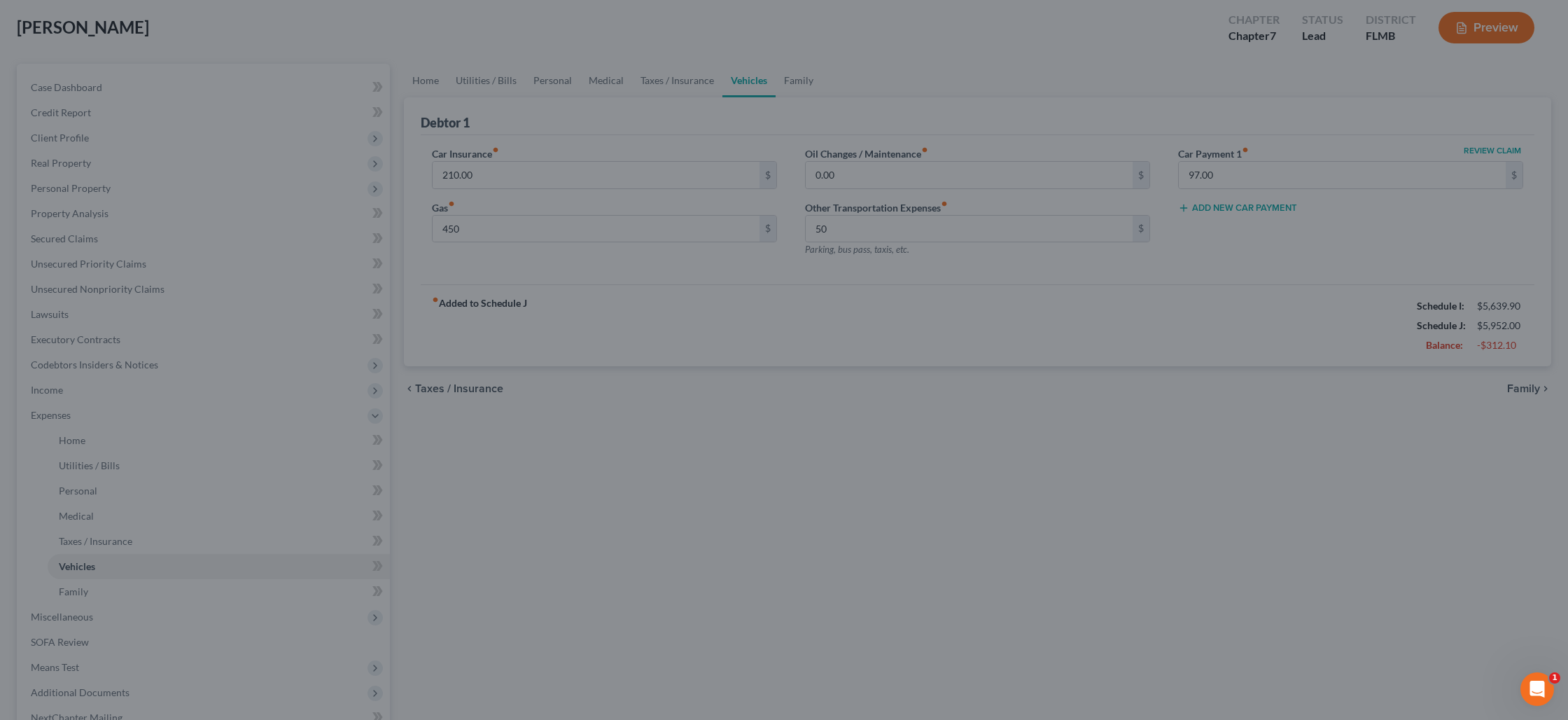
type input "450.00"
type input "50.00"
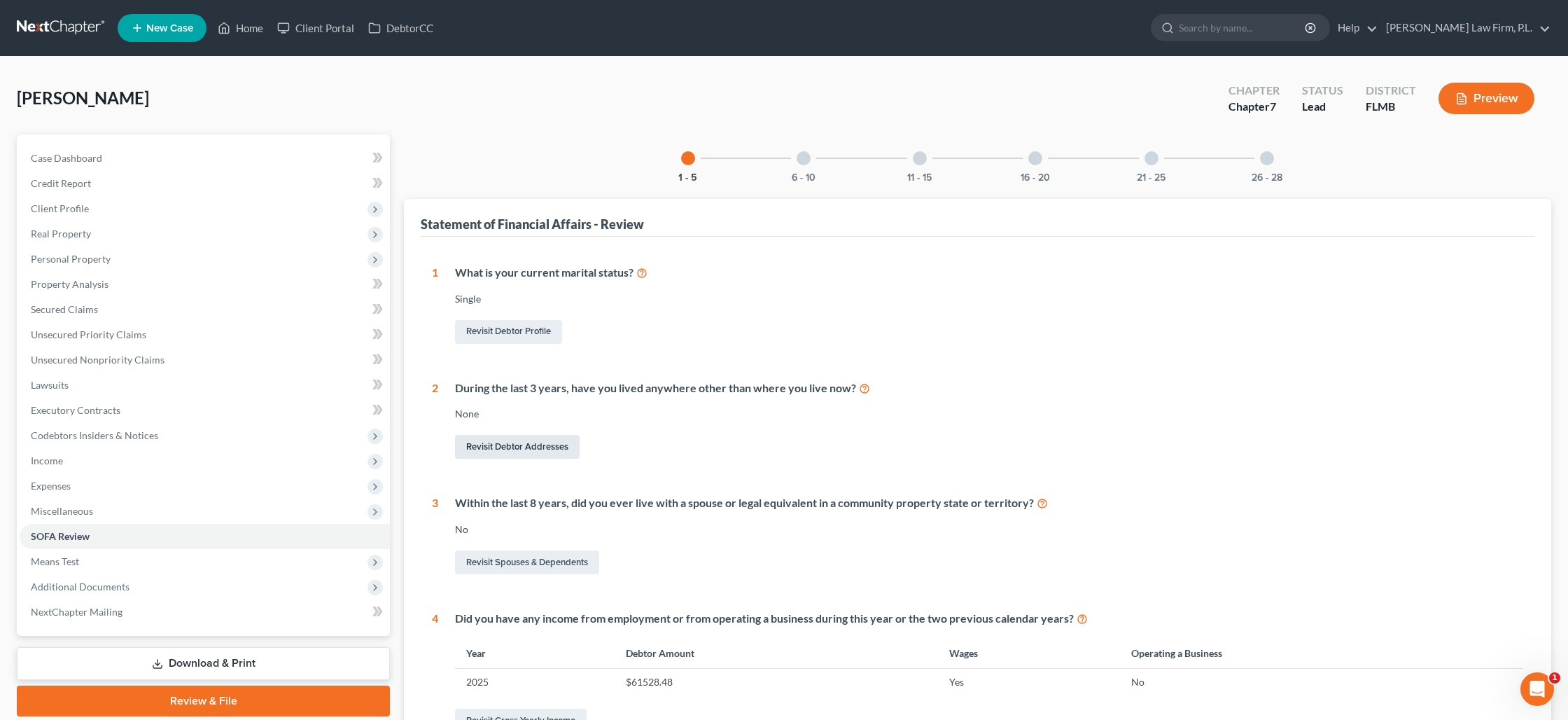
click at [528, 446] on link "Revisit Debtor Addresses" at bounding box center [517, 447] width 125 height 24
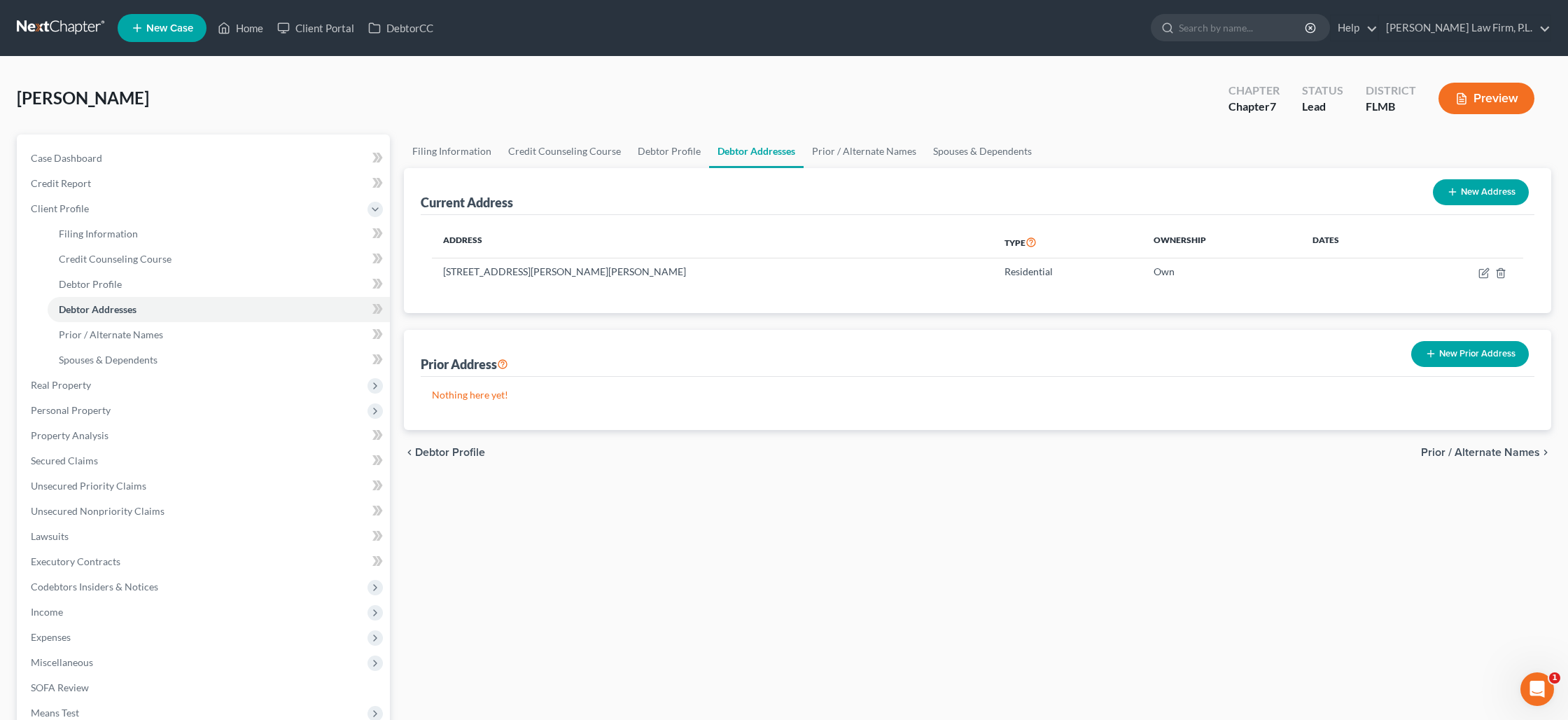
click at [1444, 354] on button "New Prior Address" at bounding box center [1470, 354] width 118 height 26
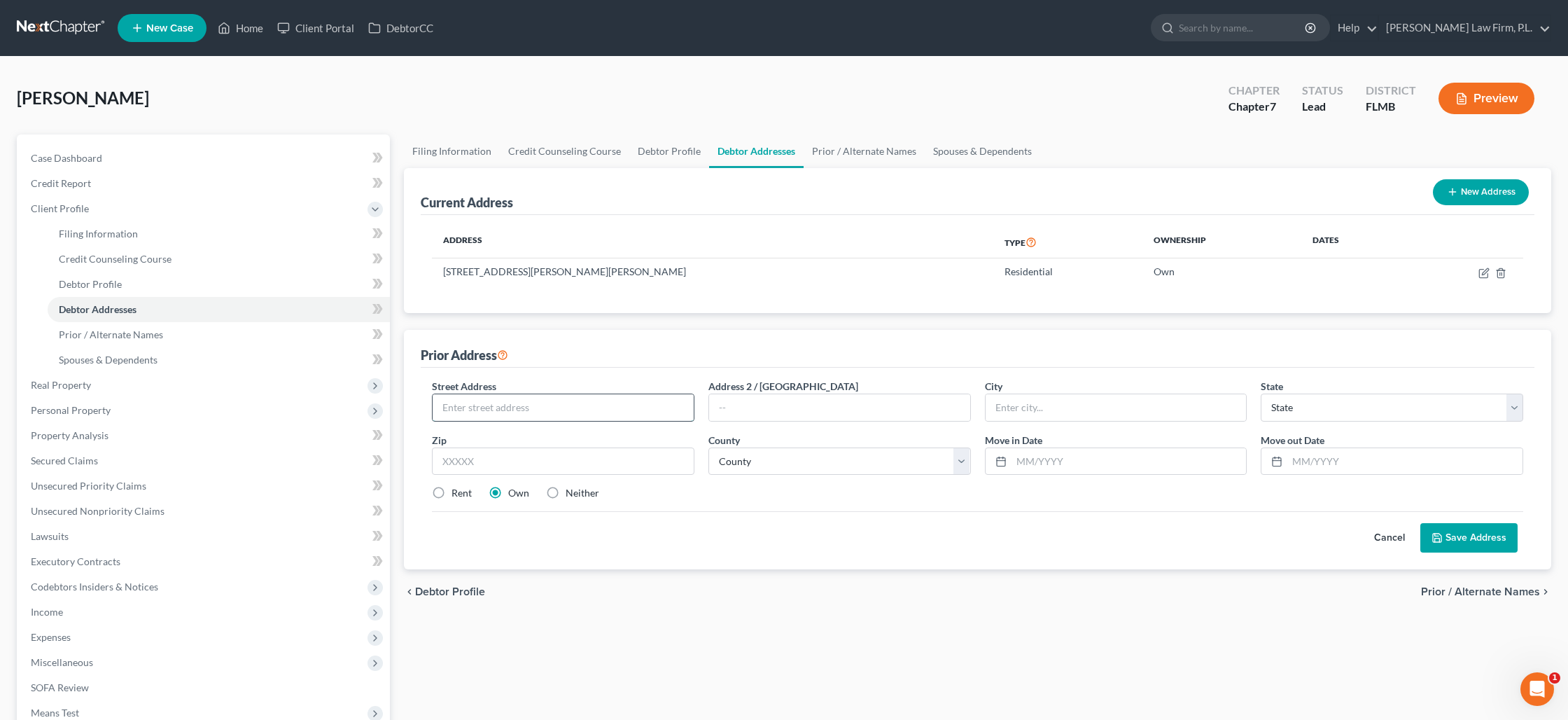
click at [553, 409] on input "text" at bounding box center [563, 407] width 261 height 27
type input "[STREET_ADDRESS]"
type input "Nashvile"
select select "44"
type input "37214"
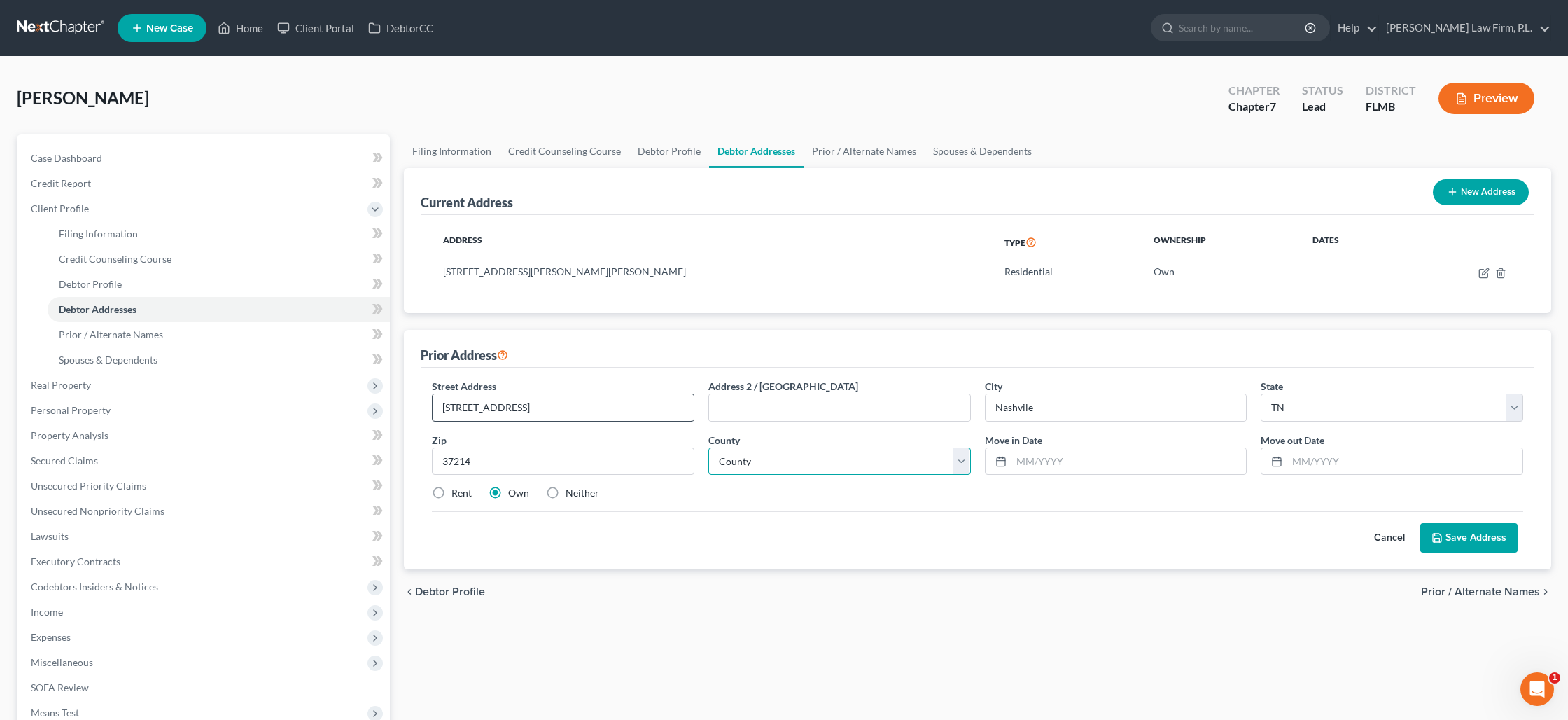
type input "[GEOGRAPHIC_DATA]"
type input "[DATE]"
click at [566, 495] on label "Neither" at bounding box center [583, 493] width 34 height 14
click at [572, 495] on input "Neither" at bounding box center [576, 490] width 9 height 9
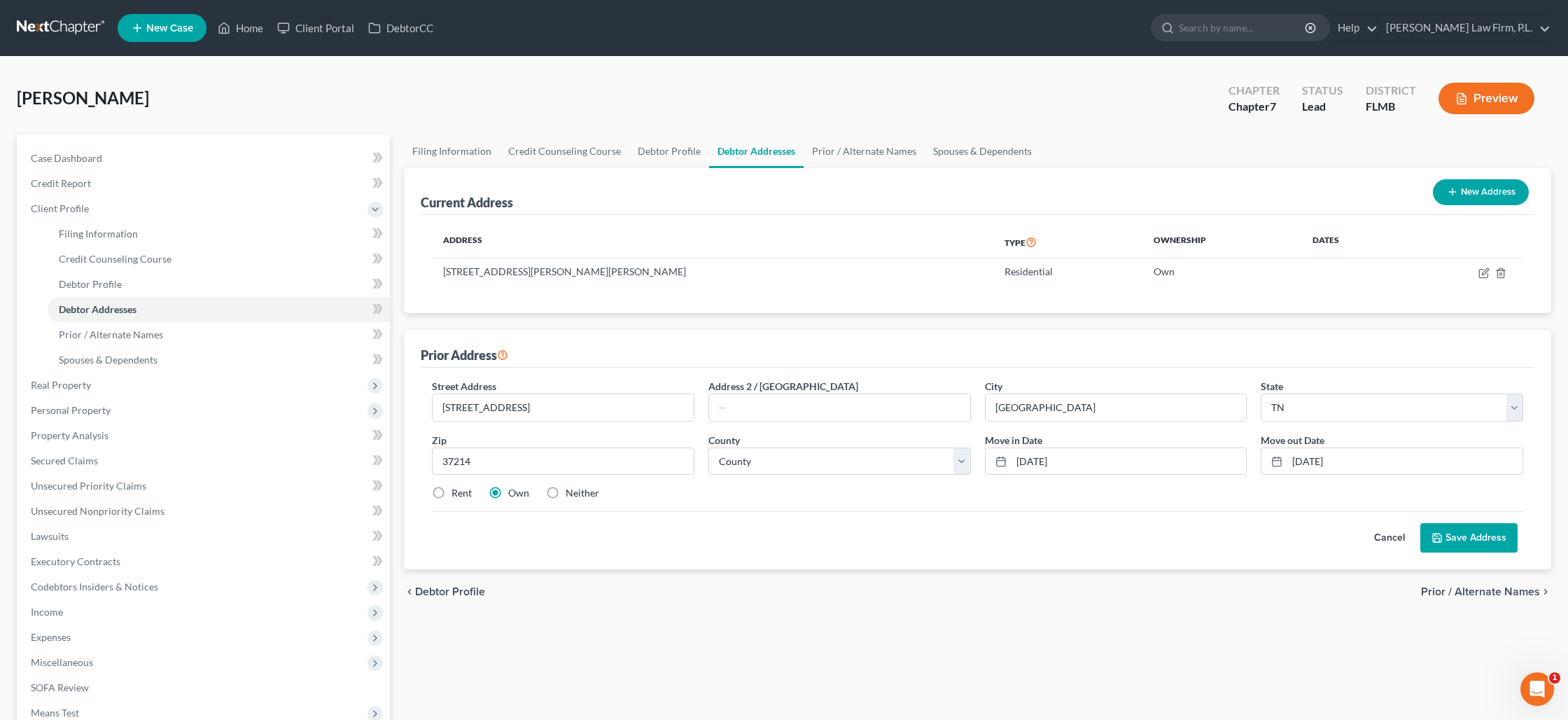
radio input "true"
click at [1464, 542] on button "Save Address" at bounding box center [1469, 537] width 97 height 29
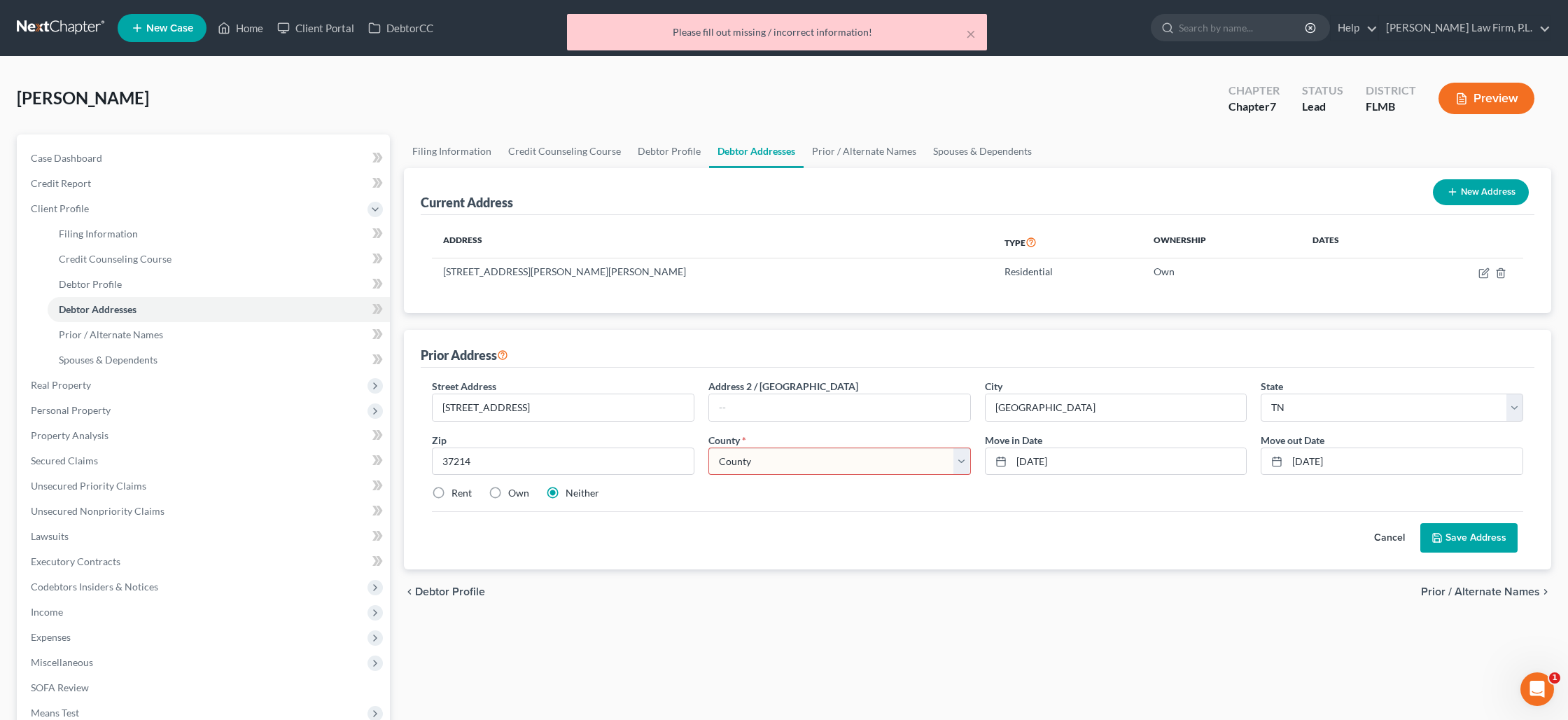
click at [817, 469] on select "County [GEOGRAPHIC_DATA] [GEOGRAPHIC_DATA] [GEOGRAPHIC_DATA] [GEOGRAPHIC_DATA] …" at bounding box center [839, 462] width 263 height 28
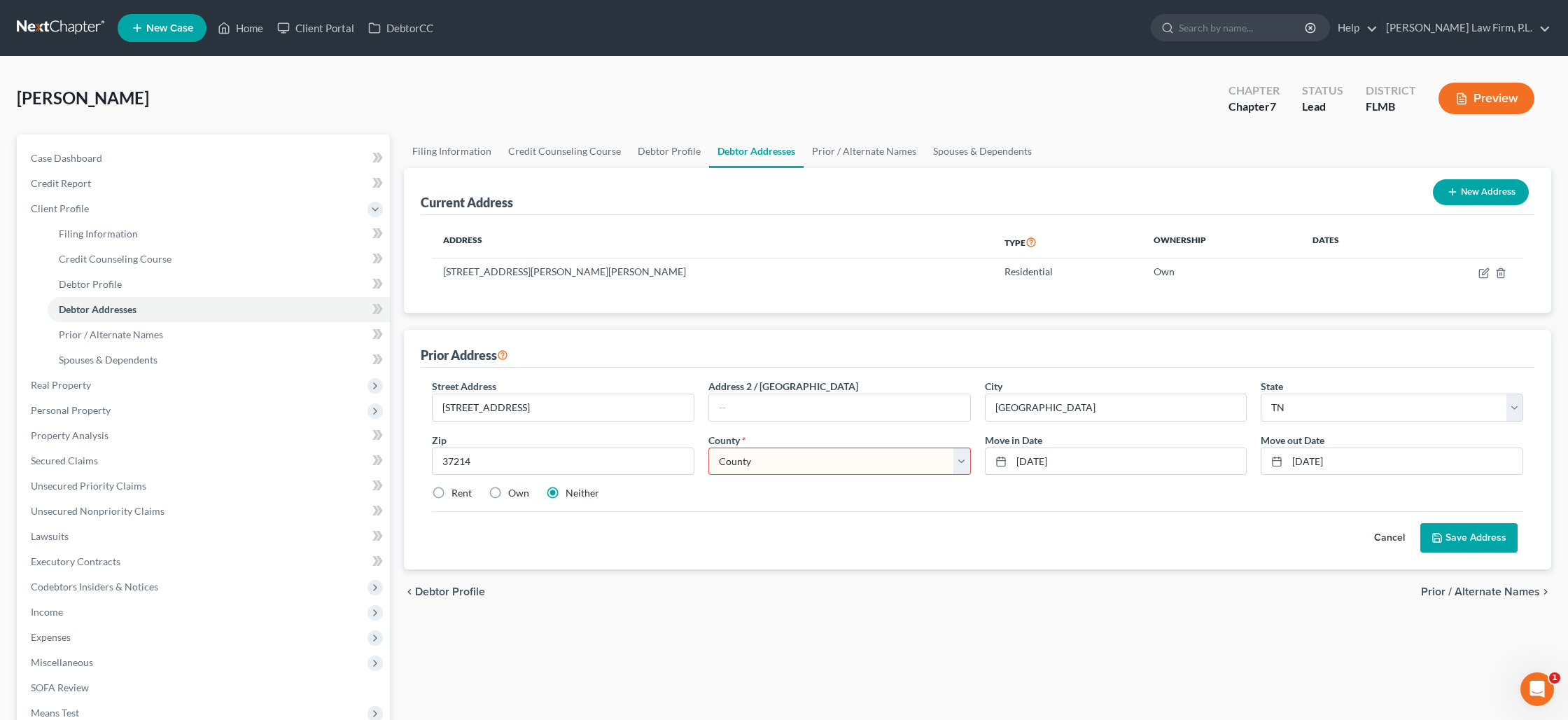
click at [1379, 539] on button "Cancel" at bounding box center [1390, 538] width 62 height 28
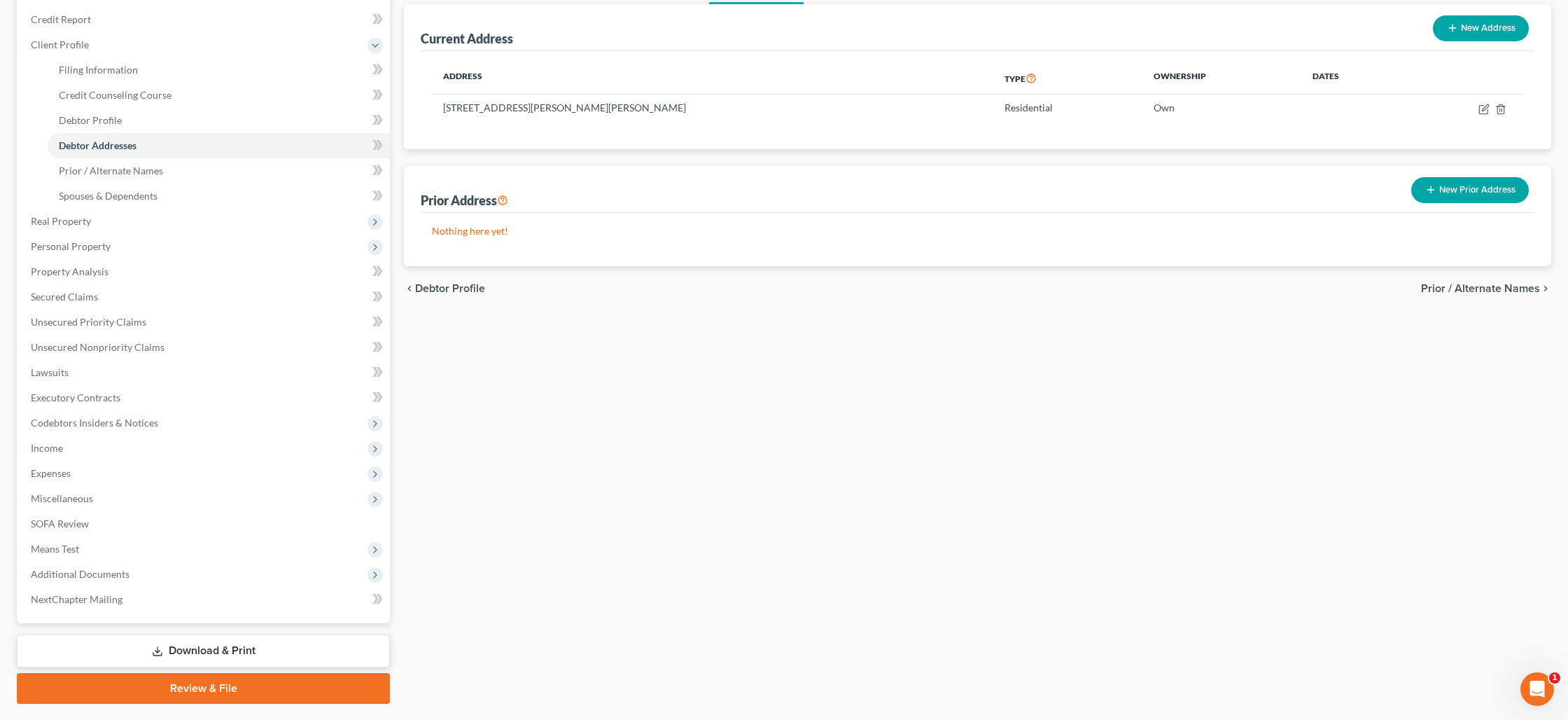
scroll to position [200, 0]
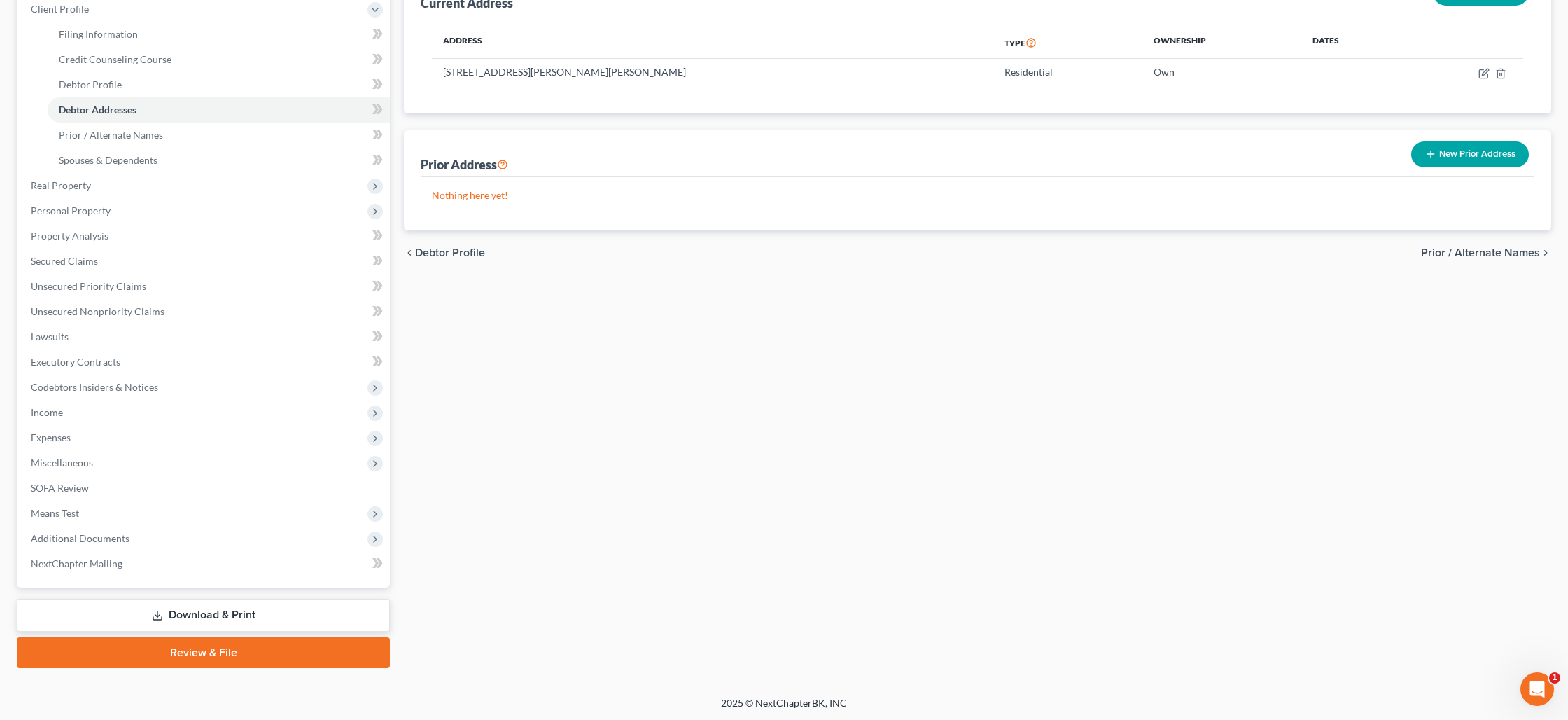
click at [215, 610] on link "Download & Print" at bounding box center [203, 615] width 373 height 33
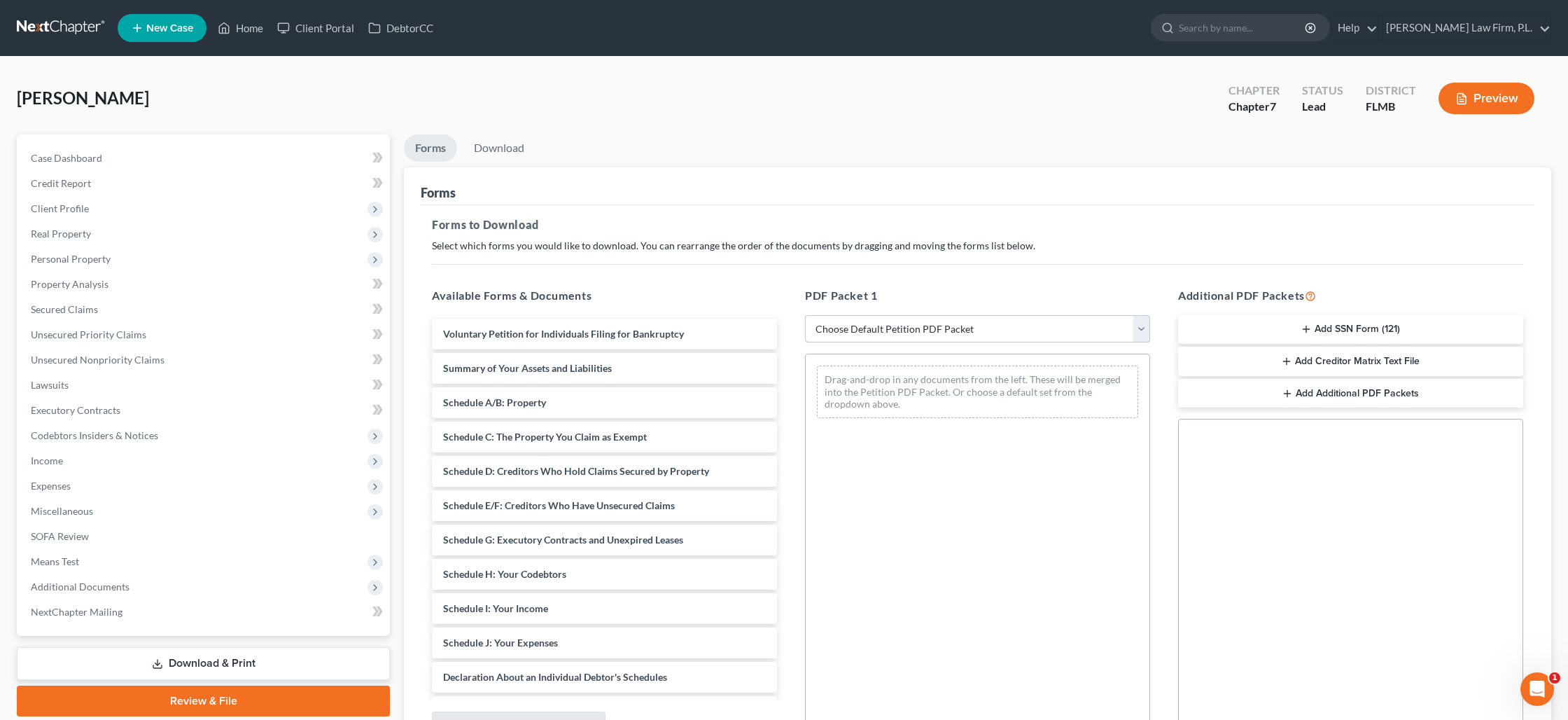
click at [868, 329] on select "Choose Default Petition PDF Packet Complete Bankruptcy Petition (all forms and …" at bounding box center [977, 329] width 345 height 28
click at [1329, 326] on button "Add SSN Form (121)" at bounding box center [1350, 329] width 345 height 29
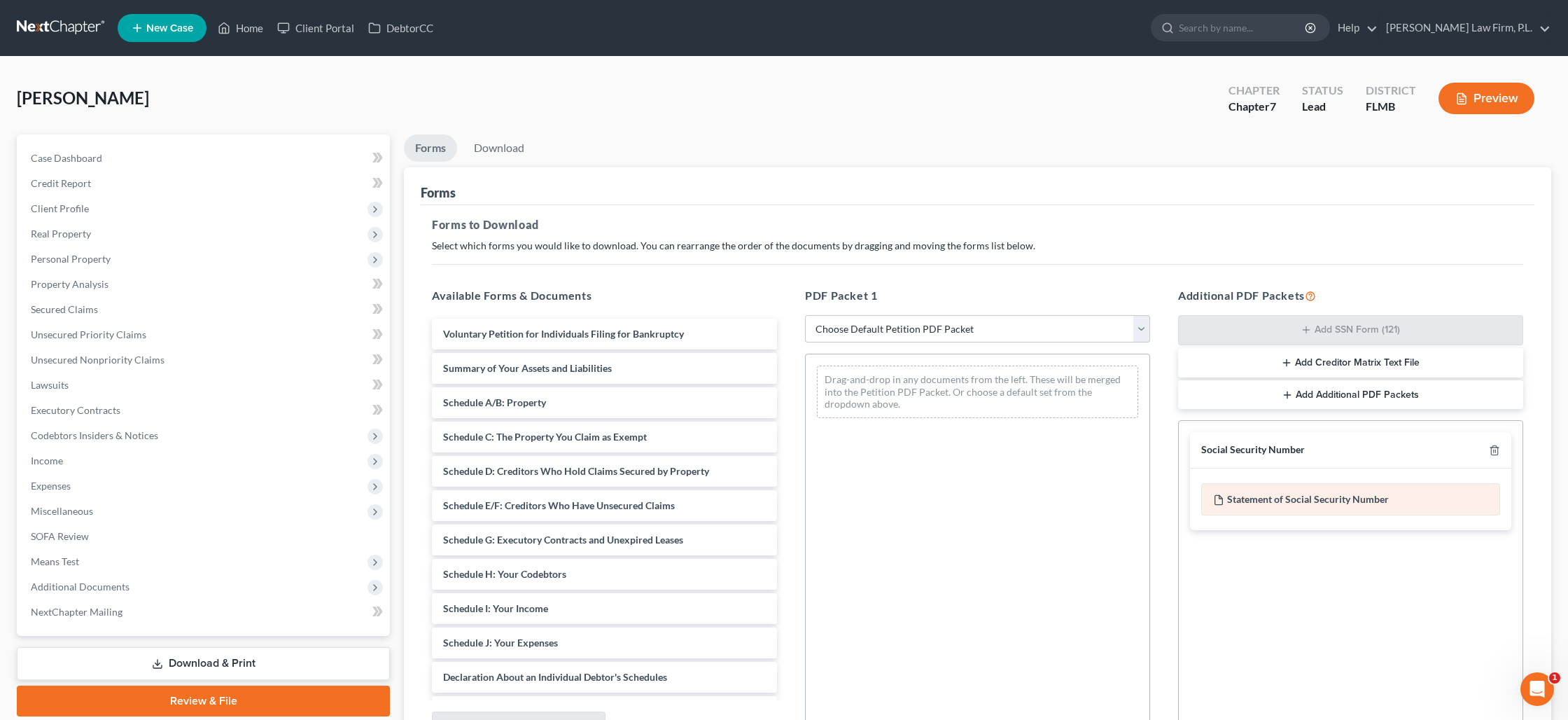
click at [1301, 503] on div "Statement of Social Security Number" at bounding box center [1350, 499] width 299 height 32
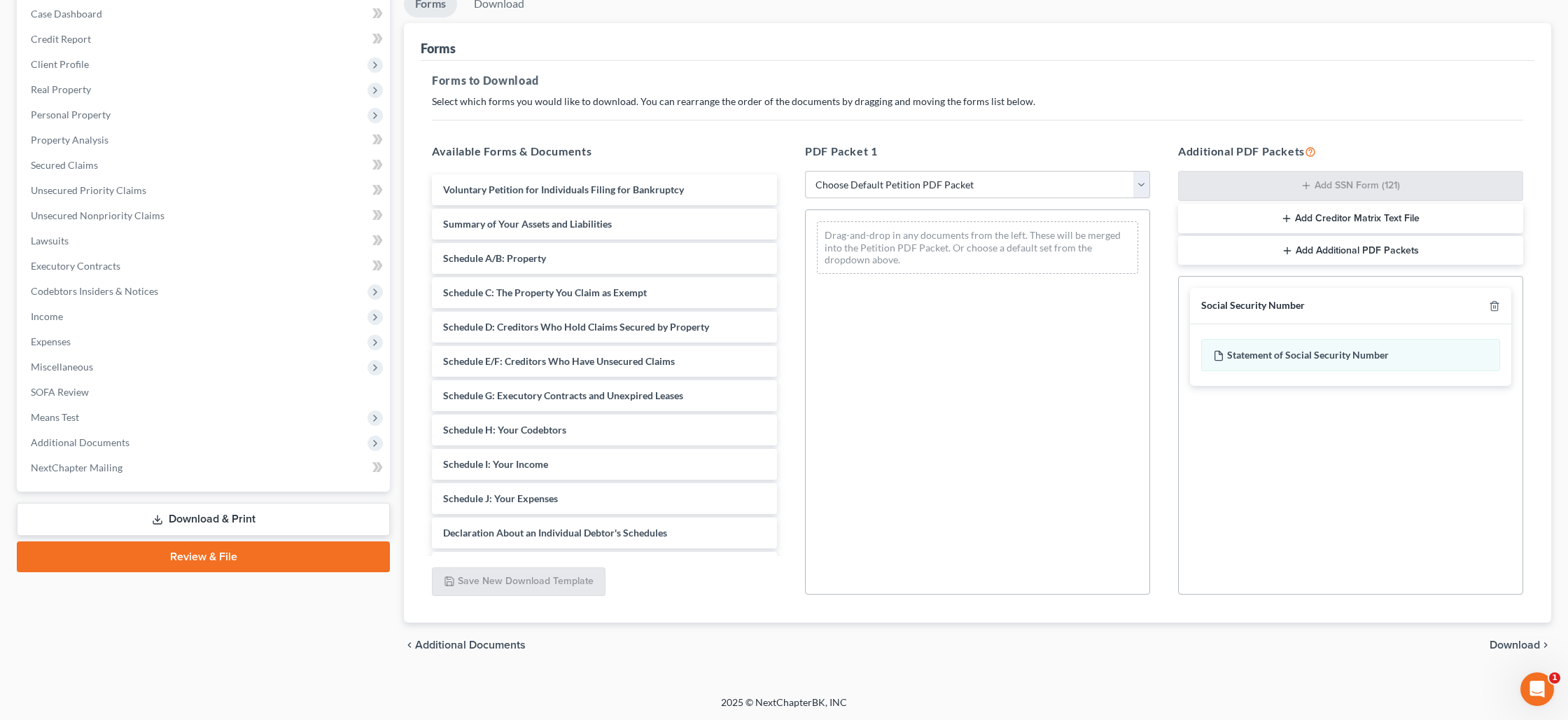
click at [1495, 643] on span "Download" at bounding box center [1515, 645] width 50 height 11
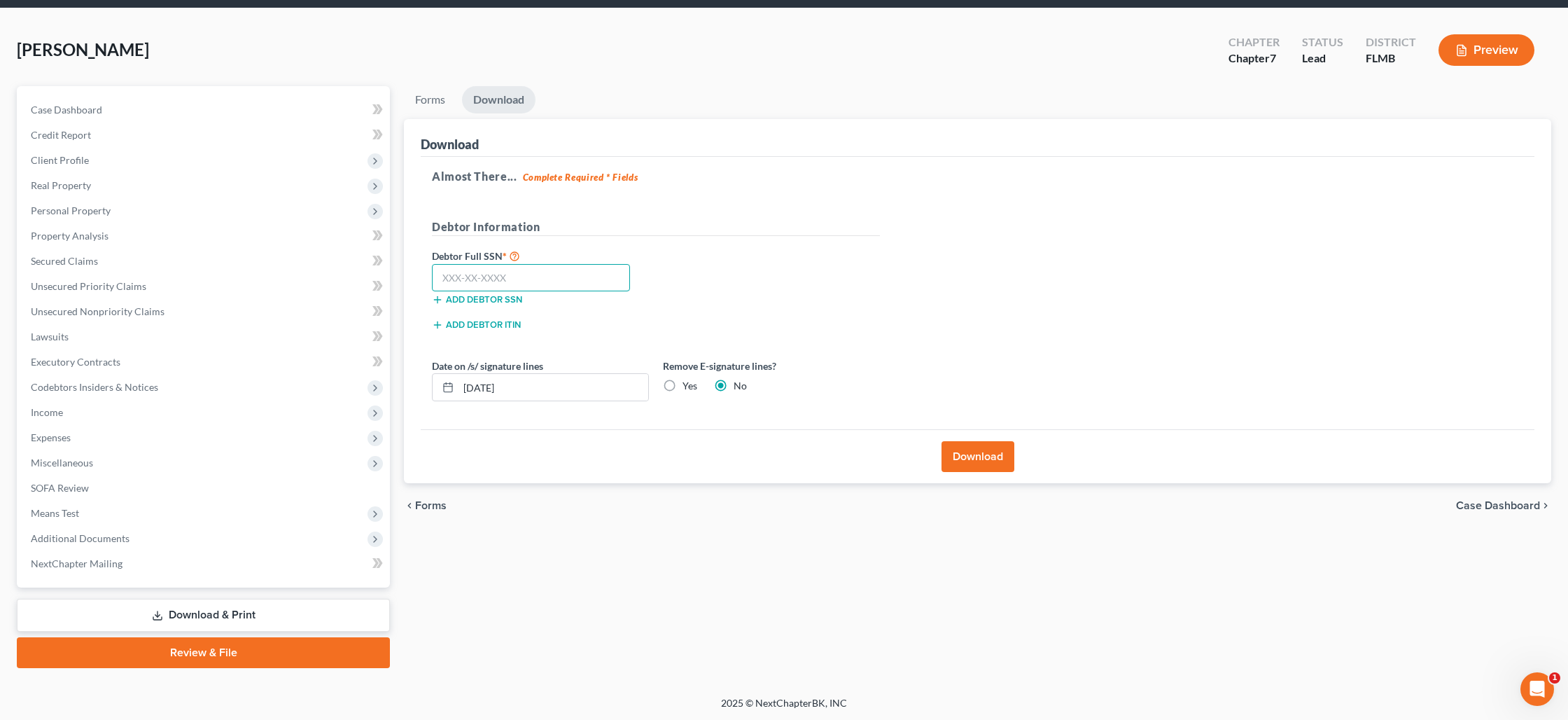
click at [509, 275] on input "text" at bounding box center [531, 278] width 198 height 28
type input "409-23-7472"
click at [962, 450] on button "Download" at bounding box center [977, 456] width 73 height 31
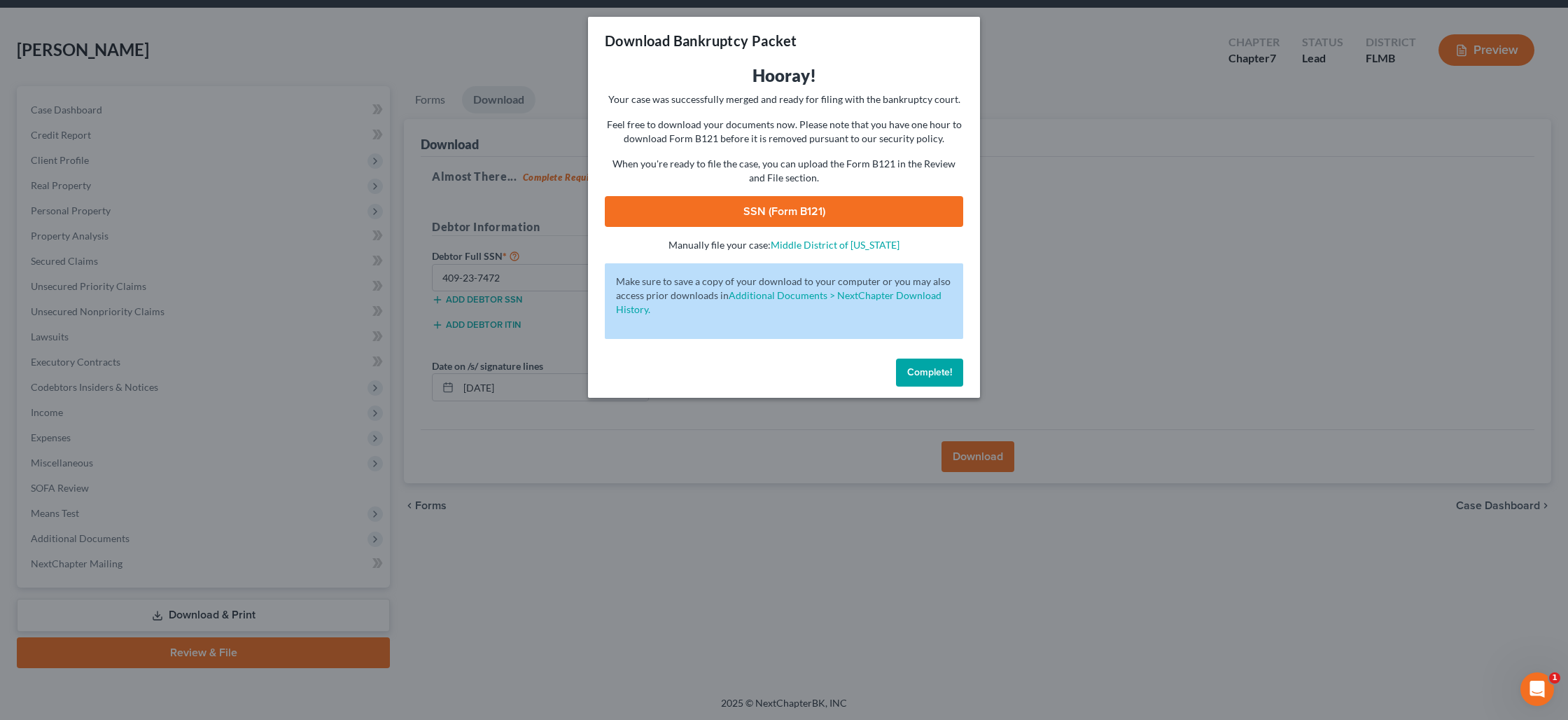
click at [766, 207] on link "SSN (Form B121)" at bounding box center [784, 211] width 359 height 31
click at [919, 371] on span "Complete!" at bounding box center [929, 372] width 45 height 12
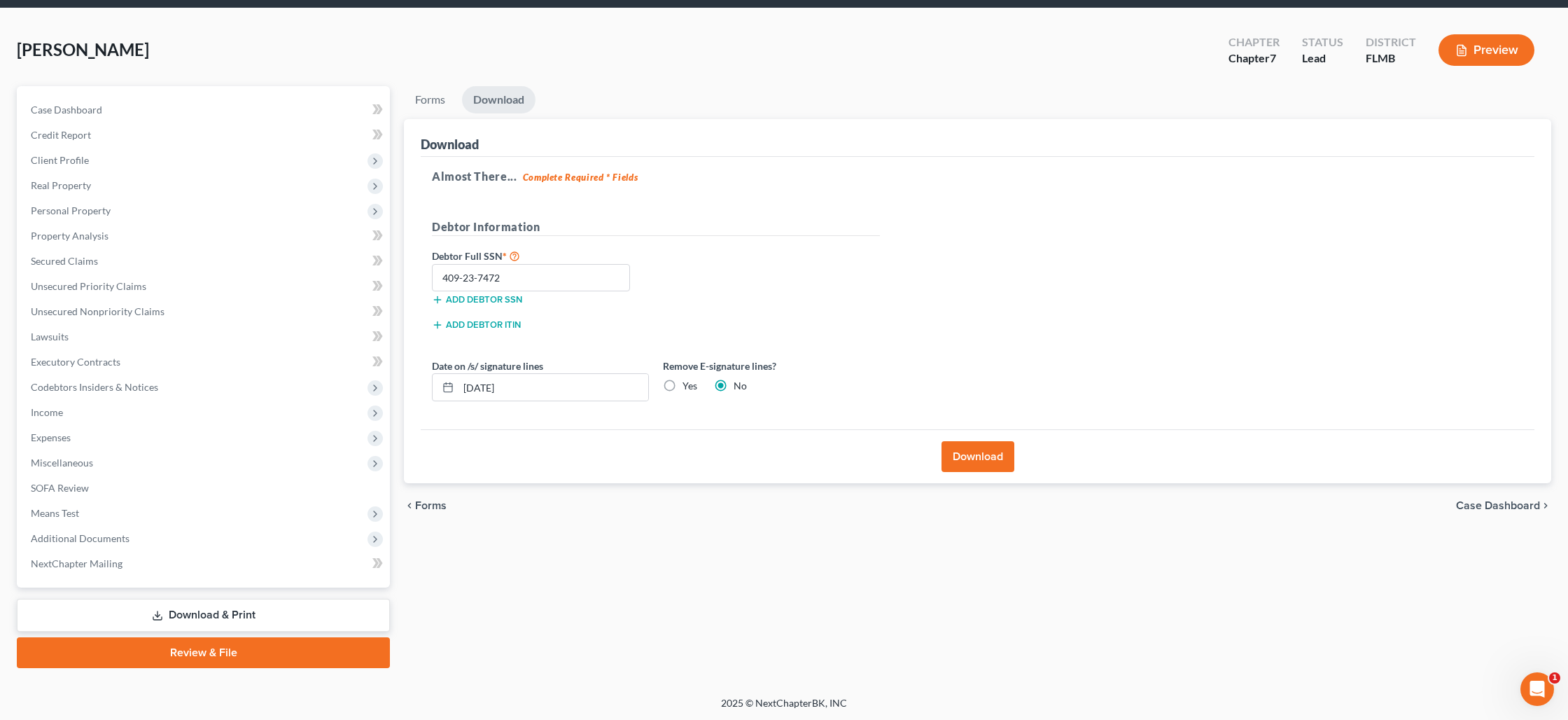
click at [241, 647] on link "Review & File" at bounding box center [203, 653] width 373 height 31
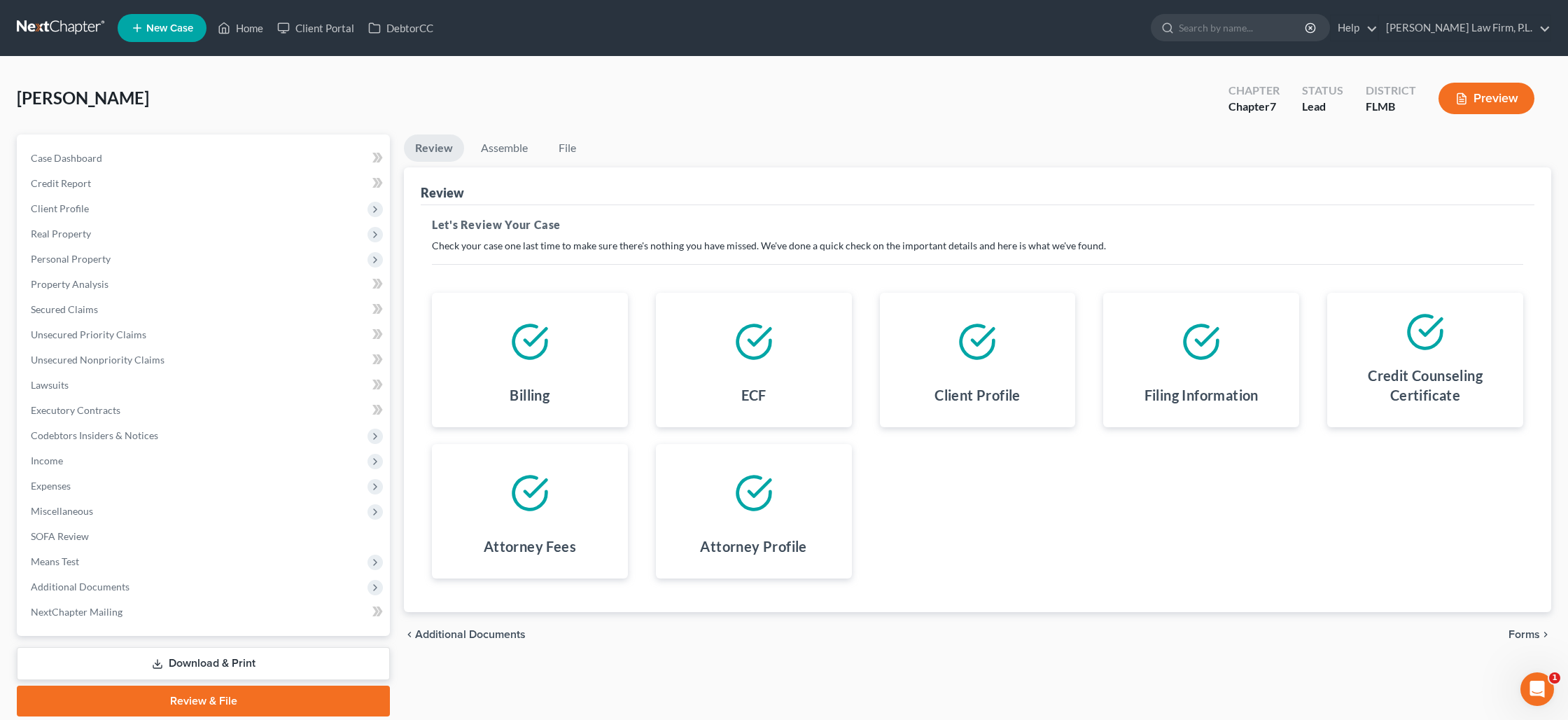
click at [1512, 637] on span "Forms" at bounding box center [1525, 634] width 32 height 11
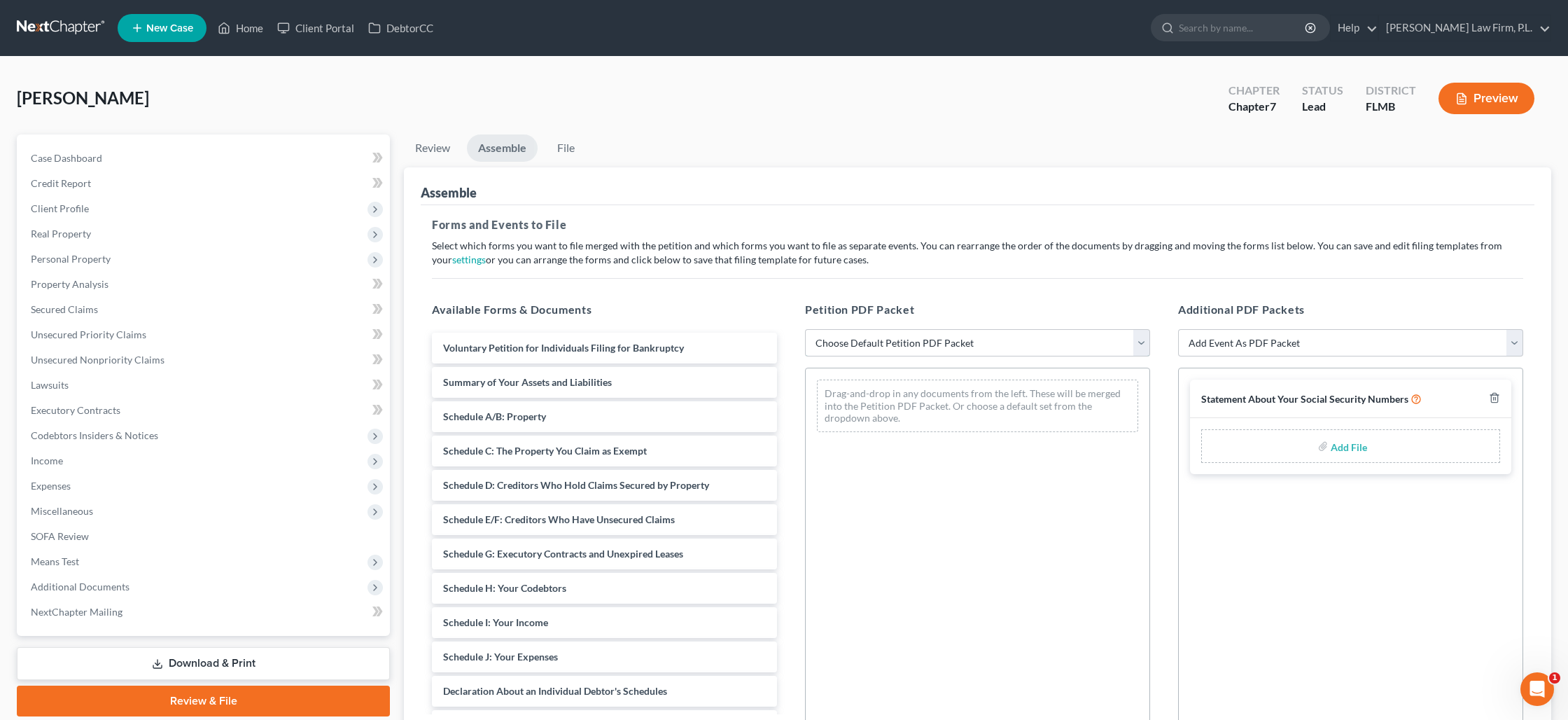
click at [975, 343] on select "Choose Default Petition PDF Packet Complete Bankruptcy Petition (all forms and …" at bounding box center [977, 343] width 345 height 28
select select "0"
click at [805, 329] on select "Choose Default Petition PDF Packet Complete Bankruptcy Petition (all forms and …" at bounding box center [977, 343] width 345 height 28
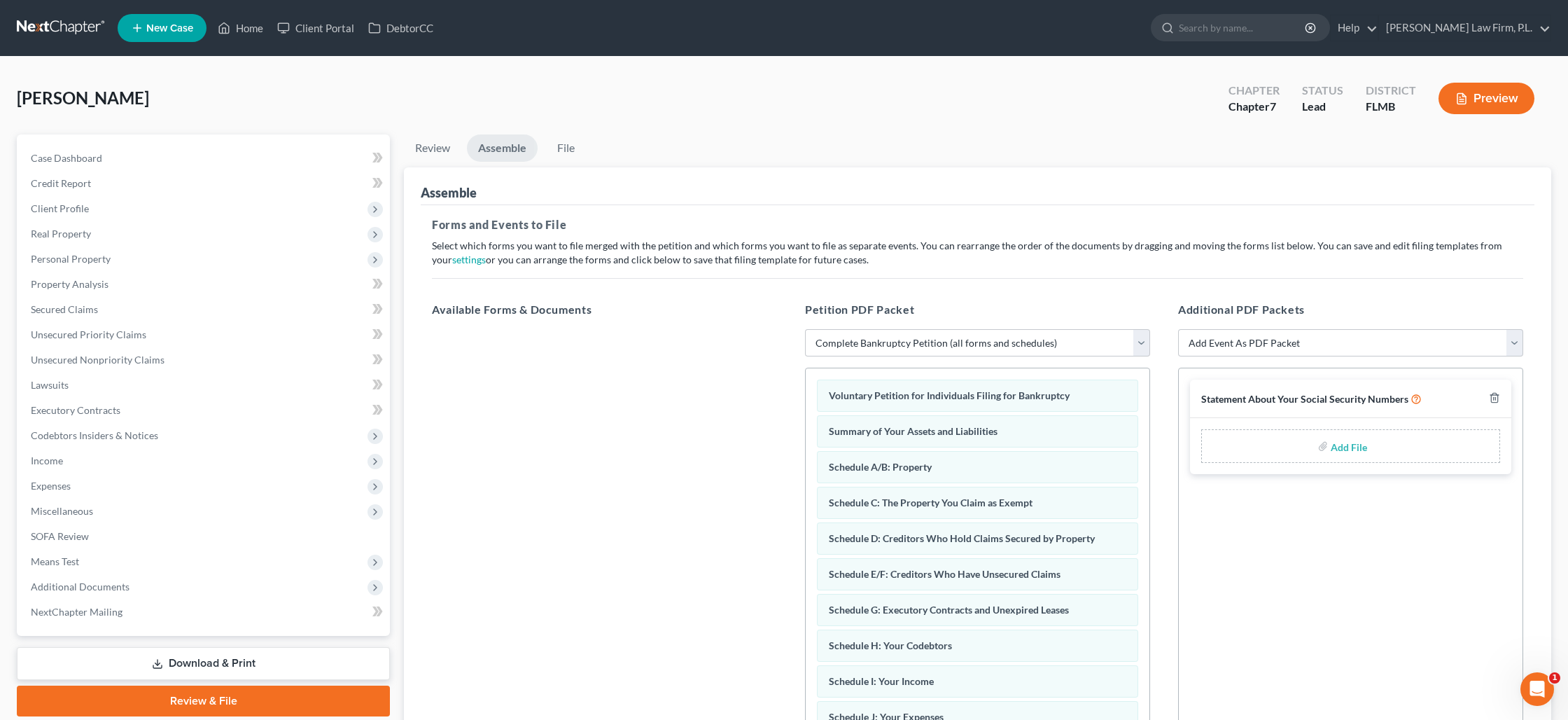
click at [1330, 447] on div "Add File" at bounding box center [1350, 446] width 299 height 34
click at [1355, 447] on input "file" at bounding box center [1348, 446] width 34 height 25
type input "C:\fakepath\[PERSON_NAME] - Statement of SS.pdf"
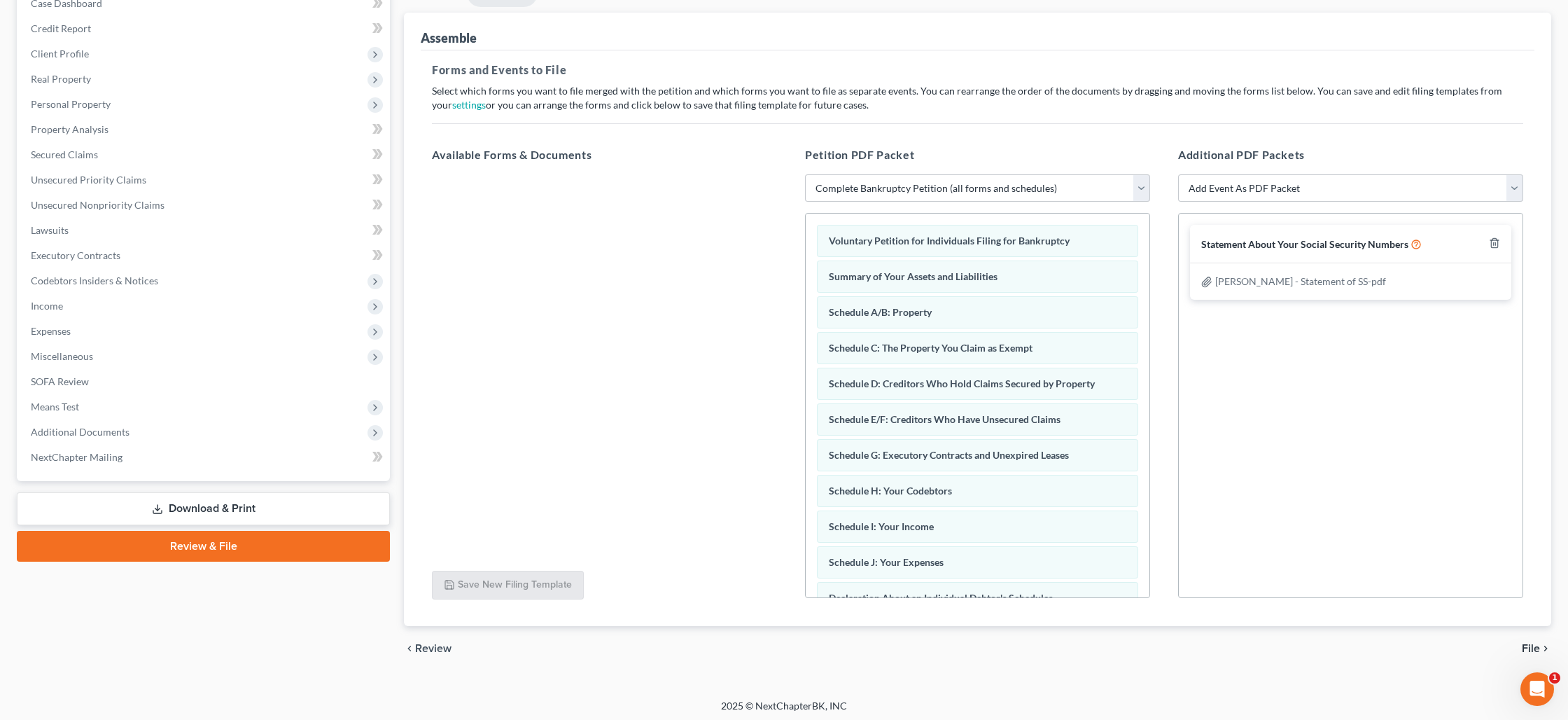
scroll to position [156, 0]
click at [1529, 647] on span "File" at bounding box center [1531, 650] width 18 height 11
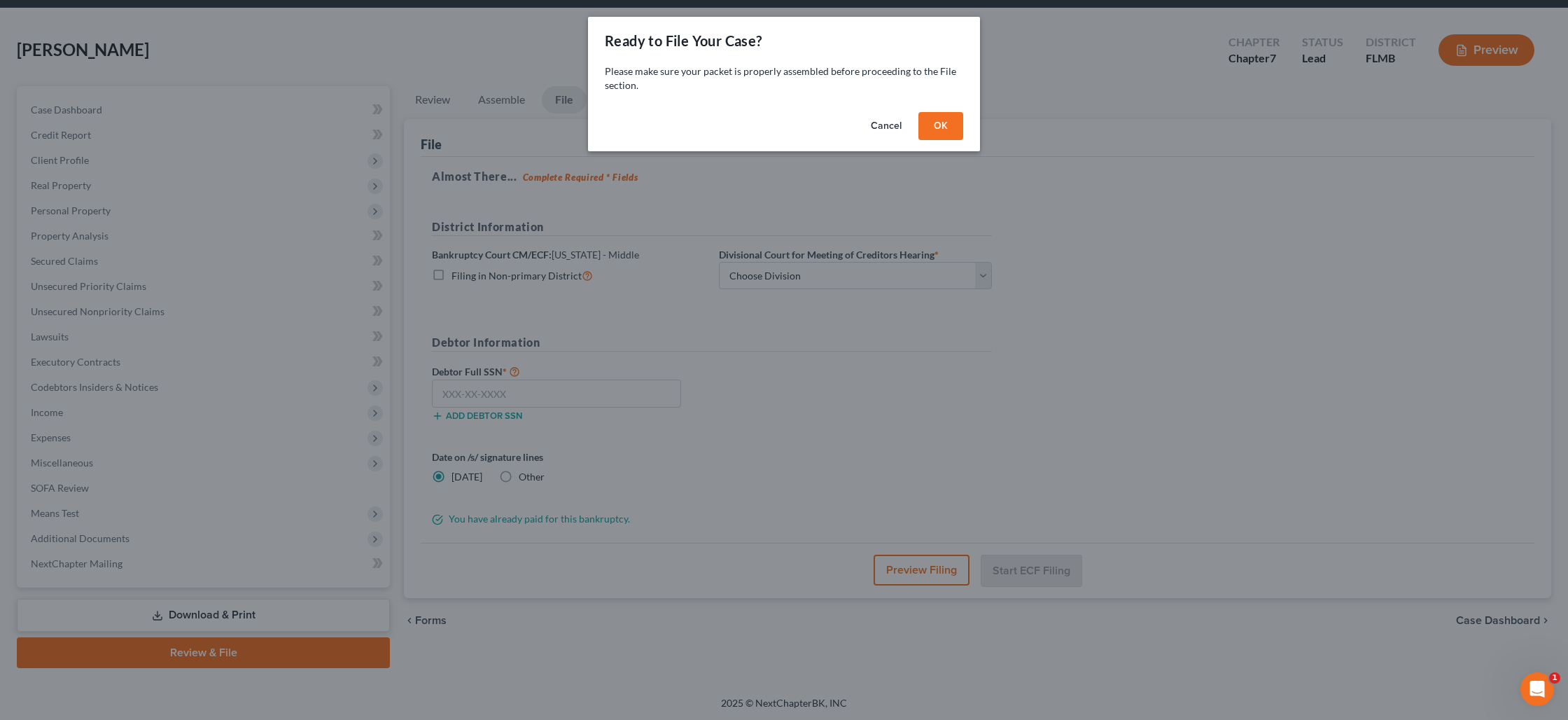
click at [948, 131] on button "OK" at bounding box center [940, 126] width 45 height 28
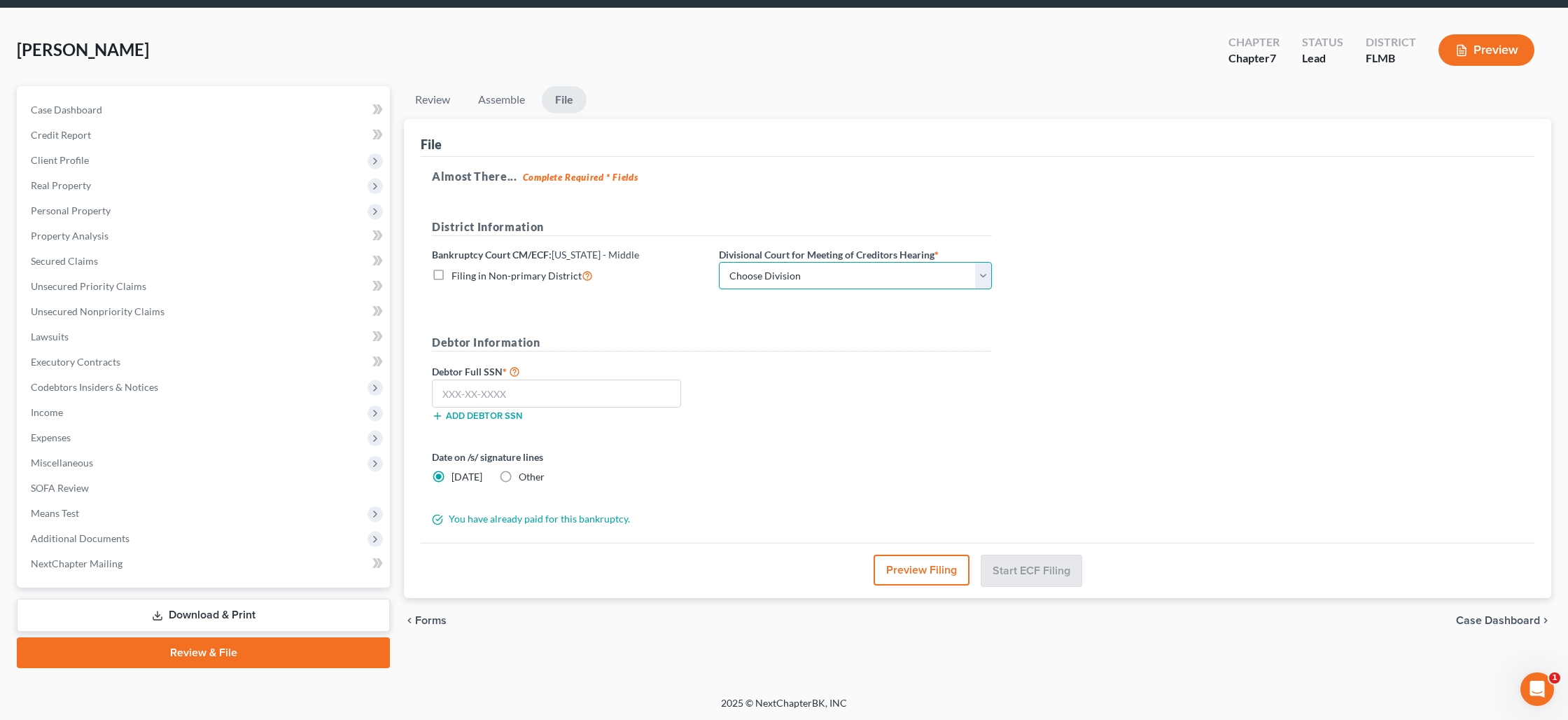
click at [813, 282] on select "Choose Division [GEOGRAPHIC_DATA][PERSON_NAME] [GEOGRAPHIC_DATA] [GEOGRAPHIC_DA…" at bounding box center [855, 276] width 273 height 28
select select "0"
click at [720, 262] on select "Choose Division [GEOGRAPHIC_DATA][PERSON_NAME] [GEOGRAPHIC_DATA] [GEOGRAPHIC_DA…" at bounding box center [855, 276] width 273 height 28
click at [508, 389] on input "text" at bounding box center [556, 394] width 249 height 28
type input "409-23-7472"
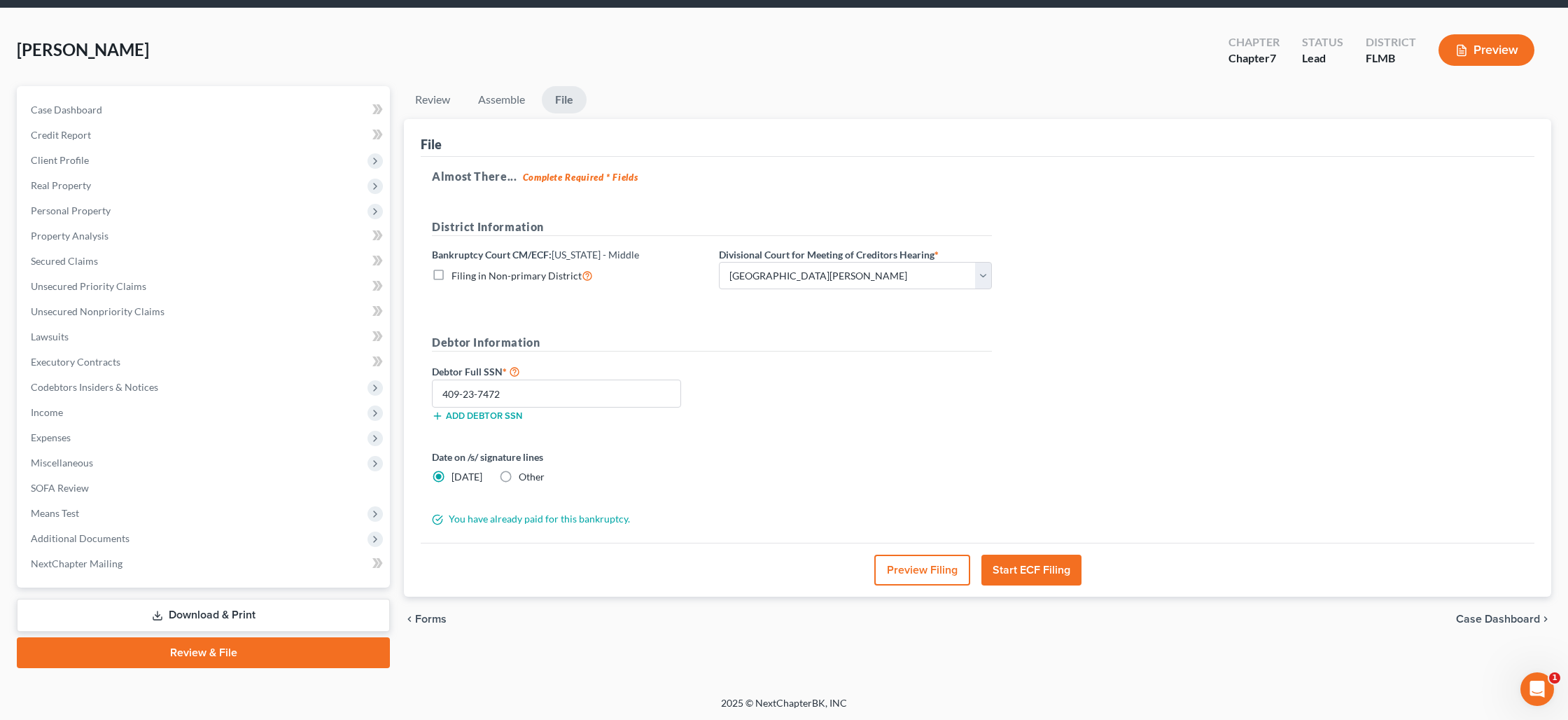
click at [1041, 568] on button "Start ECF Filing" at bounding box center [1031, 570] width 100 height 31
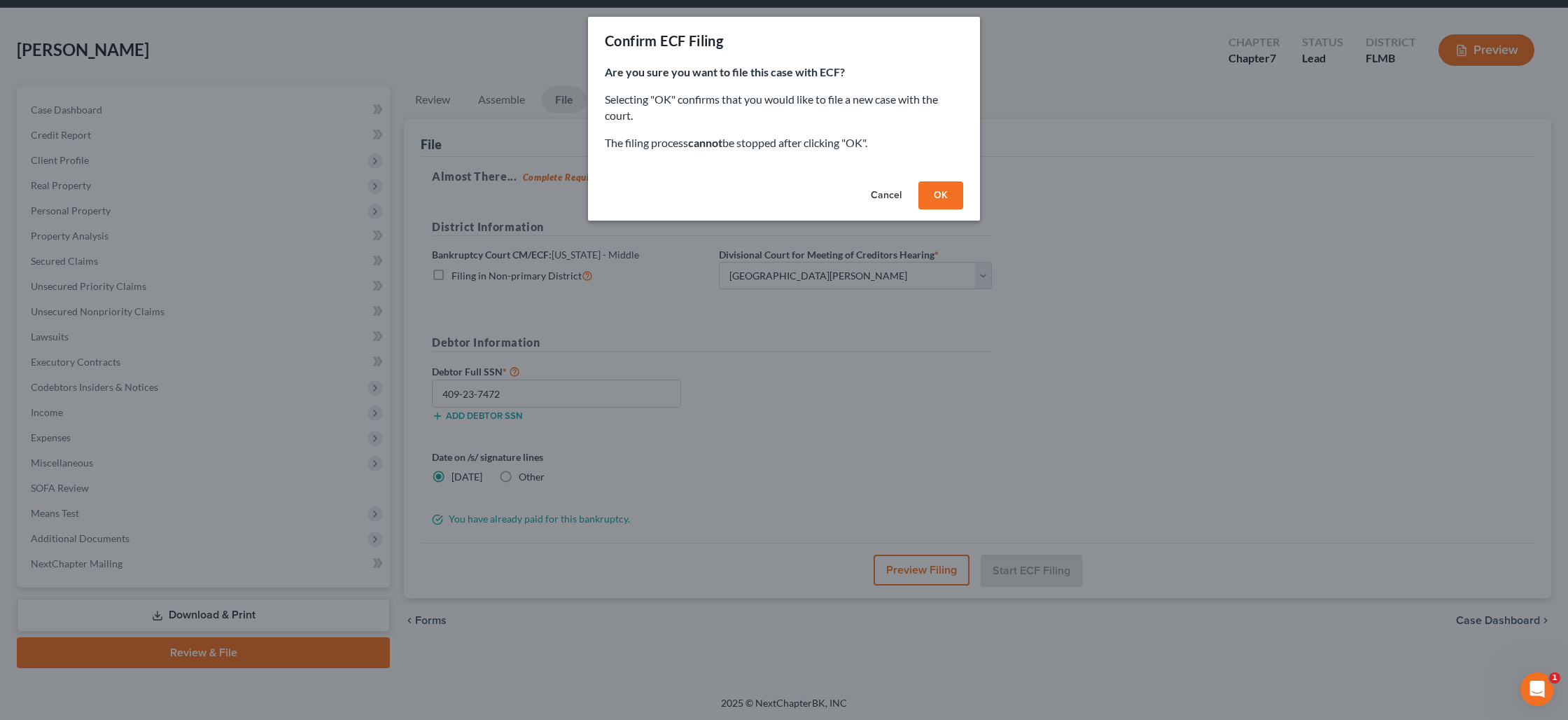
click at [933, 190] on button "OK" at bounding box center [940, 195] width 45 height 28
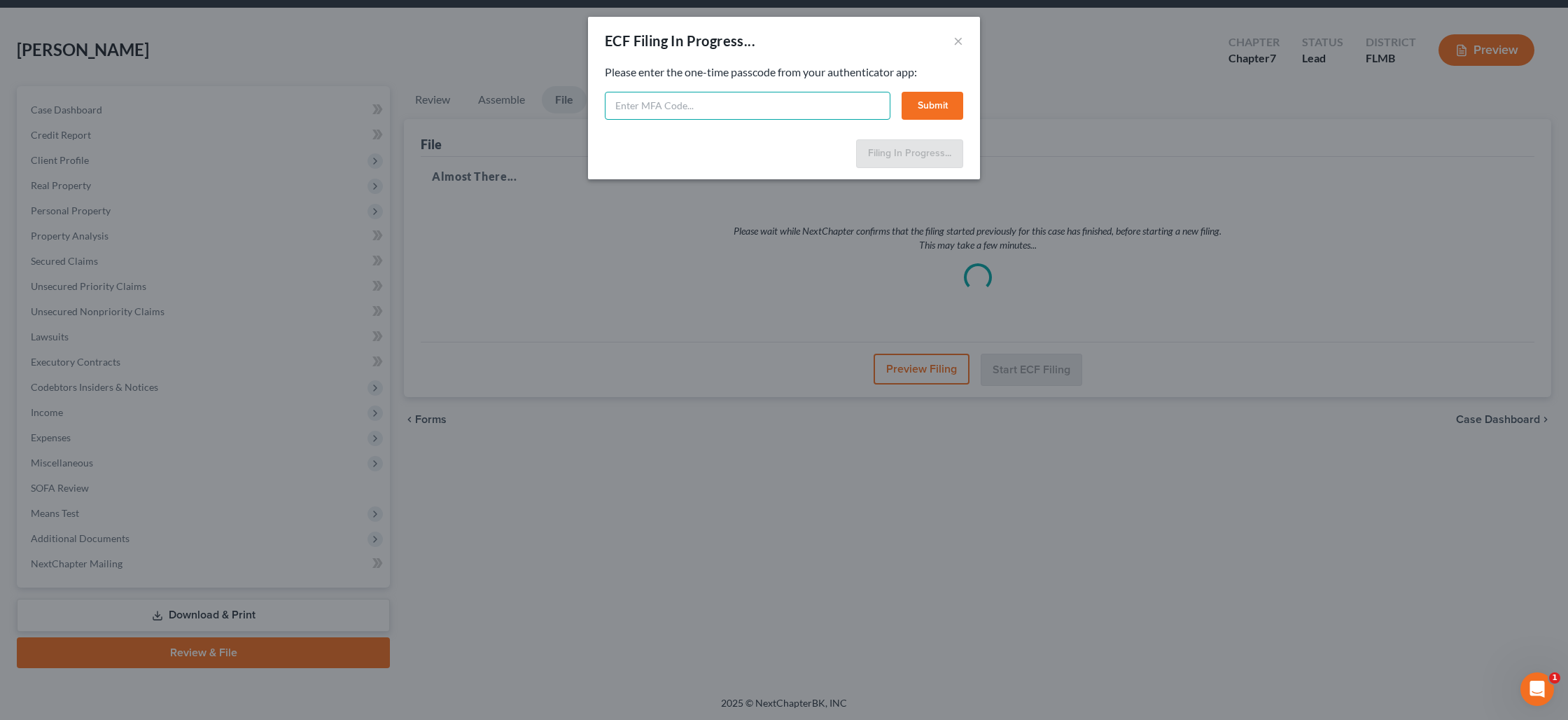
click at [812, 111] on input "text" at bounding box center [748, 106] width 286 height 28
type input "432022"
click at [931, 116] on button "Submit" at bounding box center [932, 106] width 62 height 28
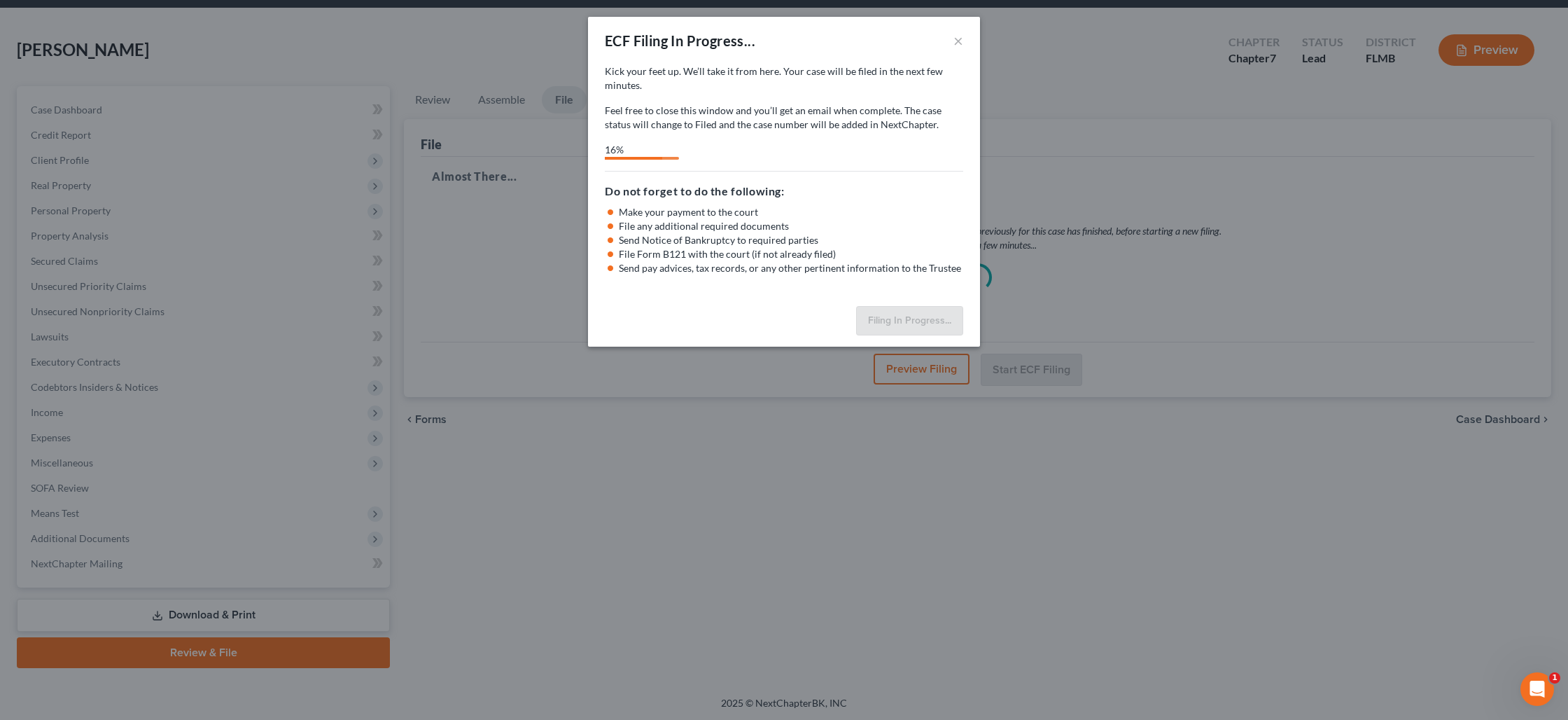
select select "0"
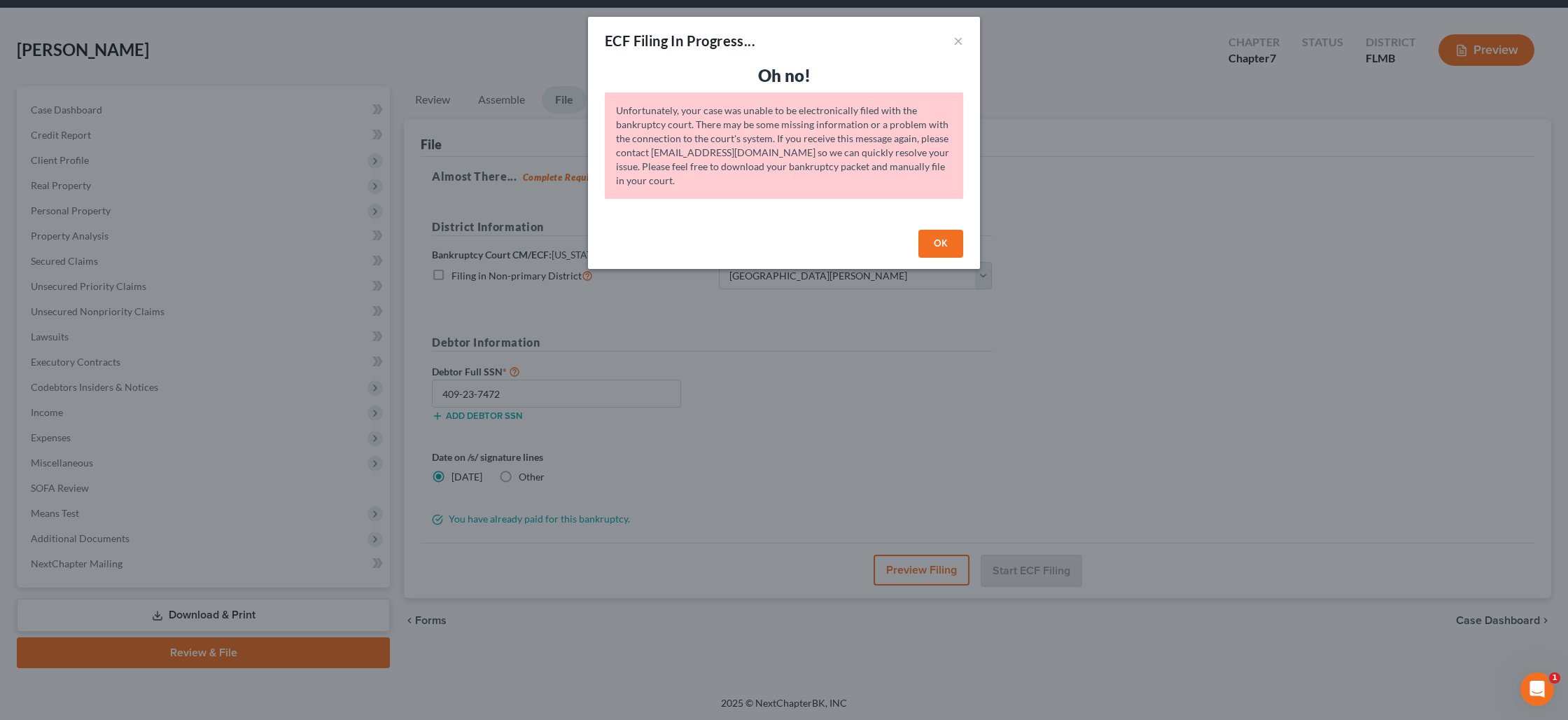
click at [936, 242] on button "OK" at bounding box center [940, 244] width 45 height 28
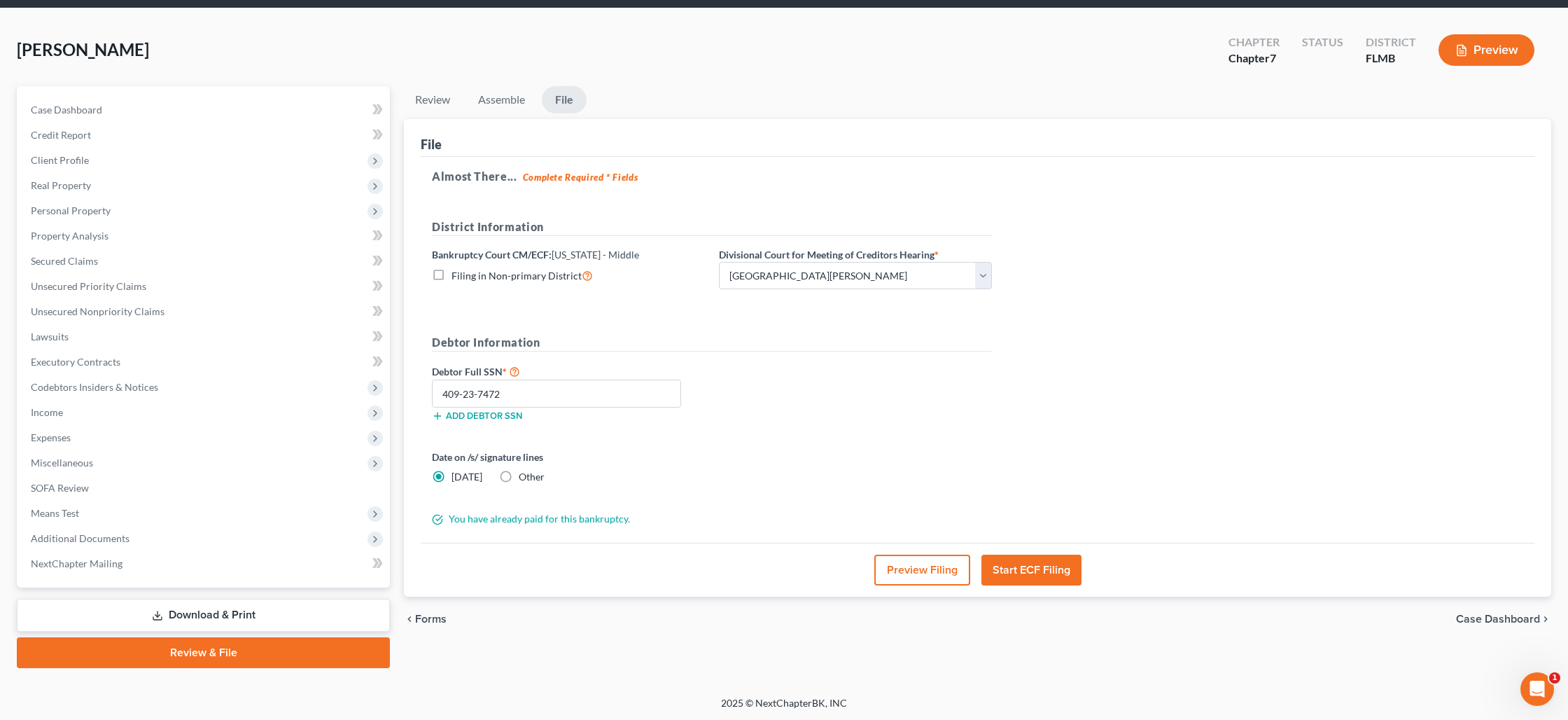
click at [1009, 578] on button "Start ECF Filing" at bounding box center [1031, 570] width 100 height 31
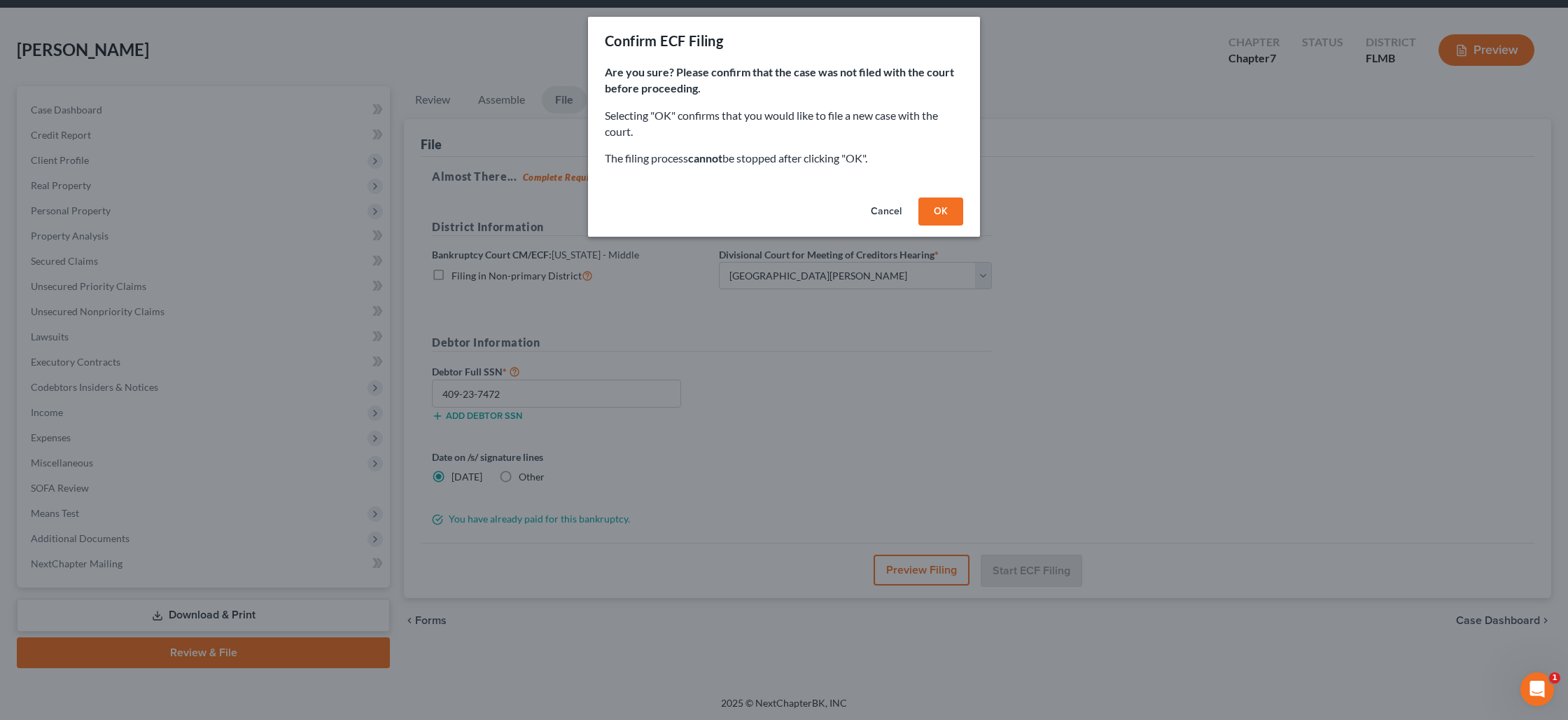
click at [932, 221] on button "OK" at bounding box center [940, 212] width 45 height 28
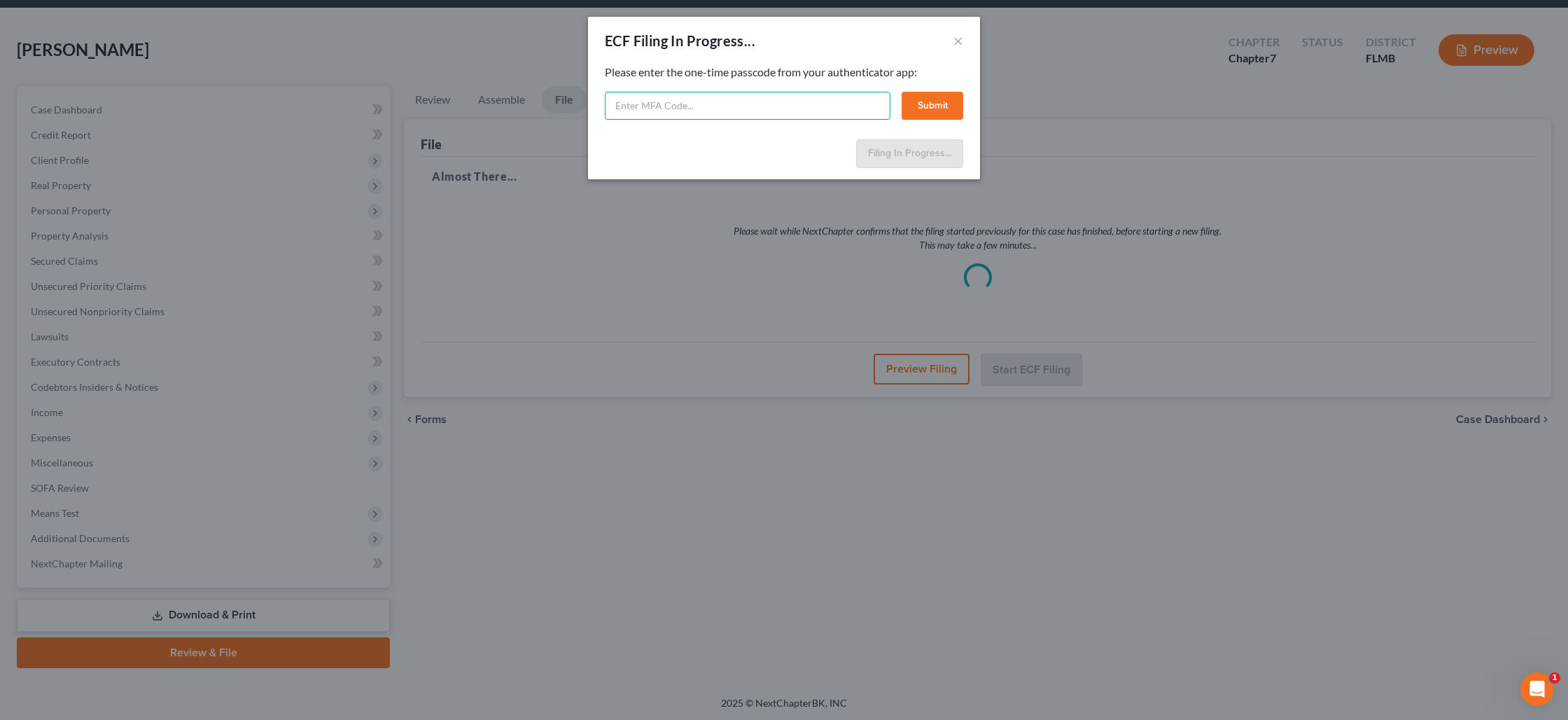
click at [840, 102] on input "text" at bounding box center [748, 106] width 286 height 28
type input "767710"
click at [934, 100] on button "Submit" at bounding box center [932, 106] width 62 height 28
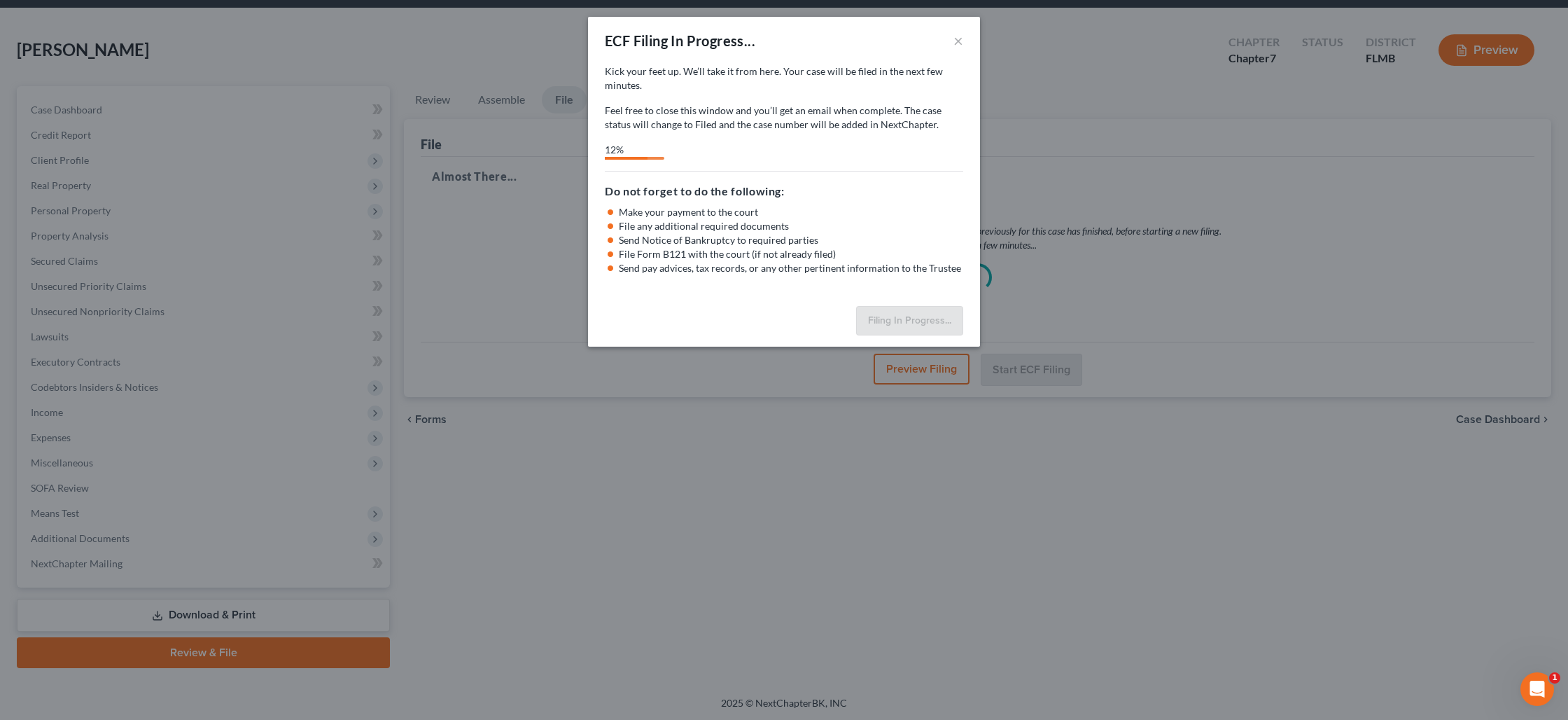
select select "0"
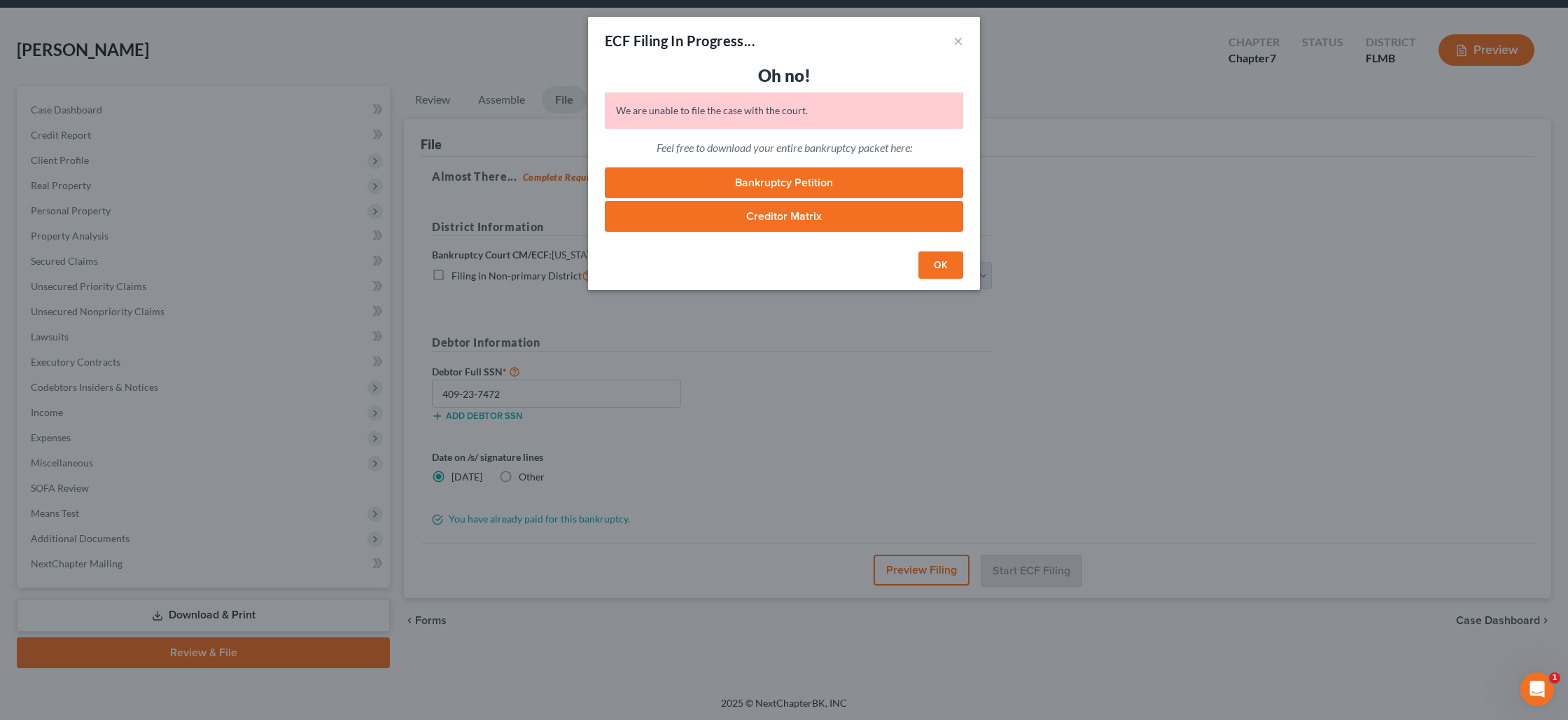
click at [936, 256] on button "OK" at bounding box center [940, 266] width 45 height 28
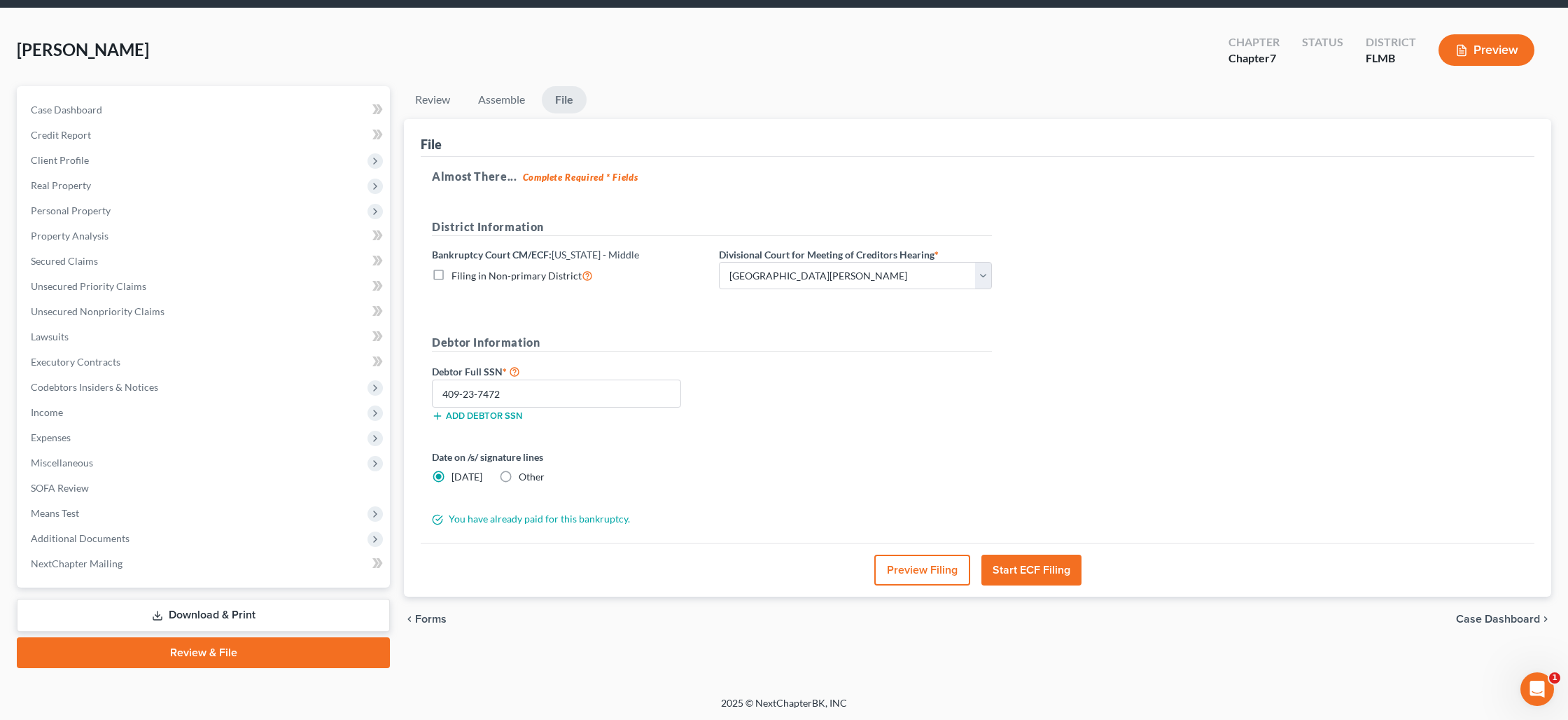
click at [1020, 566] on button "Start ECF Filing" at bounding box center [1031, 570] width 100 height 31
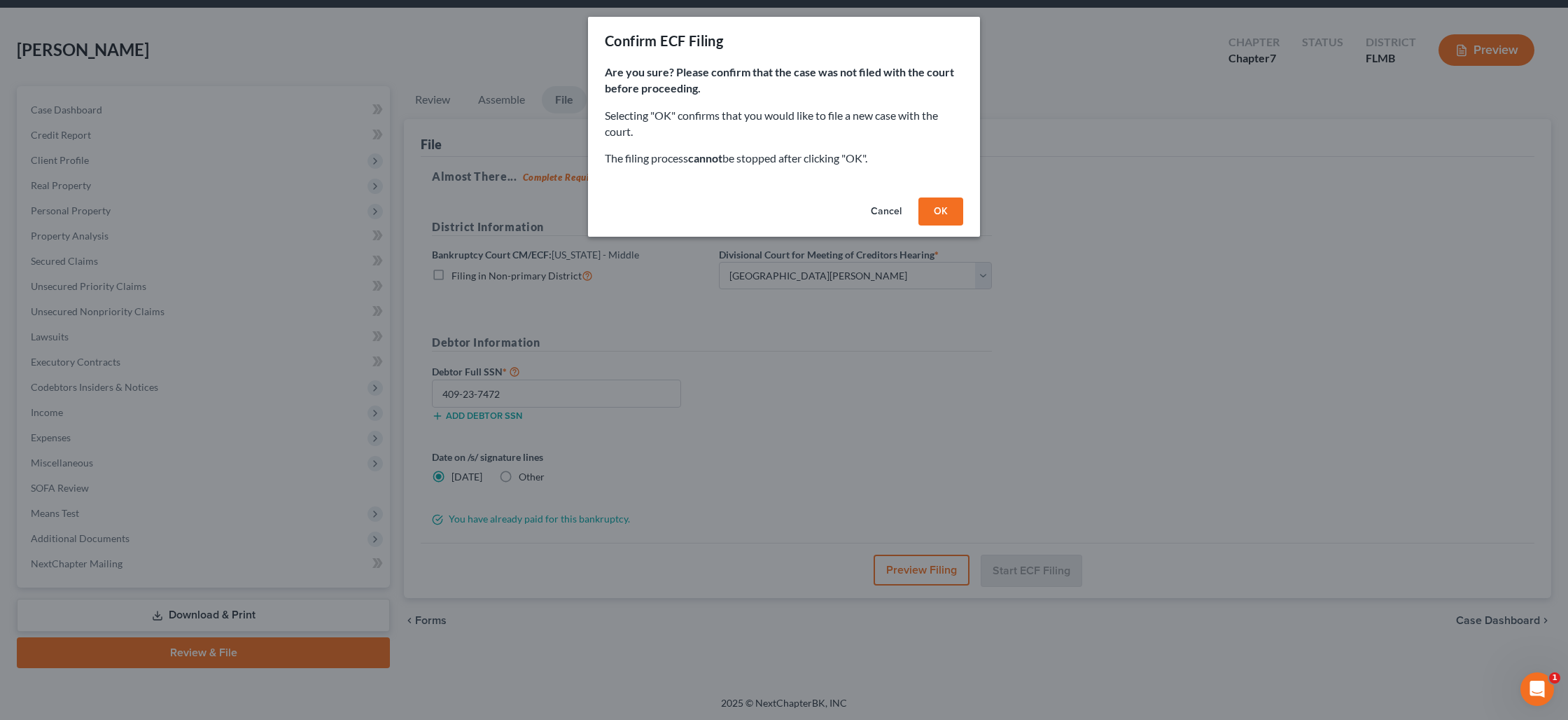
click at [941, 212] on button "OK" at bounding box center [940, 212] width 45 height 28
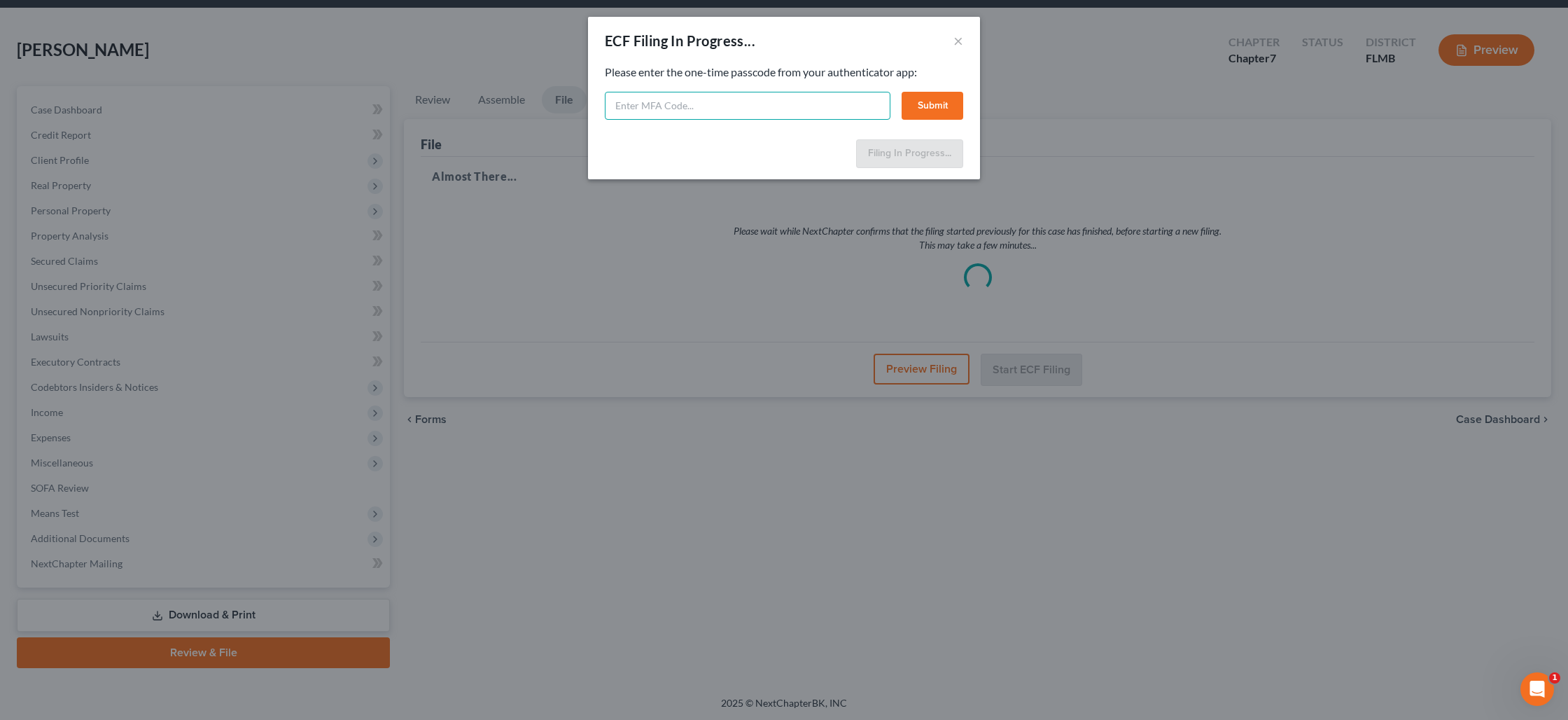
click at [787, 106] on input "text" at bounding box center [748, 106] width 286 height 28
type input "0"
type input "099307"
click at [930, 111] on button "Submit" at bounding box center [932, 106] width 62 height 28
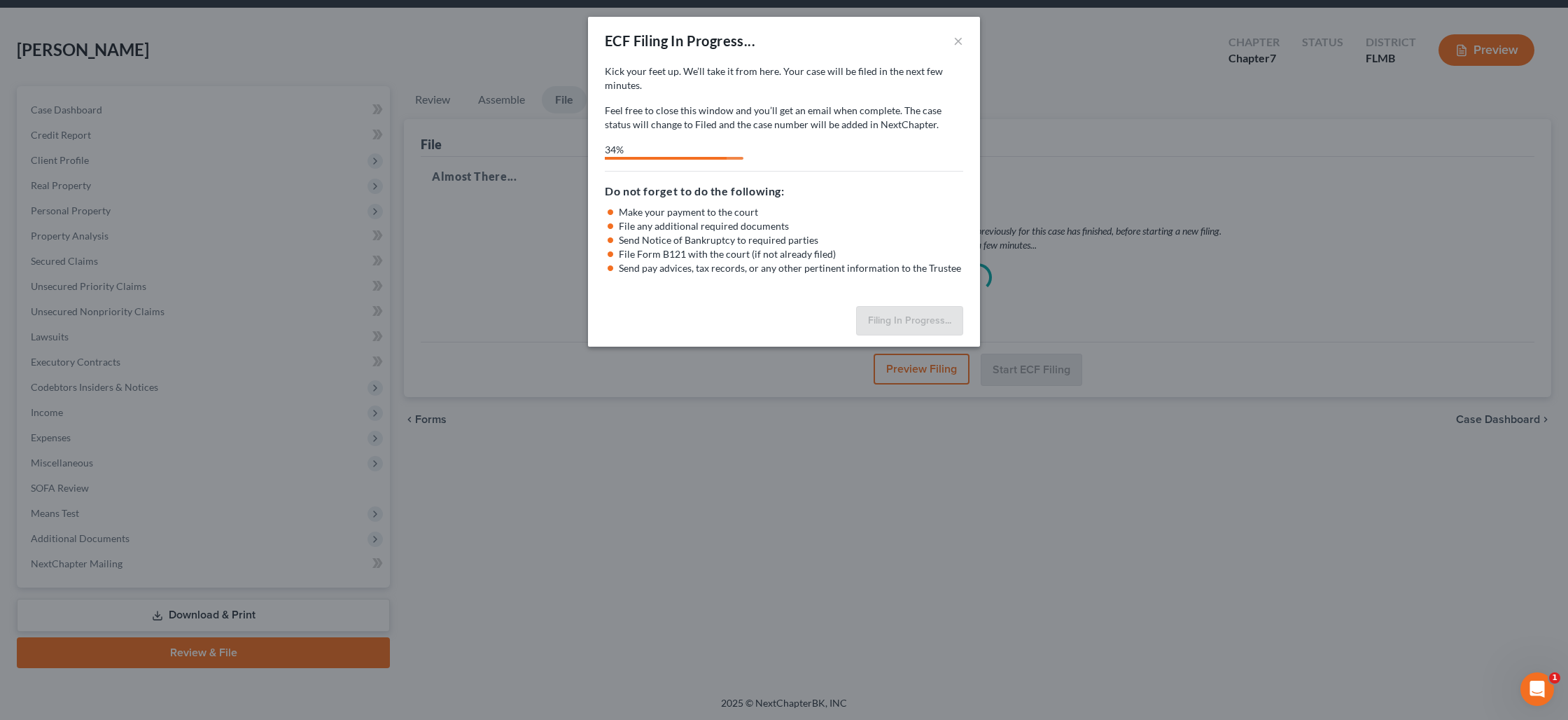
select select "0"
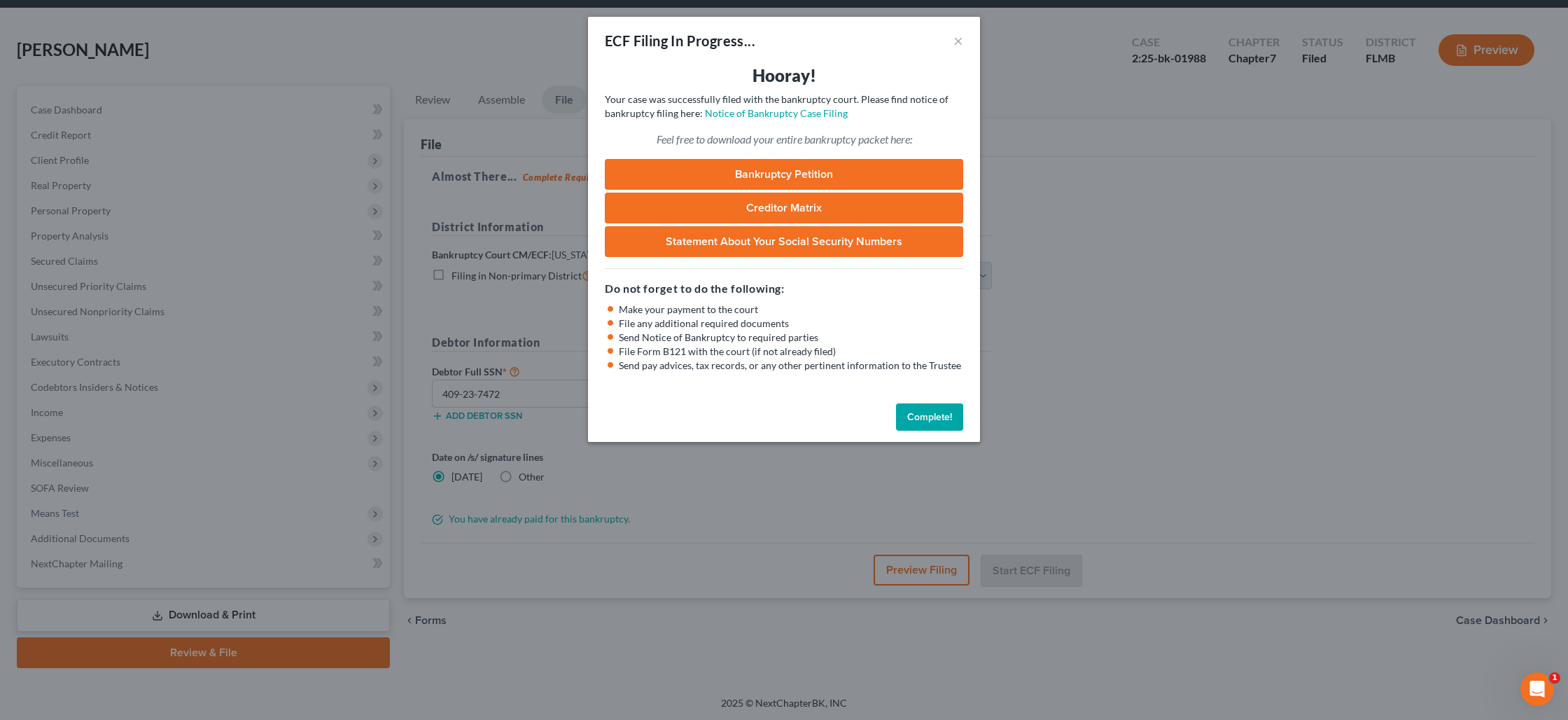
click at [938, 422] on button "Complete!" at bounding box center [929, 418] width 67 height 28
